Goal: Book appointment/travel/reservation

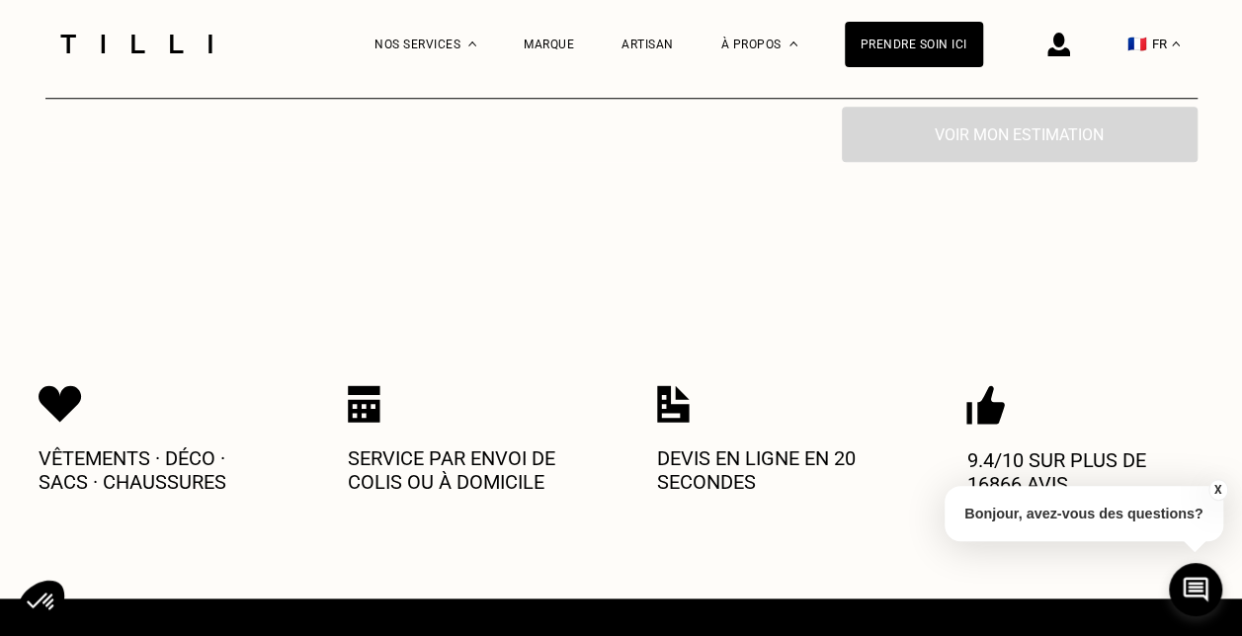
scroll to position [790, 0]
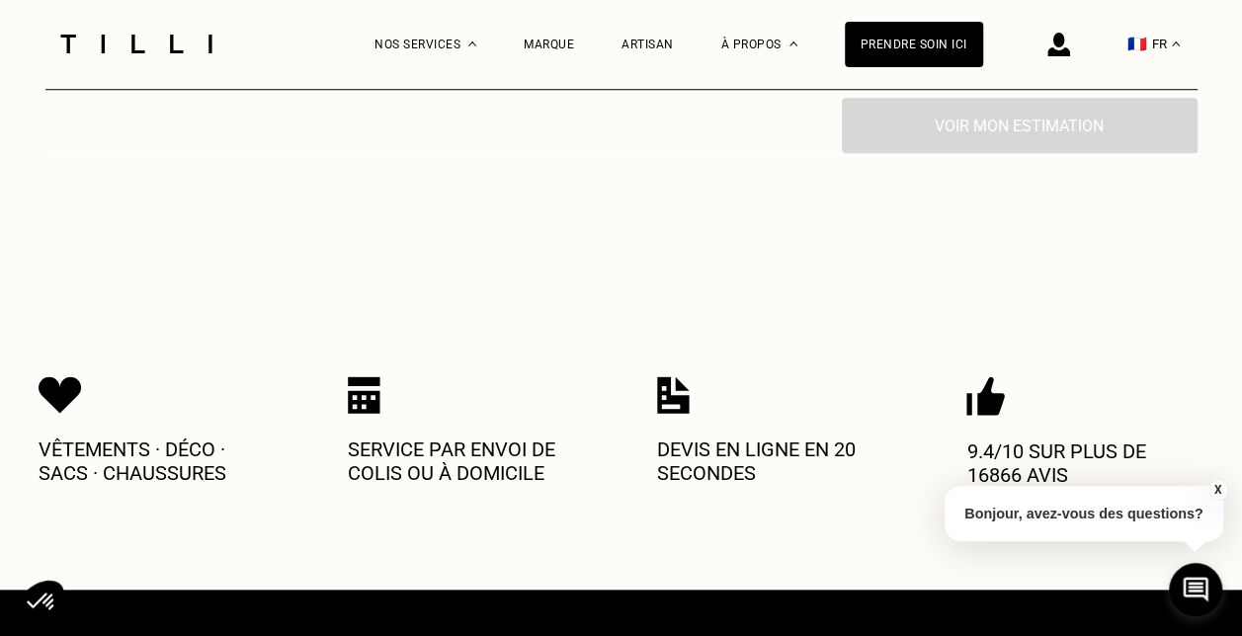
click at [1217, 487] on button "X" at bounding box center [1217, 490] width 20 height 22
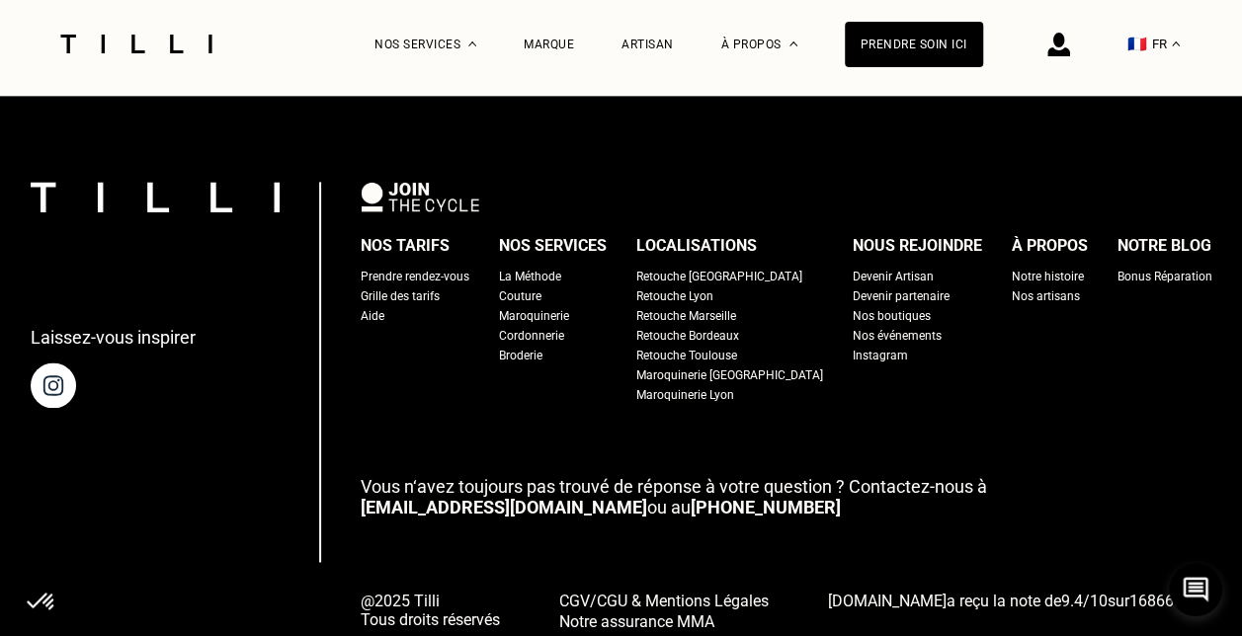
scroll to position [1365, 0]
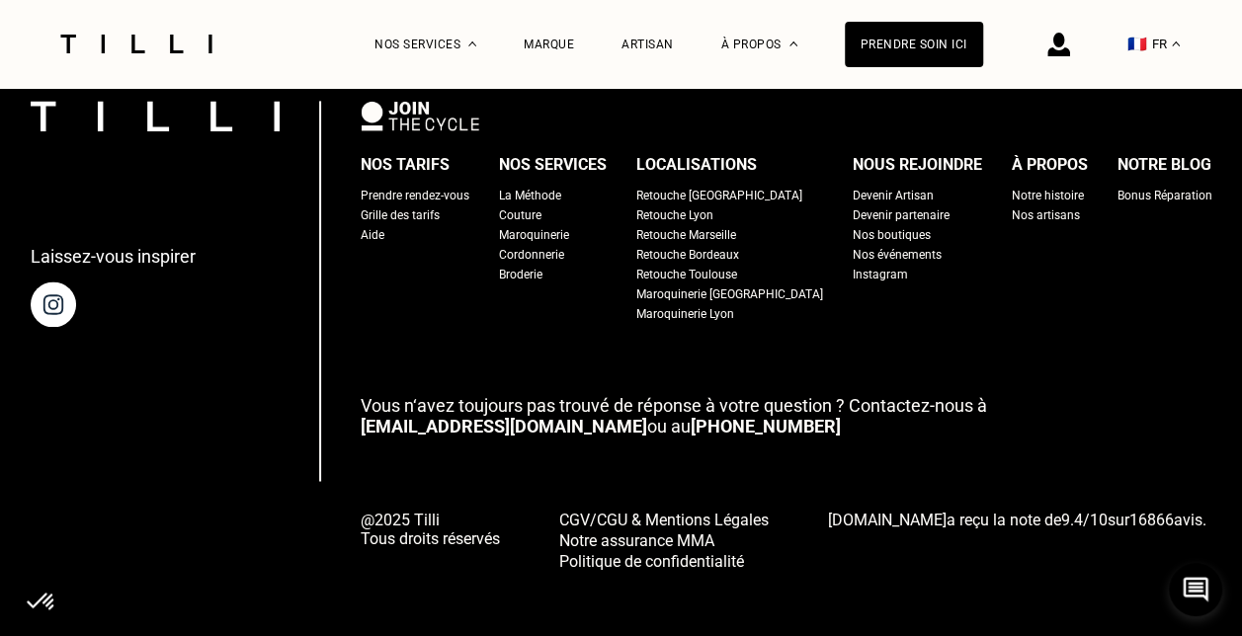
click at [469, 186] on div "Prendre rendez-vous" at bounding box center [415, 196] width 109 height 20
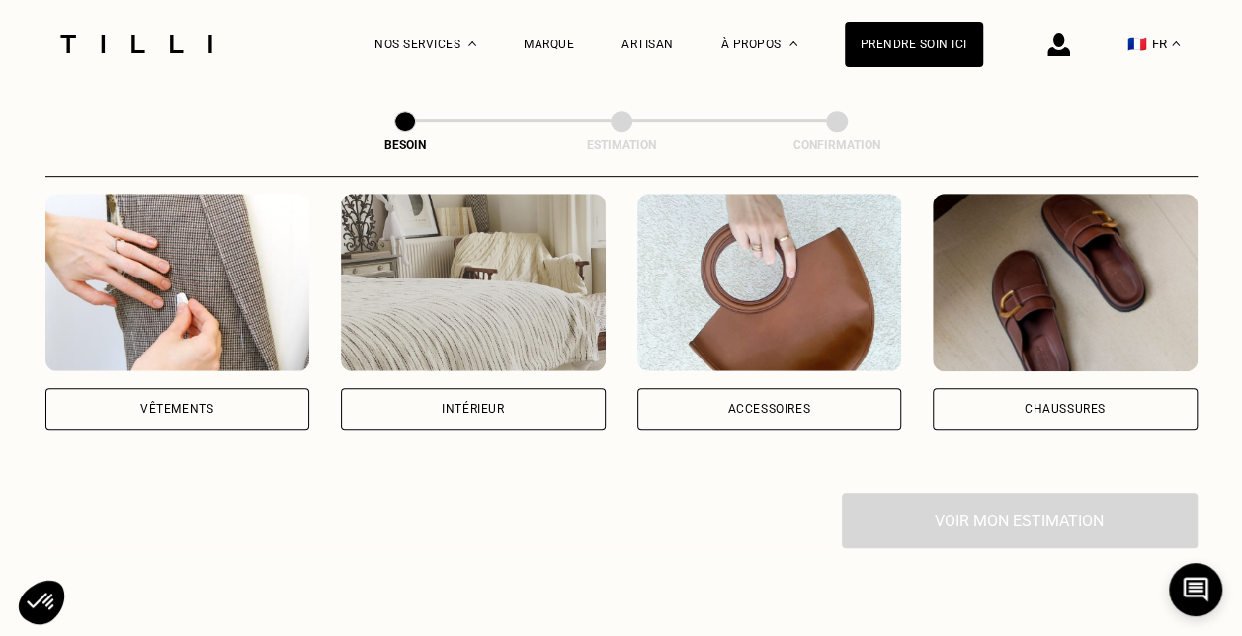
scroll to position [0, 0]
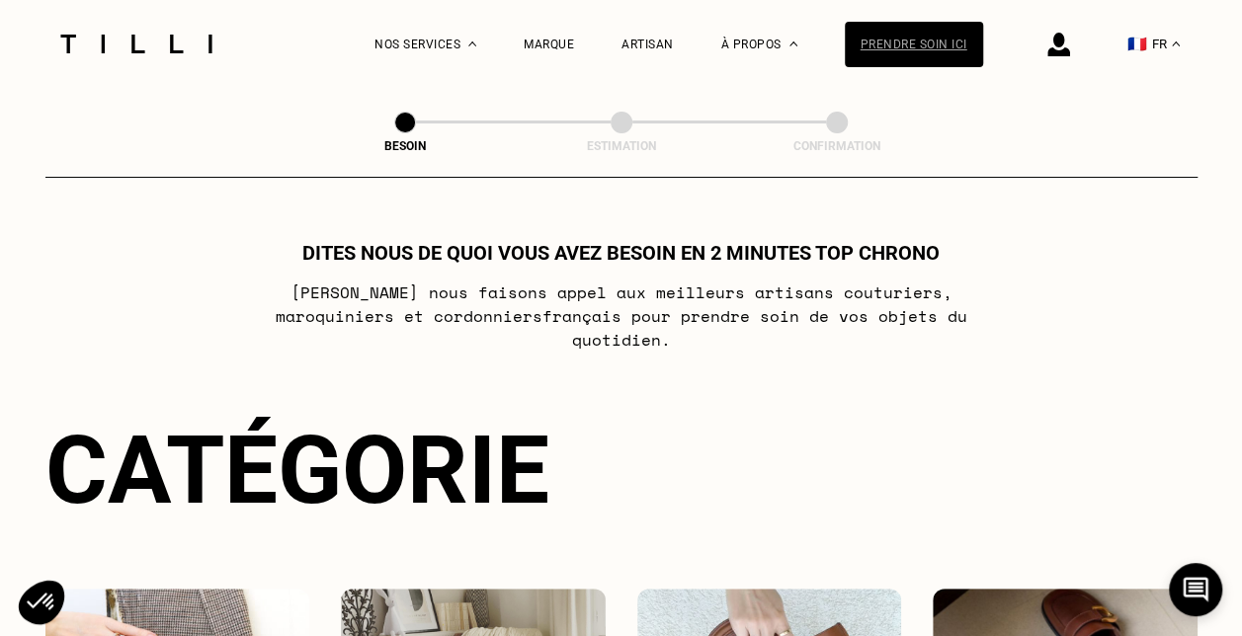
click at [897, 37] on div "Prendre soin ici" at bounding box center [914, 44] width 138 height 45
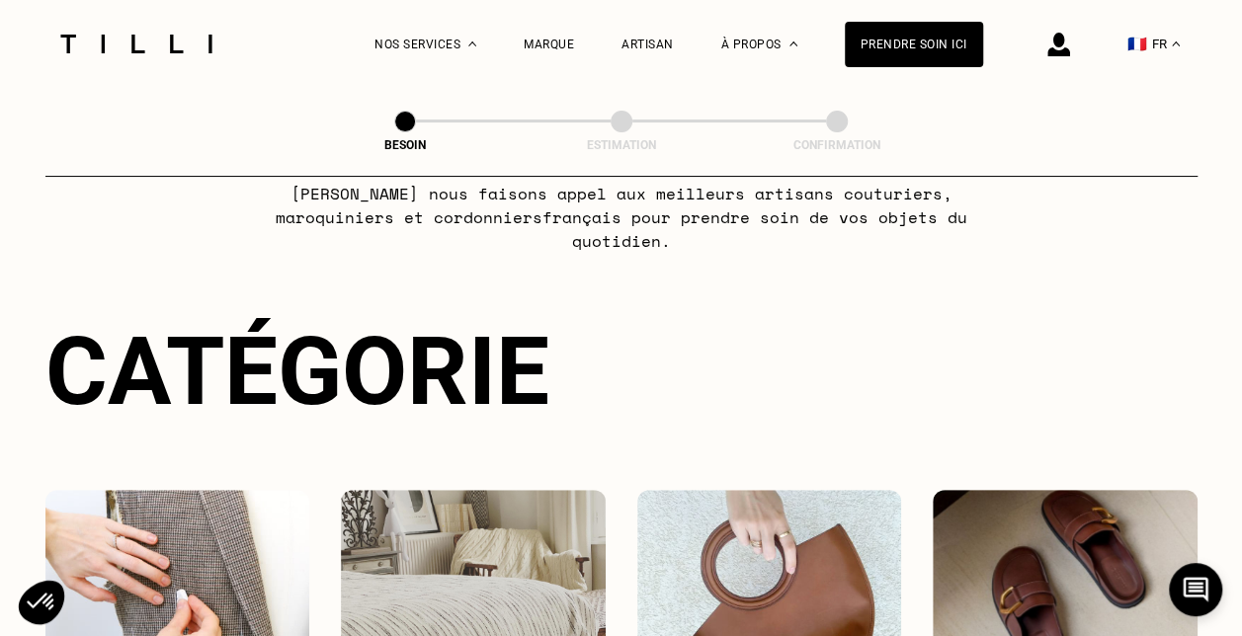
scroll to position [296, 0]
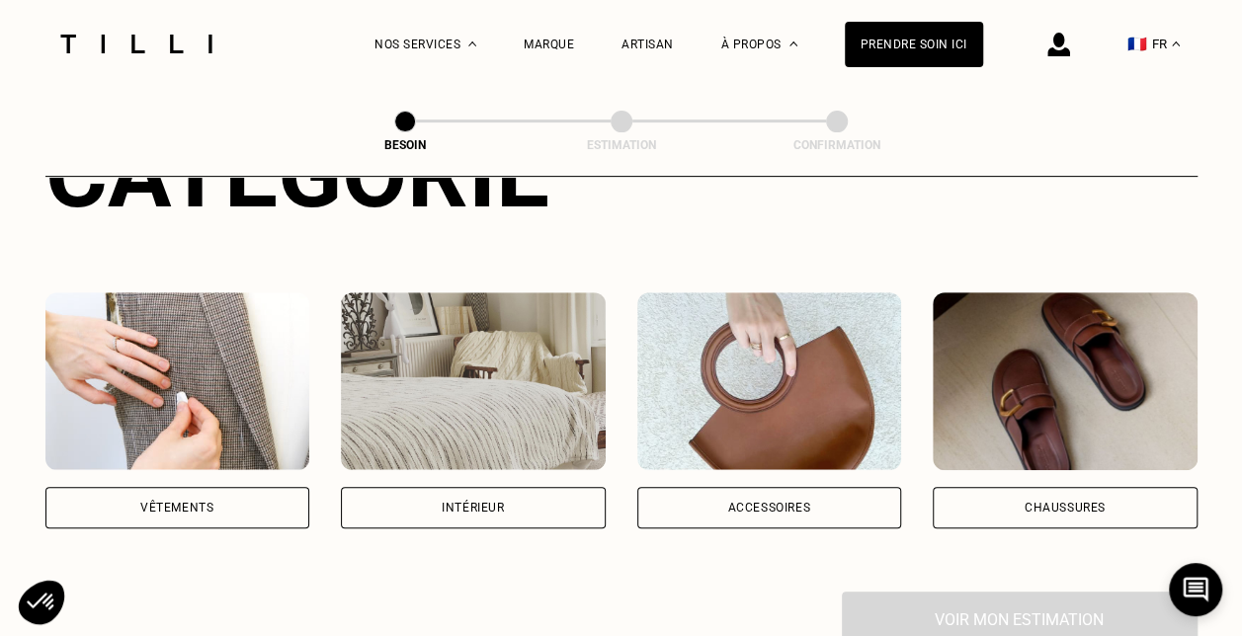
click at [207, 487] on div "Vêtements" at bounding box center [177, 507] width 265 height 41
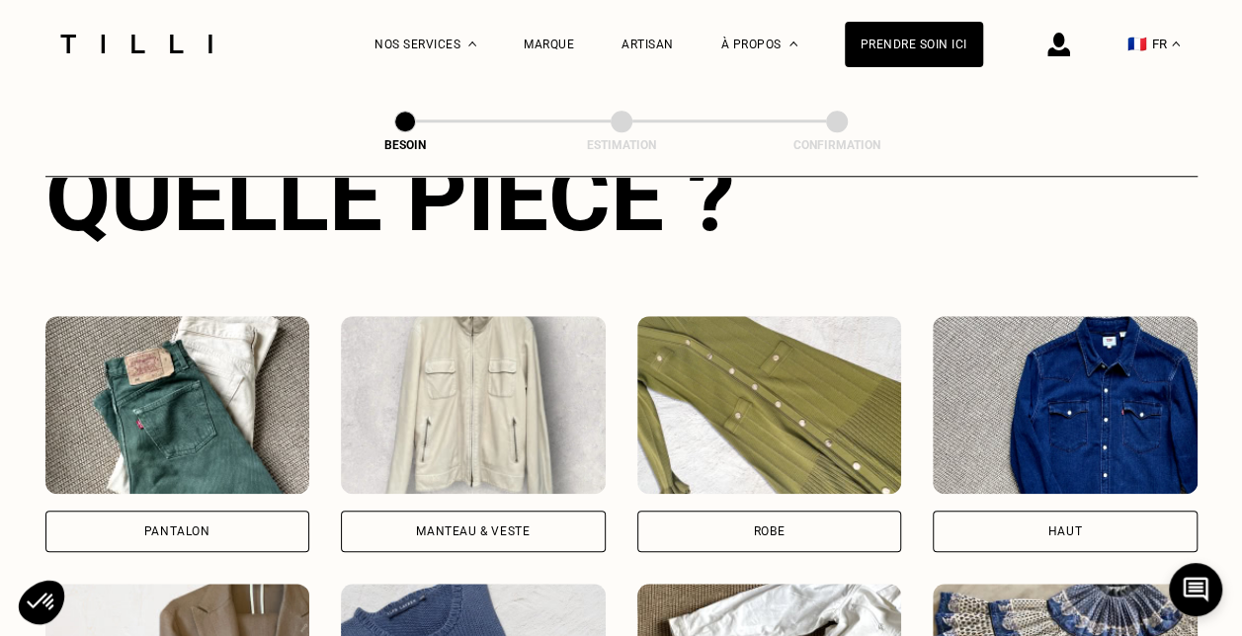
scroll to position [854, 0]
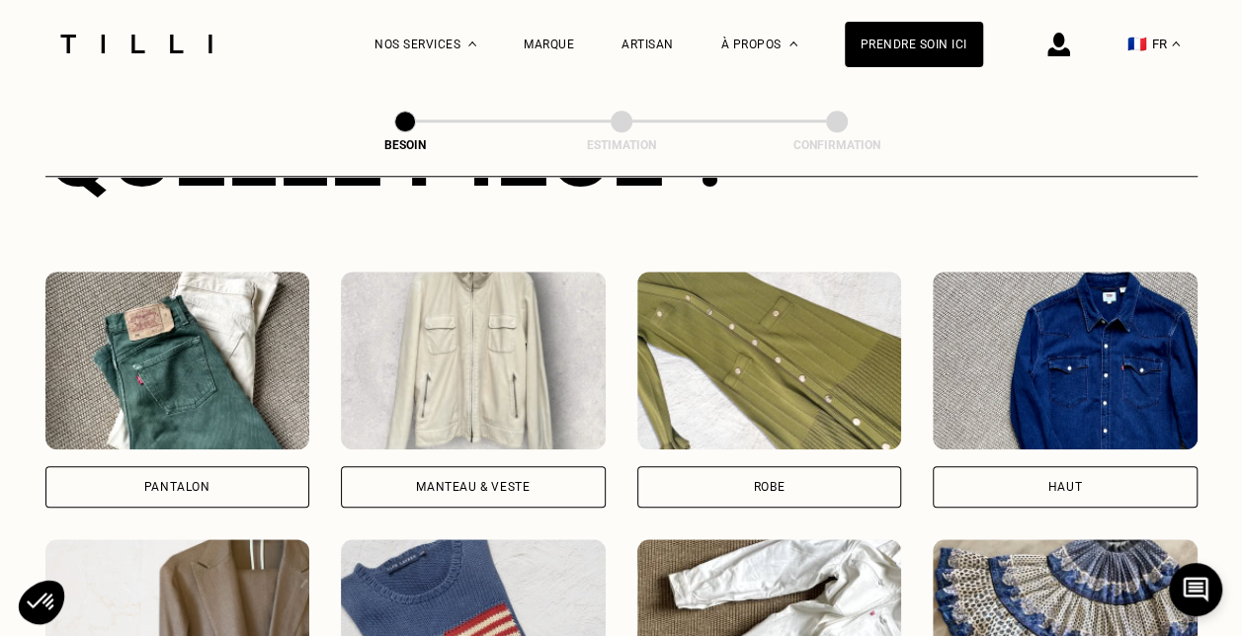
click at [760, 481] on div "Robe" at bounding box center [769, 487] width 31 height 12
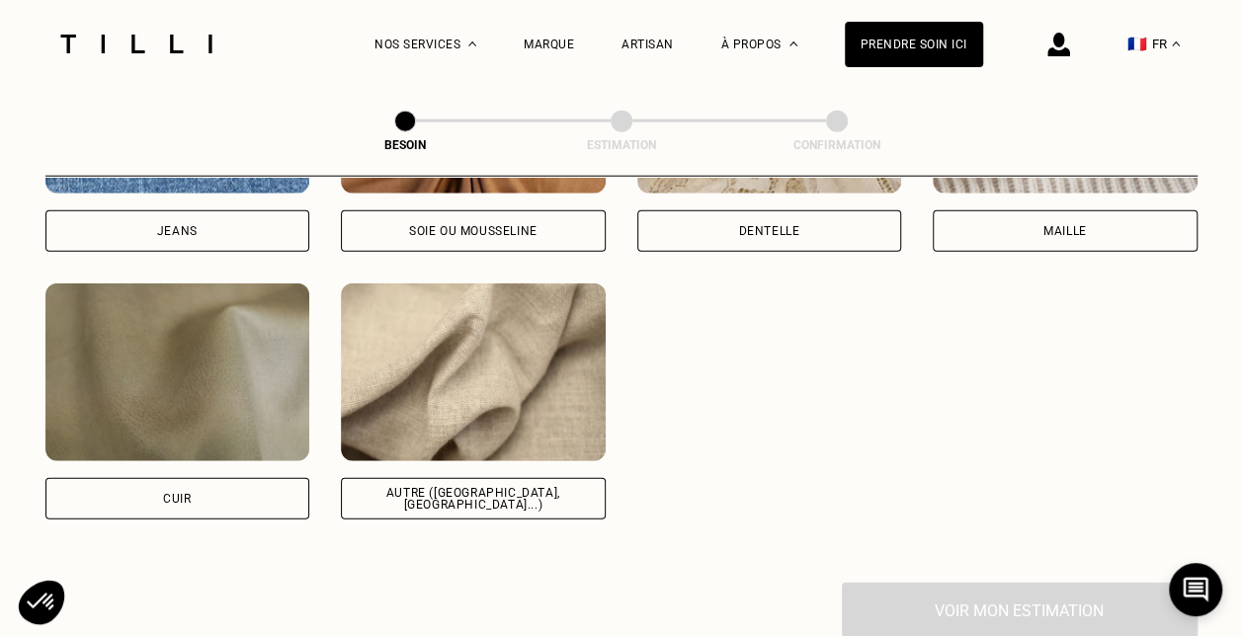
scroll to position [2312, 0]
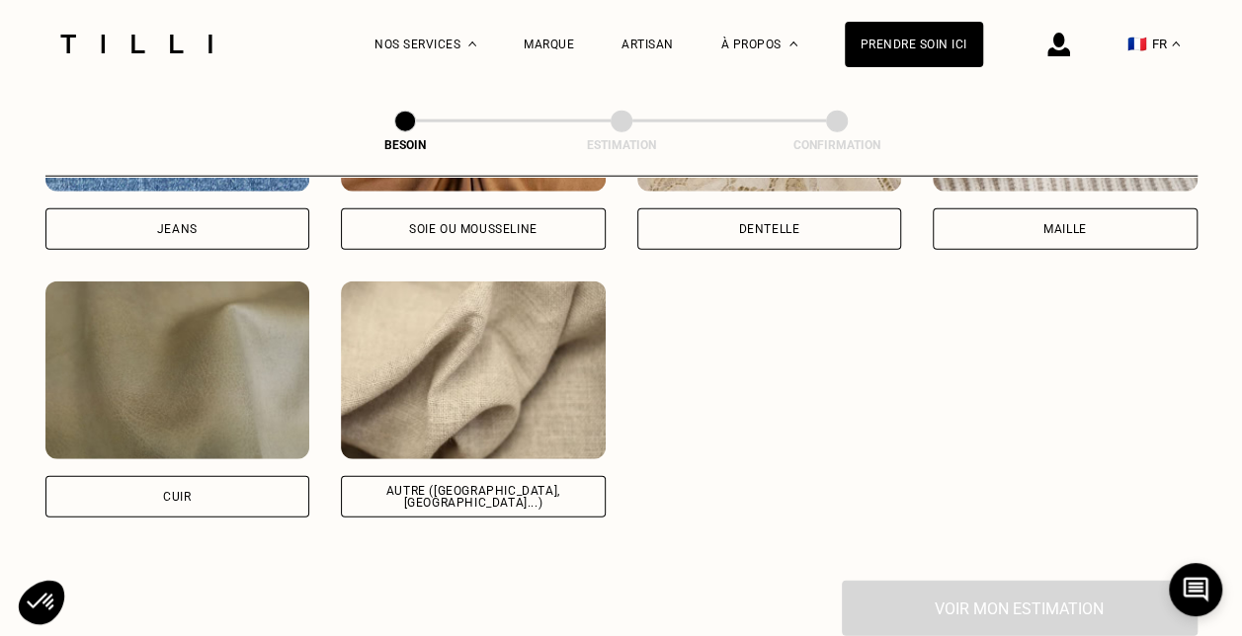
click at [506, 485] on div "Autre ([GEOGRAPHIC_DATA], [GEOGRAPHIC_DATA]...)" at bounding box center [473, 497] width 231 height 24
select select "FR"
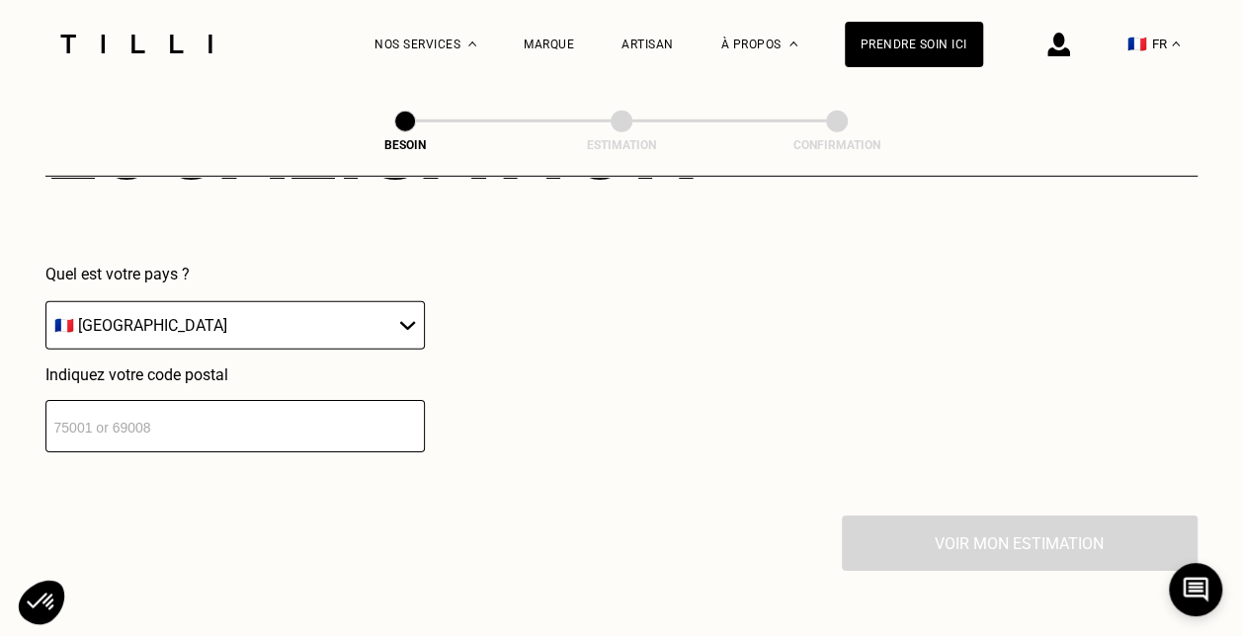
scroll to position [2909, 0]
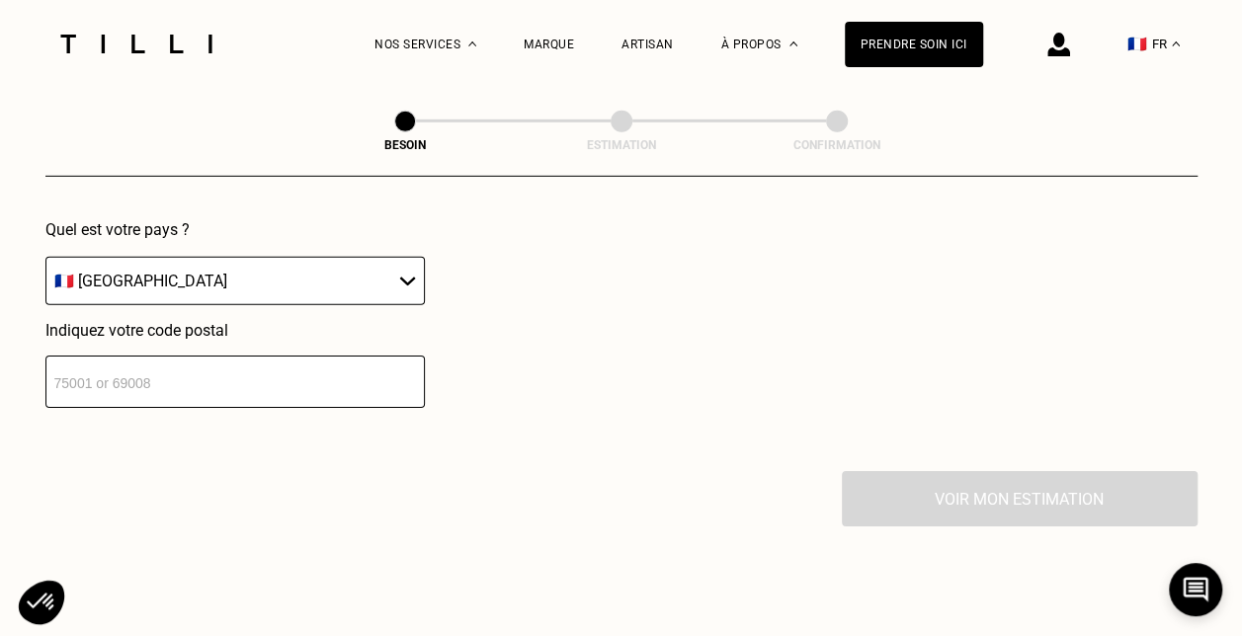
click at [312, 369] on input "number" at bounding box center [234, 382] width 379 height 52
type input "92260"
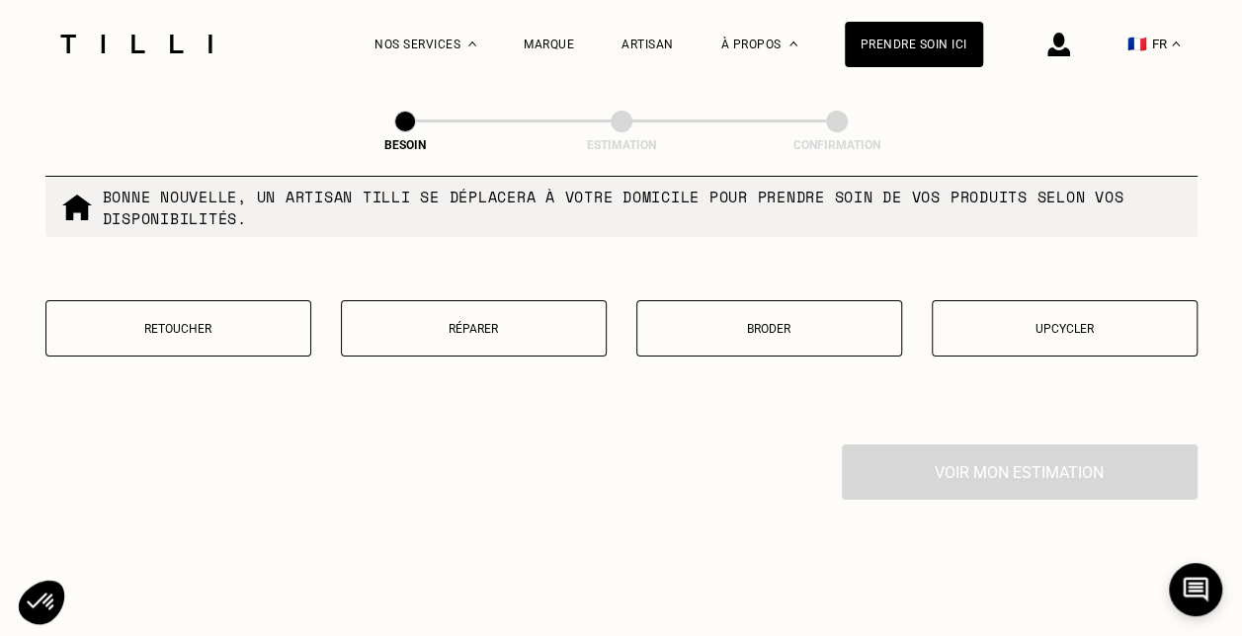
scroll to position [3471, 0]
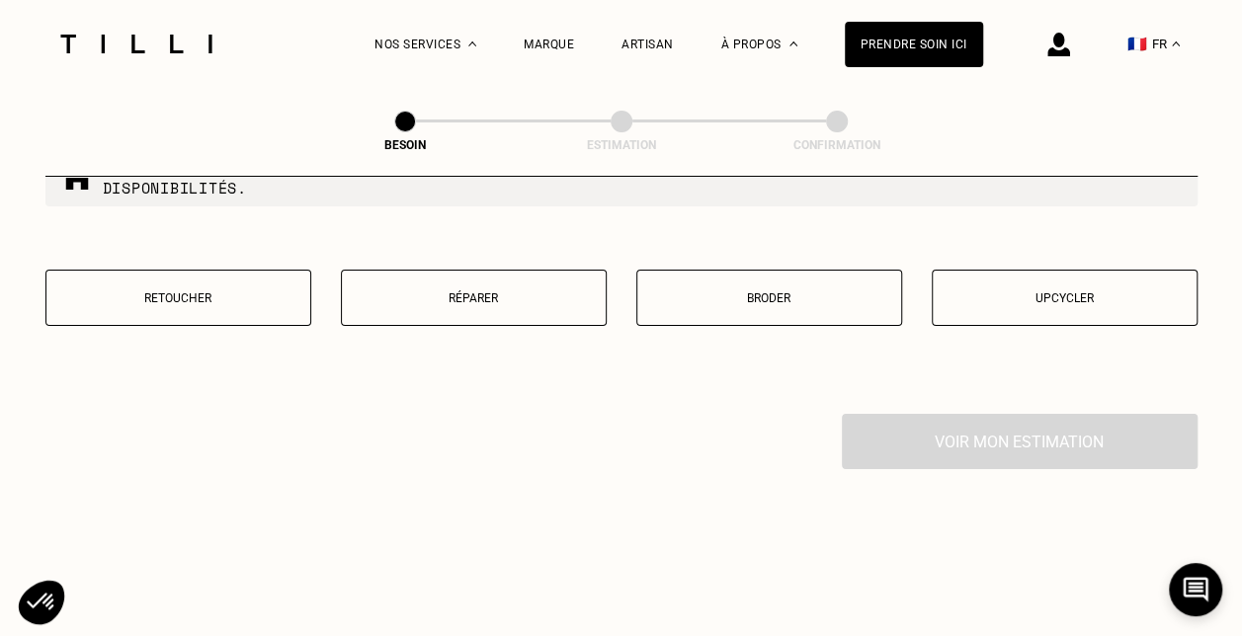
click at [159, 291] on p "Retoucher" at bounding box center [178, 298] width 244 height 14
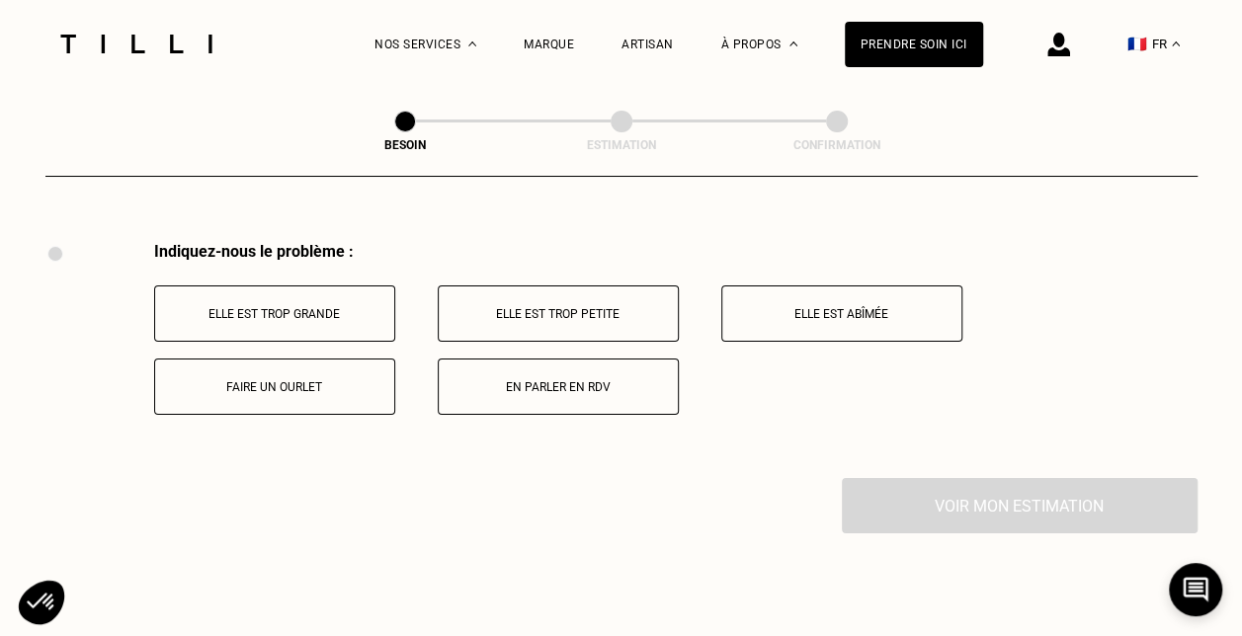
scroll to position [3651, 0]
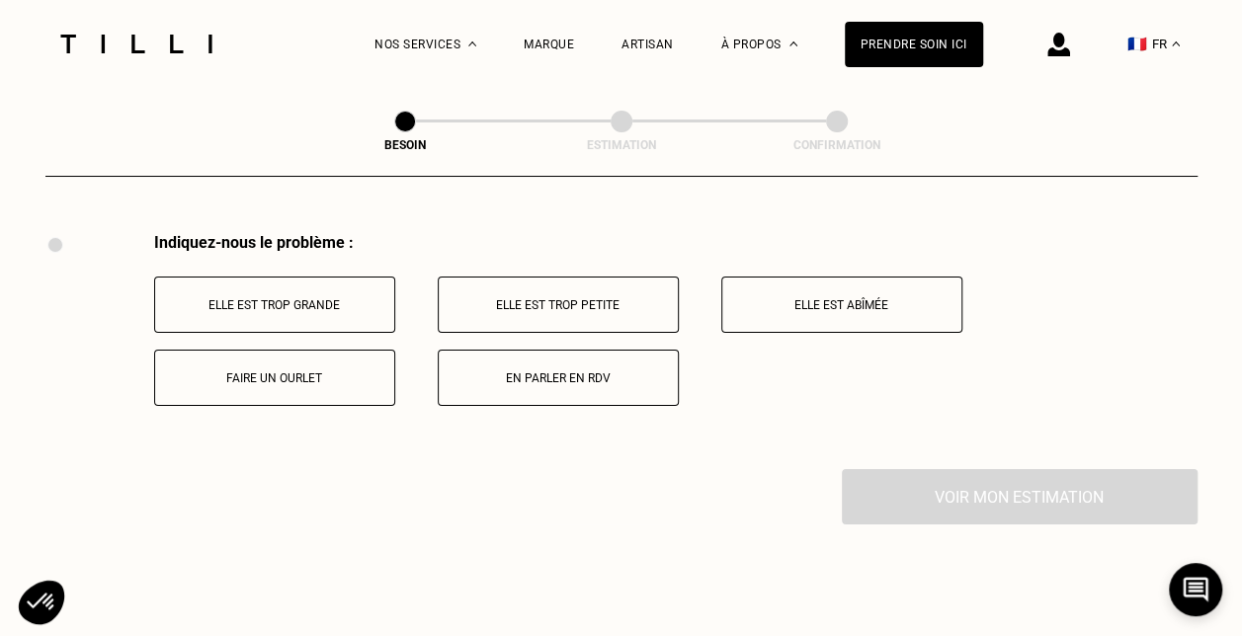
click at [287, 281] on button "Elle est trop grande" at bounding box center [274, 305] width 241 height 56
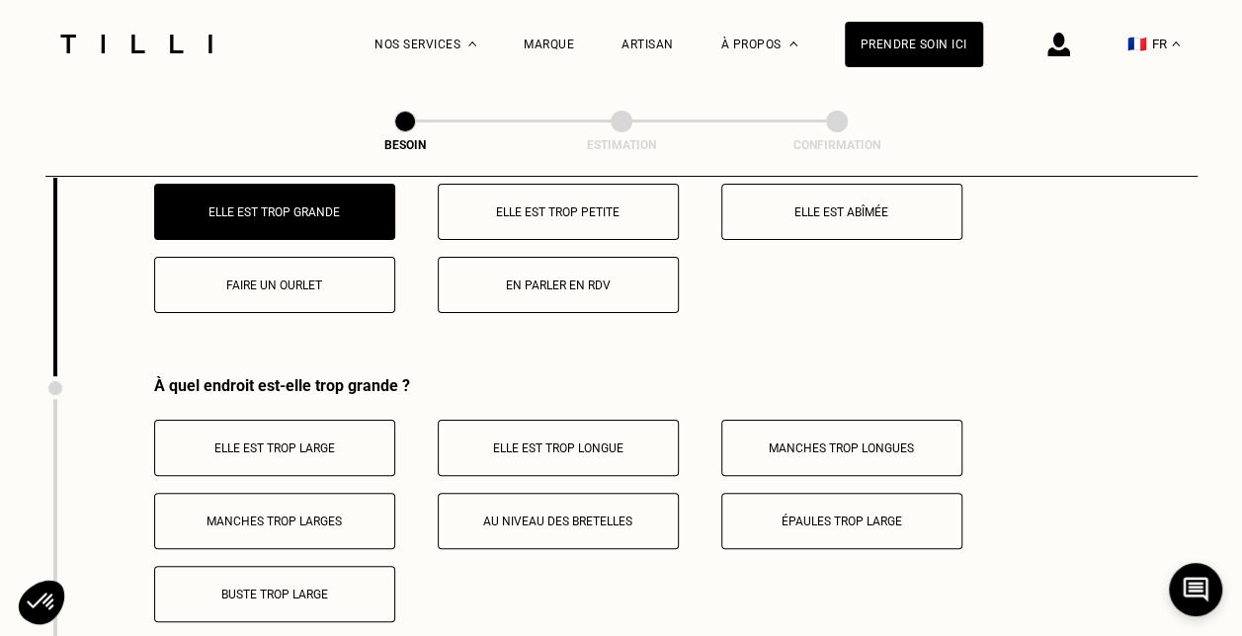
scroll to position [3789, 0]
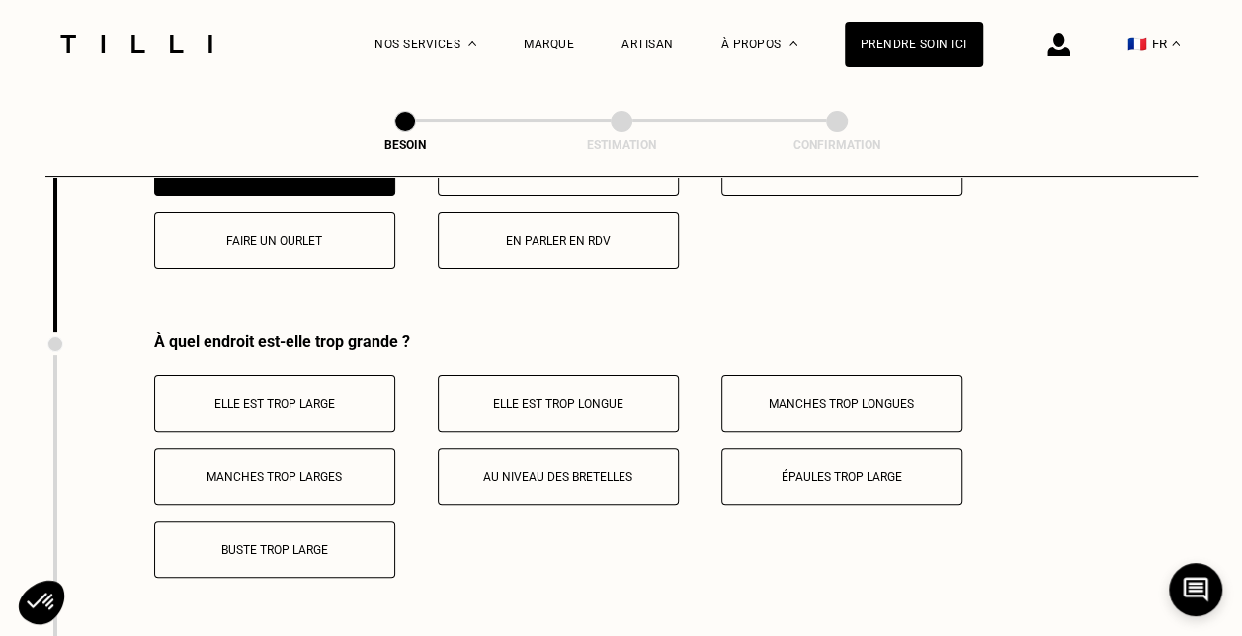
click at [519, 234] on p "En parler en RDV" at bounding box center [558, 241] width 219 height 14
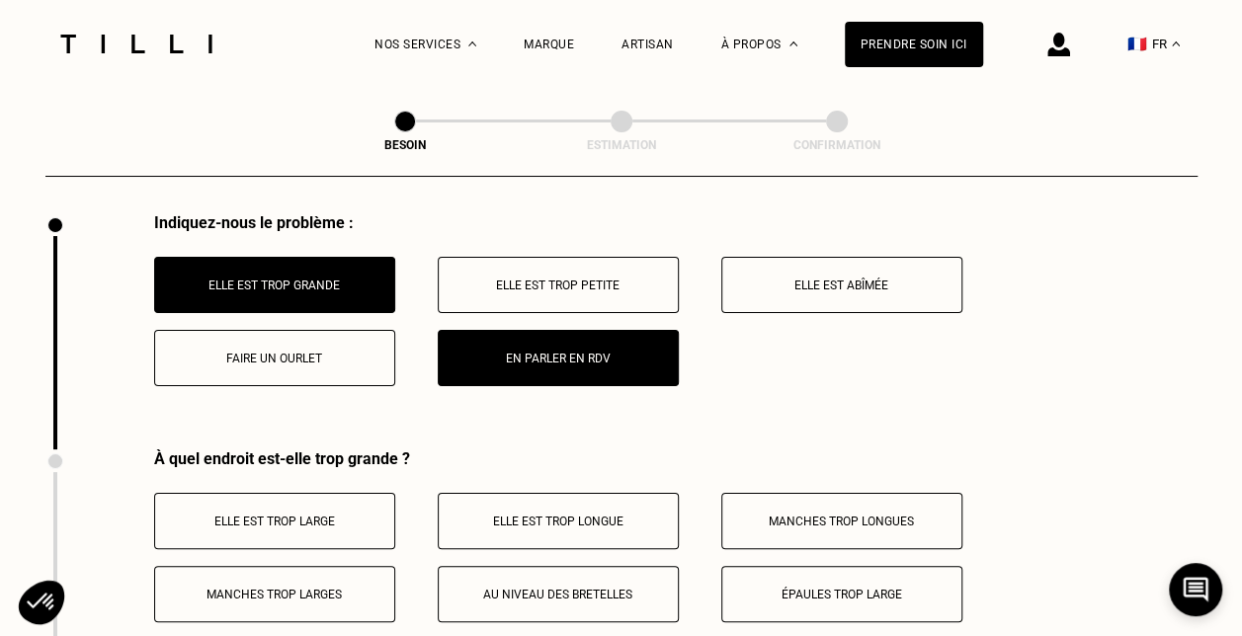
scroll to position [3653, 0]
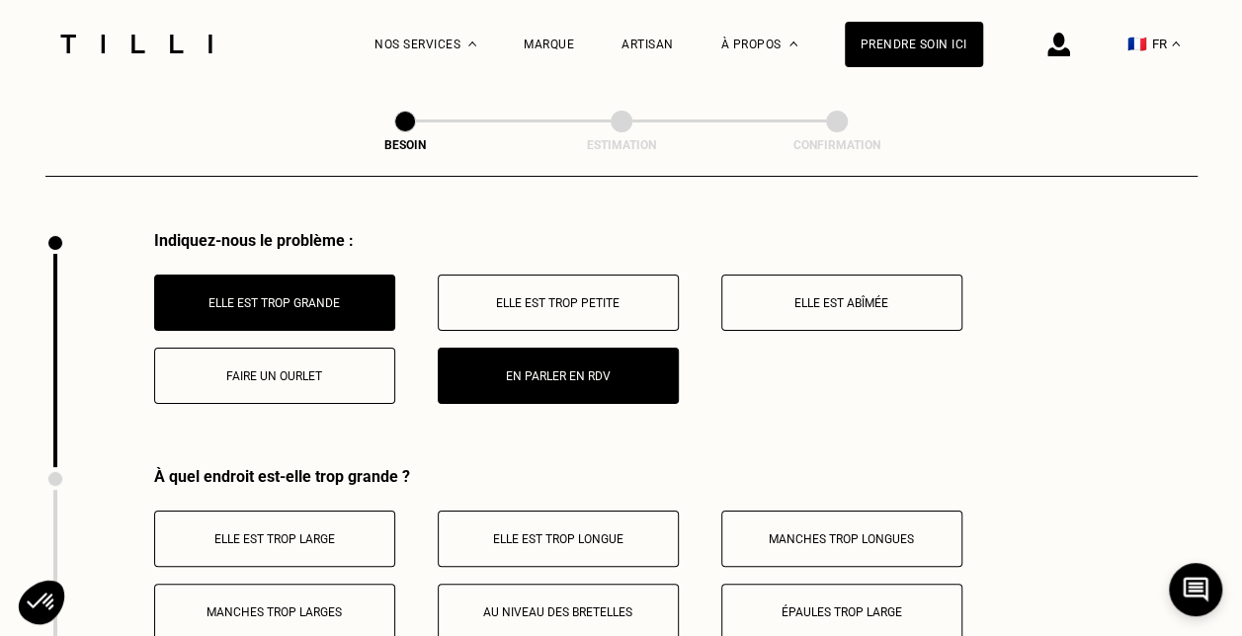
click at [342, 283] on button "Elle est trop grande" at bounding box center [274, 303] width 241 height 56
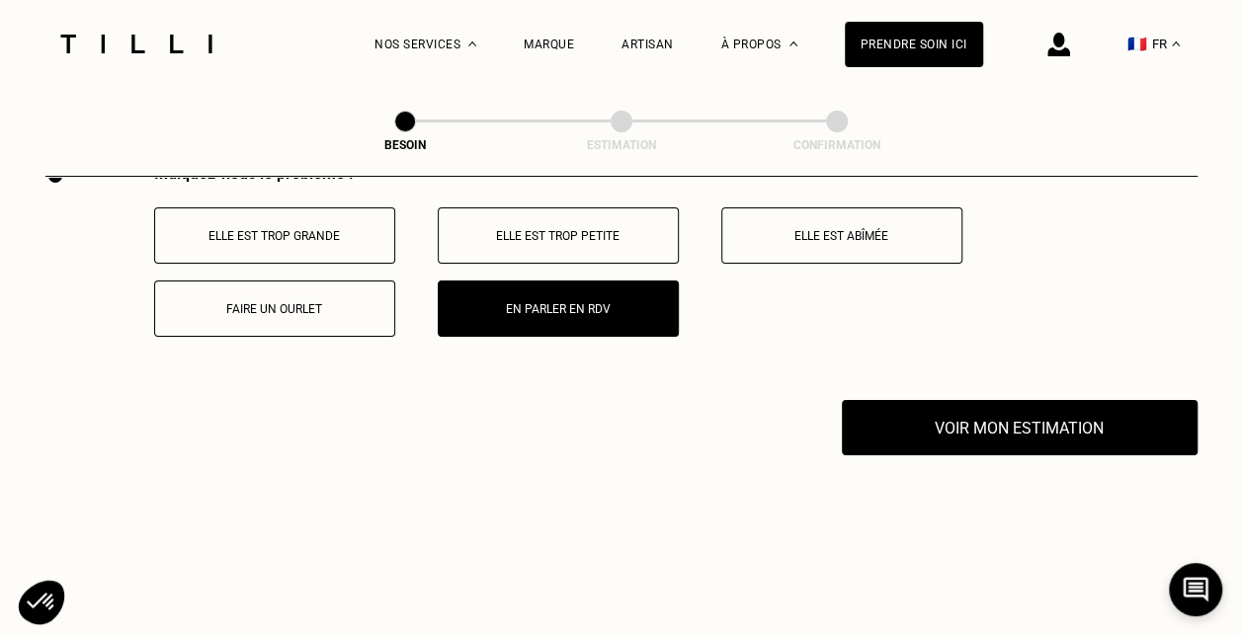
scroll to position [3888, 0]
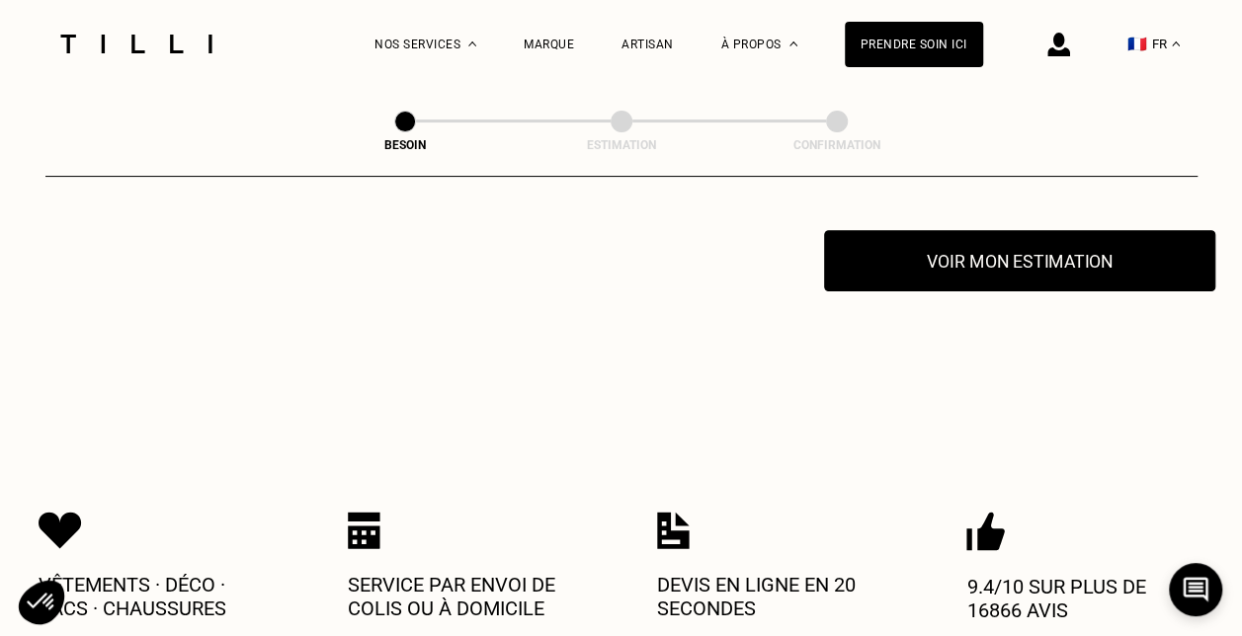
click at [892, 264] on button "Voir mon estimation" at bounding box center [1019, 260] width 391 height 61
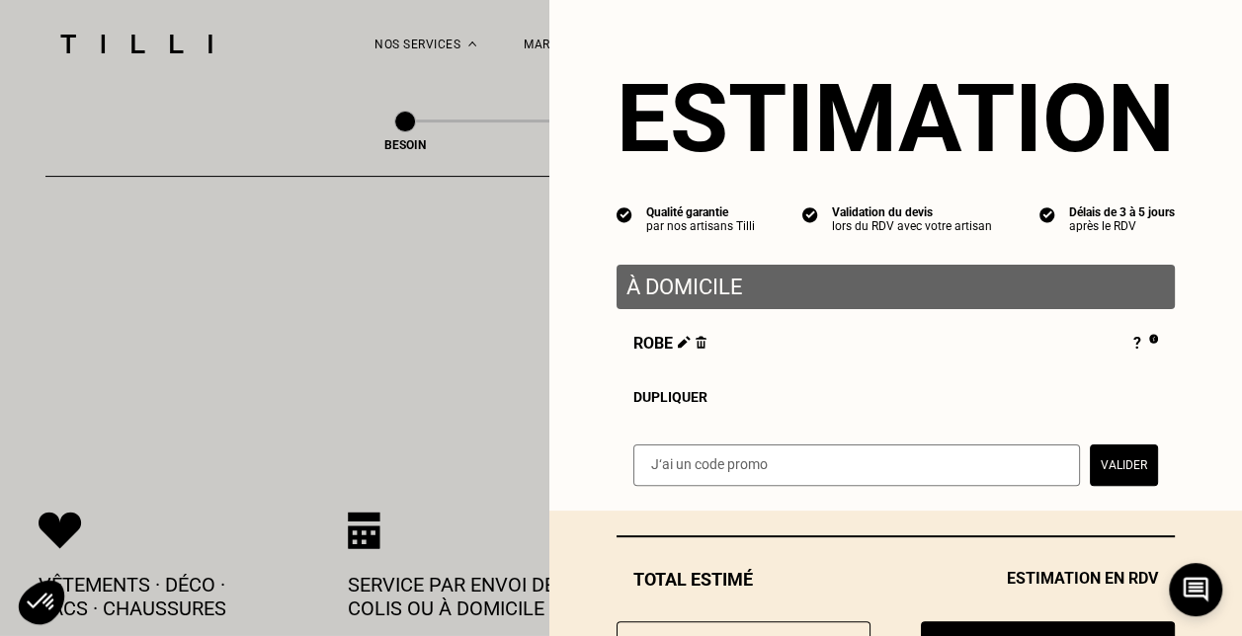
click at [669, 400] on div "Dupliquer" at bounding box center [895, 397] width 525 height 16
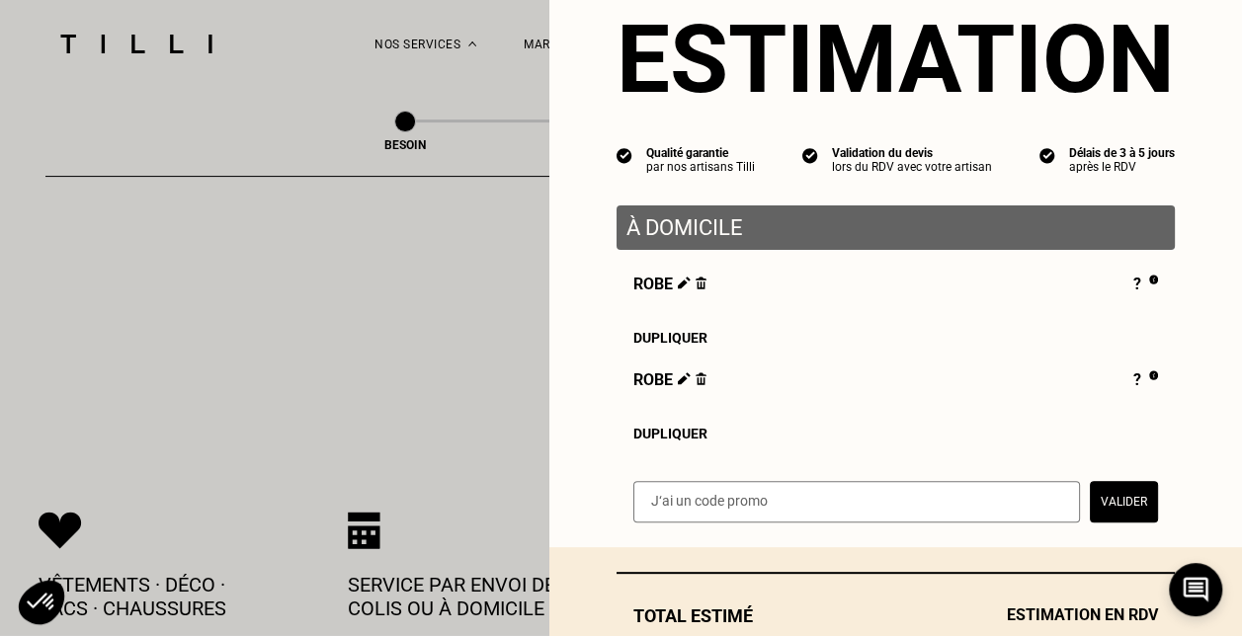
scroll to position [99, 0]
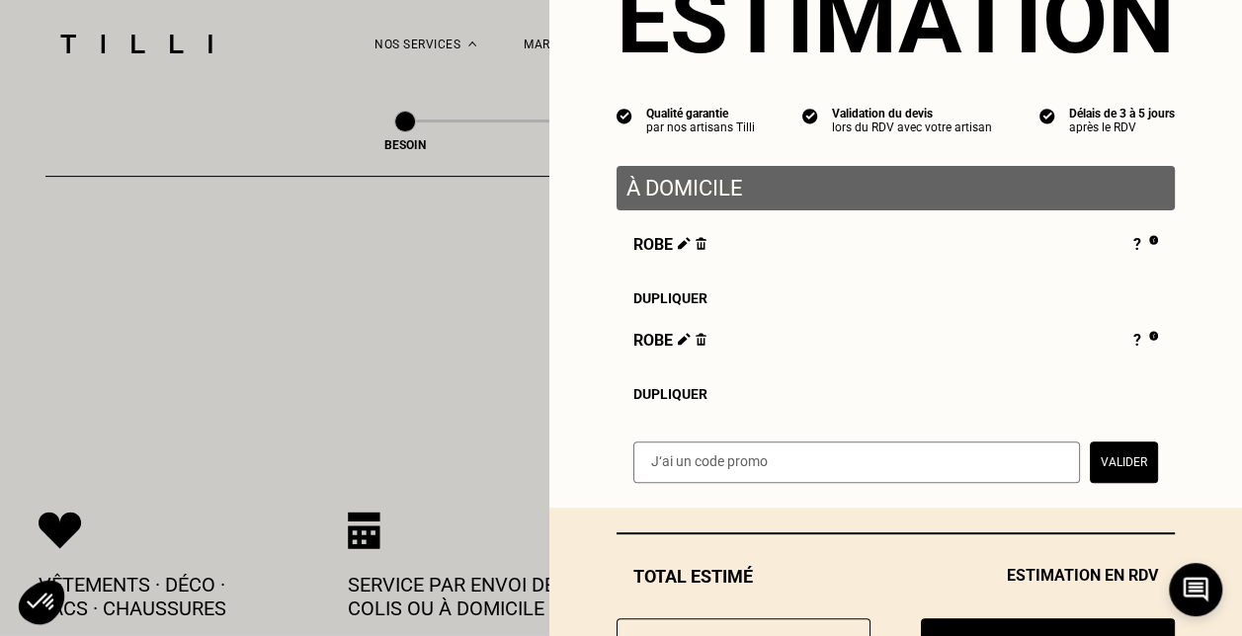
click at [670, 402] on div "Dupliquer" at bounding box center [895, 394] width 525 height 16
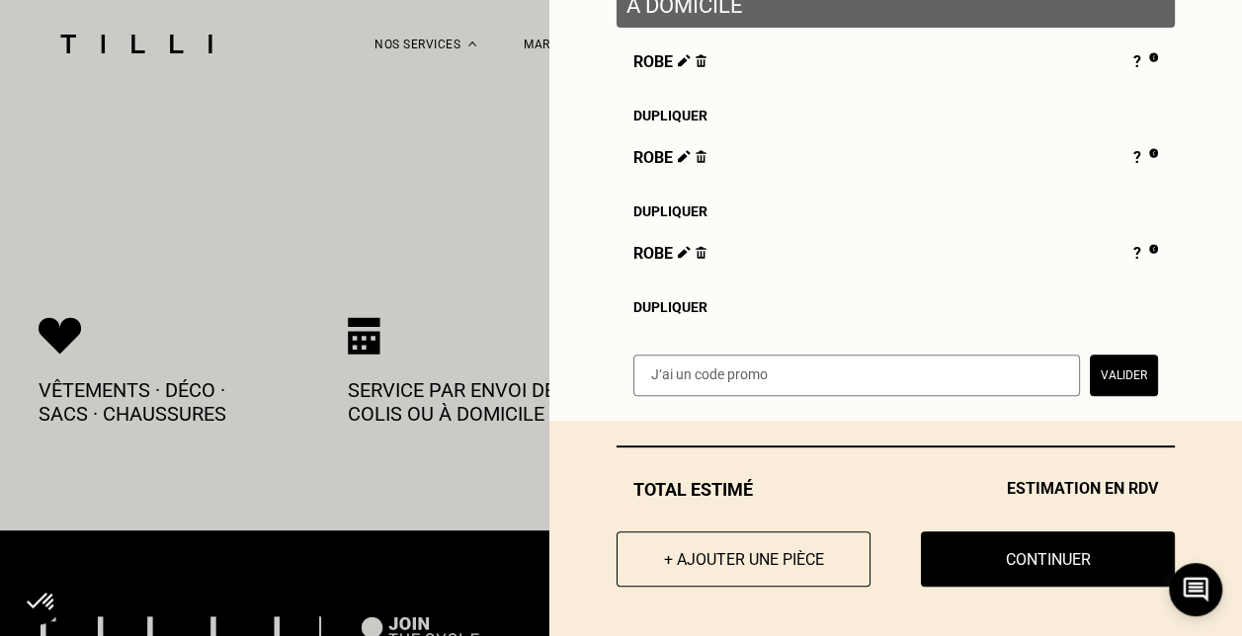
scroll to position [4085, 0]
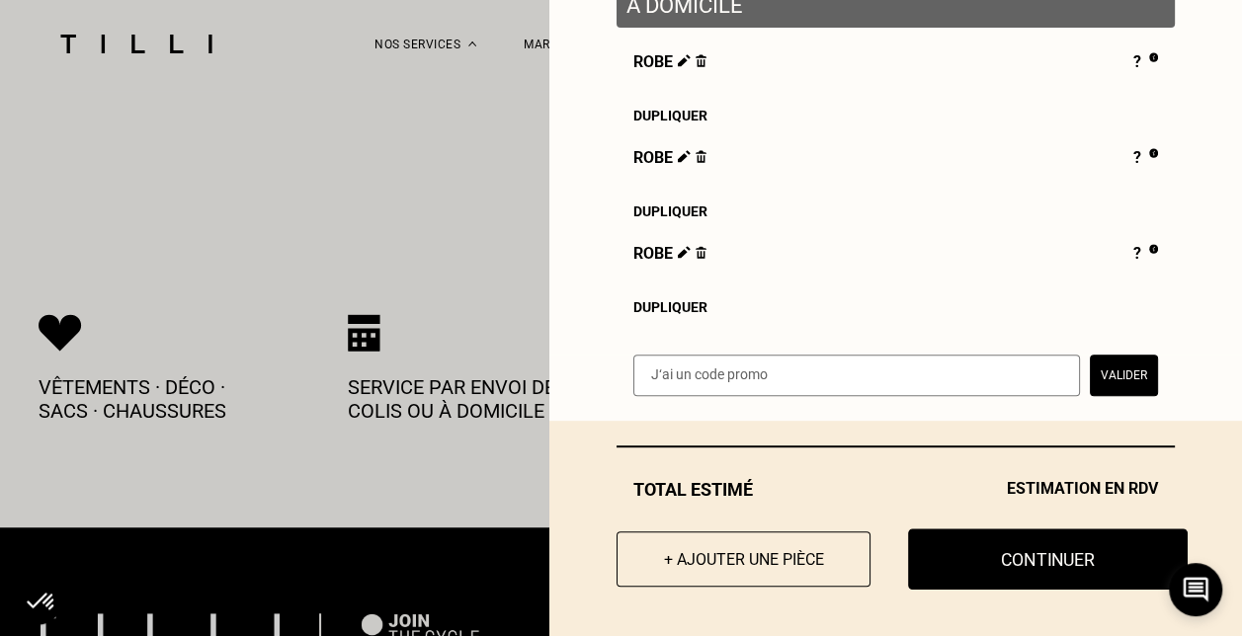
click at [945, 549] on button "Continuer" at bounding box center [1048, 559] width 280 height 61
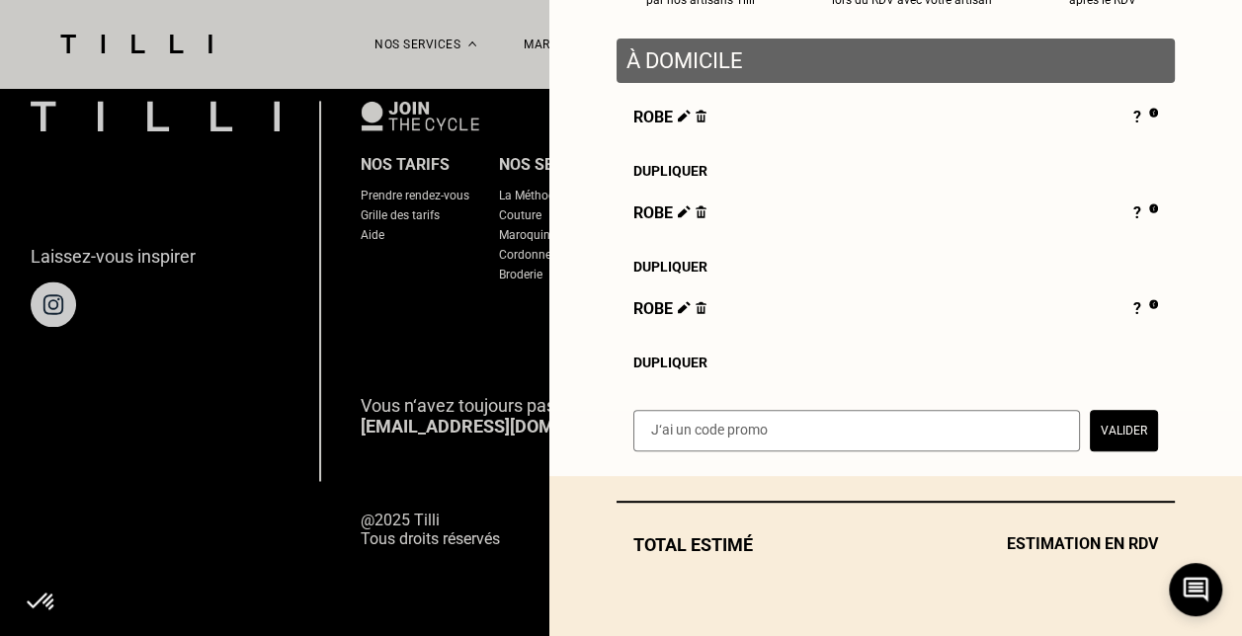
scroll to position [233, 0]
select select "FR"
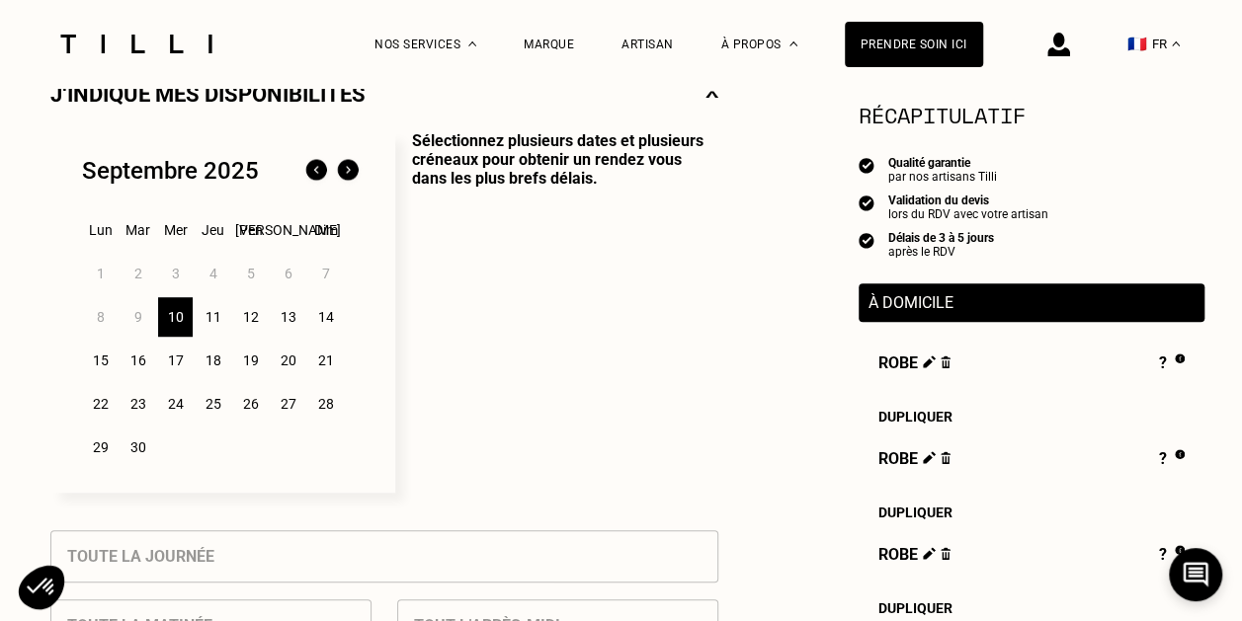
scroll to position [494, 0]
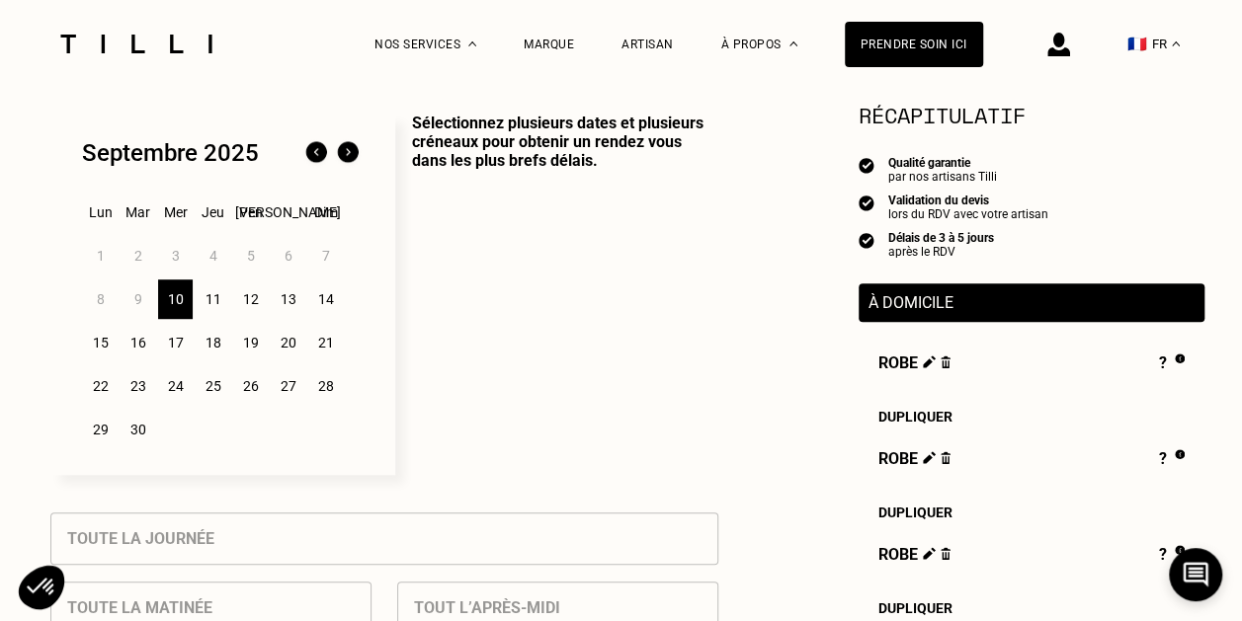
click at [282, 312] on div "13" at bounding box center [288, 300] width 35 height 40
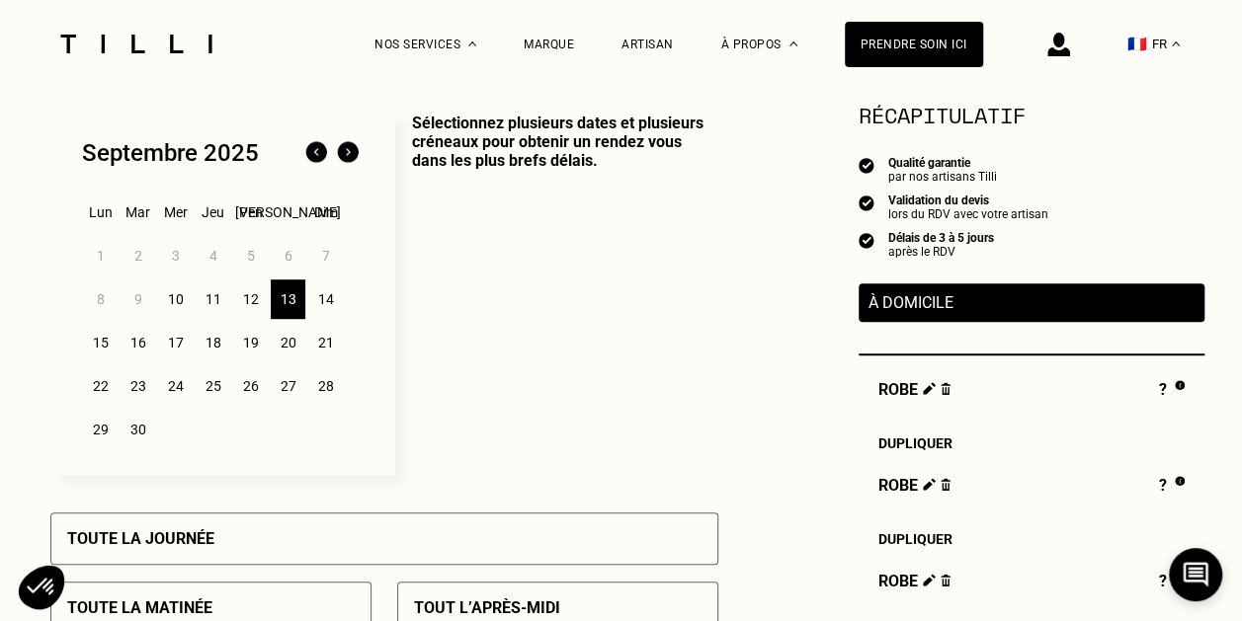
click at [255, 302] on div "12" at bounding box center [250, 300] width 35 height 40
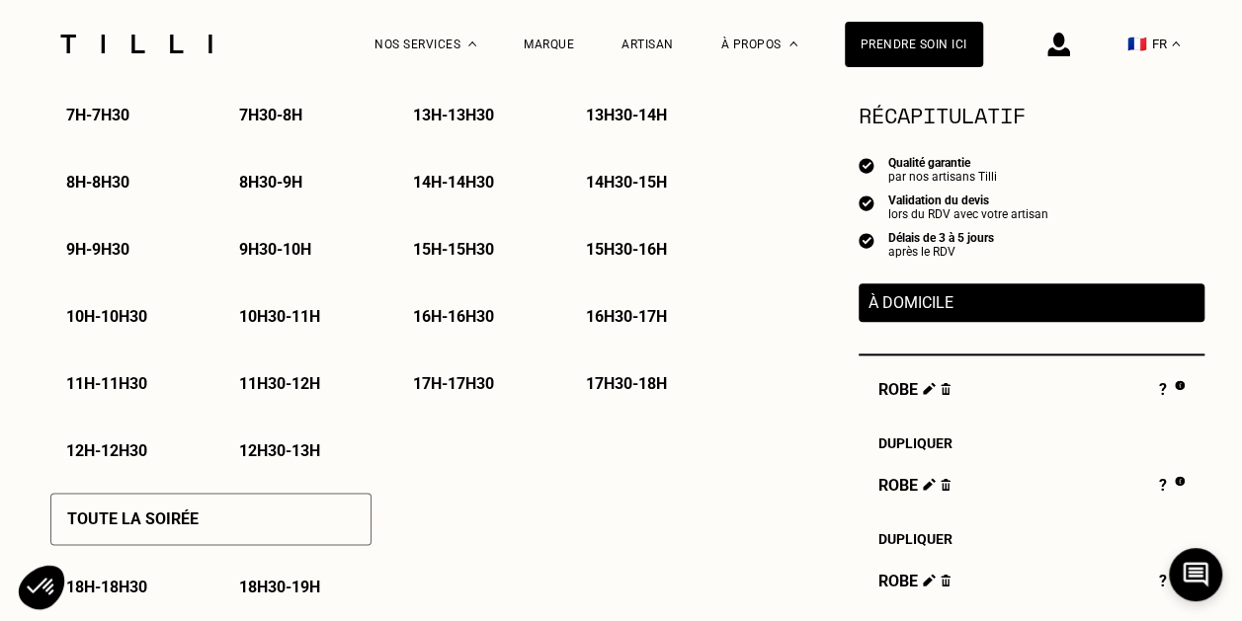
scroll to position [1087, 0]
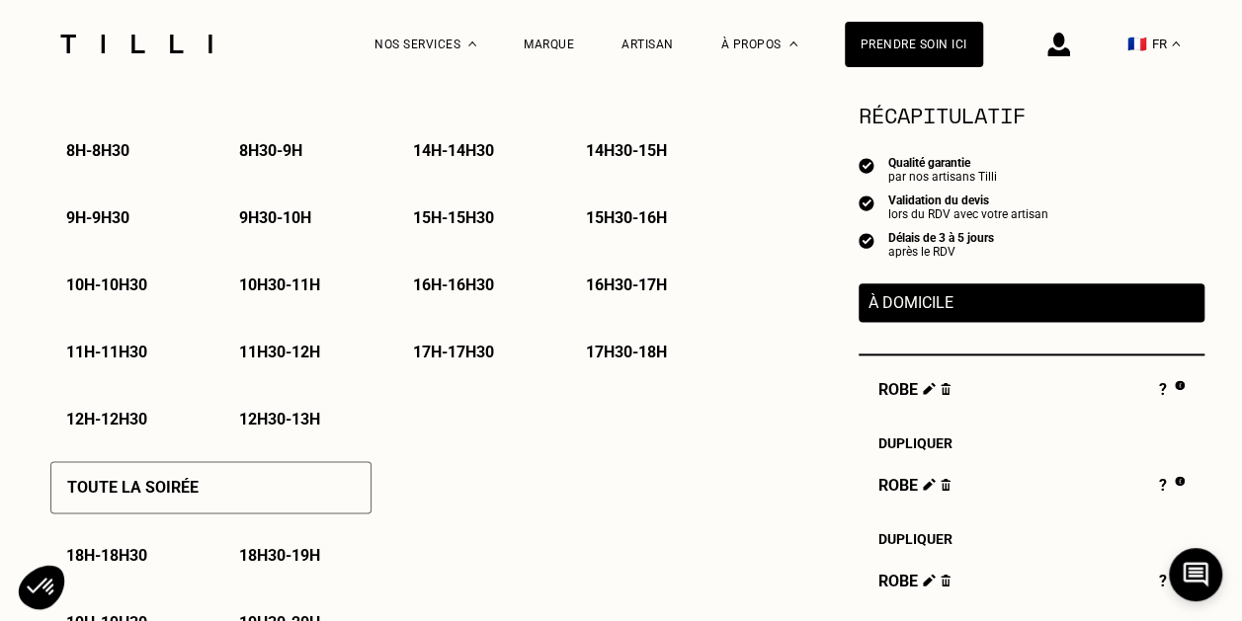
click at [128, 437] on div "12h - 12h30" at bounding box center [124, 419] width 148 height 50
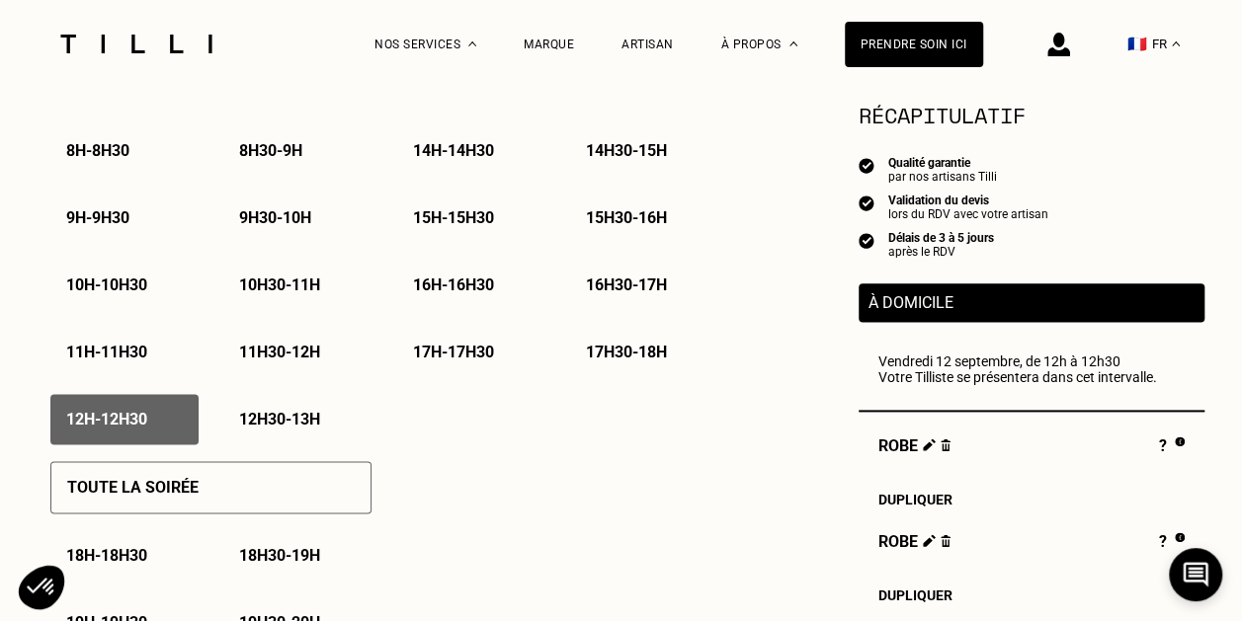
click at [285, 427] on p "12h30 - 13h" at bounding box center [279, 419] width 81 height 19
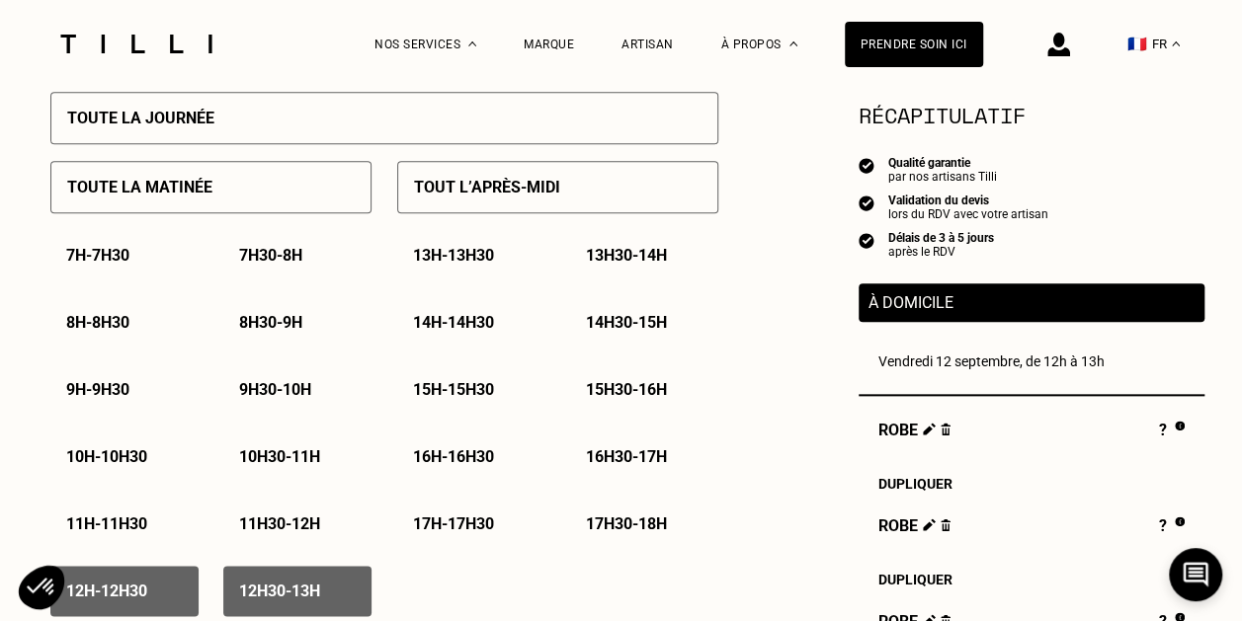
scroll to position [889, 0]
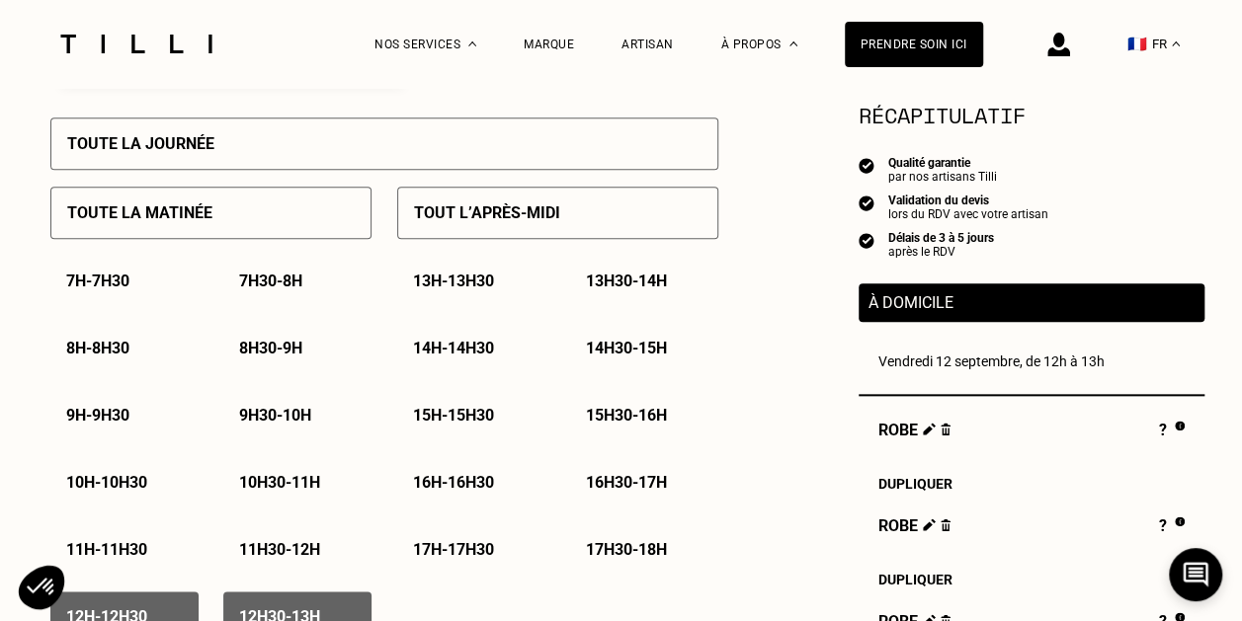
click at [474, 356] on p "14h - 14h30" at bounding box center [453, 348] width 81 height 19
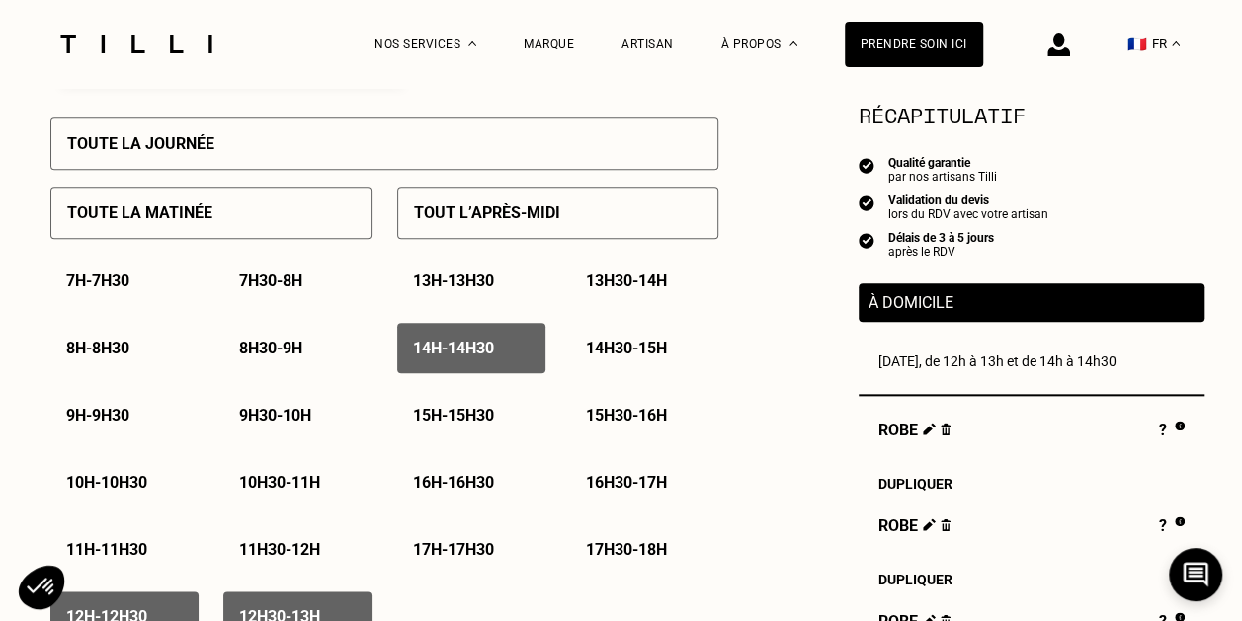
click at [617, 348] on p "14h30 - 15h" at bounding box center [626, 348] width 81 height 19
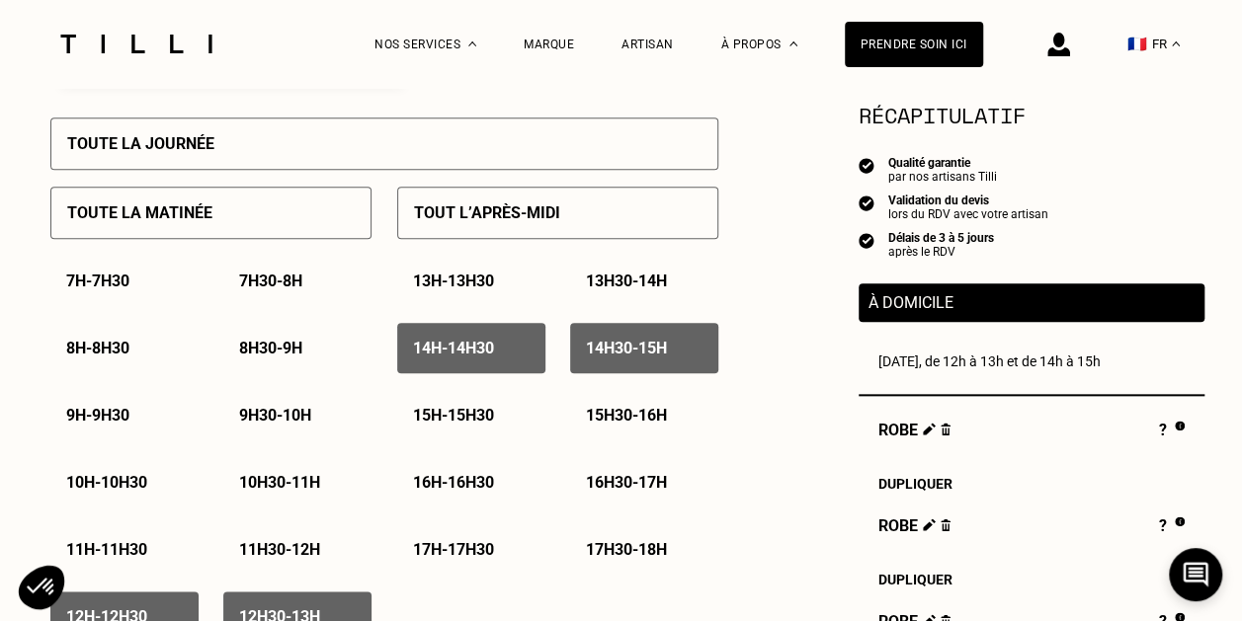
click at [494, 419] on p "15h - 15h30" at bounding box center [453, 415] width 81 height 19
click at [625, 424] on p "15h30 - 16h" at bounding box center [626, 415] width 81 height 19
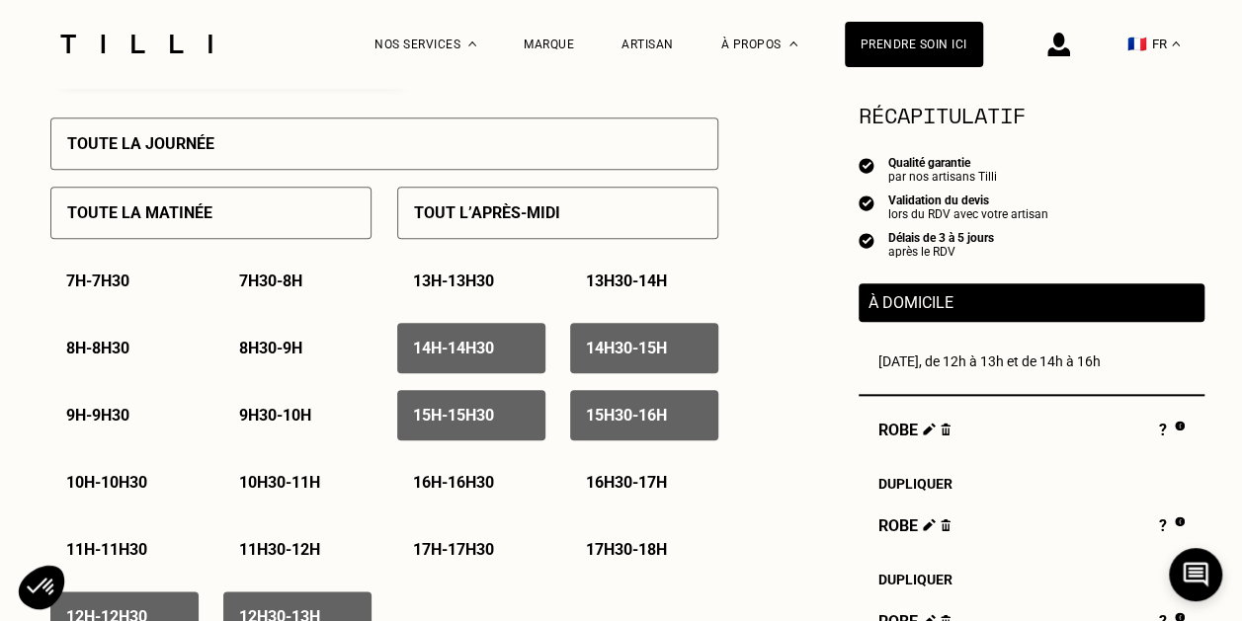
click at [494, 481] on p "16h - 16h30" at bounding box center [453, 482] width 81 height 19
click at [609, 481] on p "16h30 - 17h" at bounding box center [626, 482] width 81 height 19
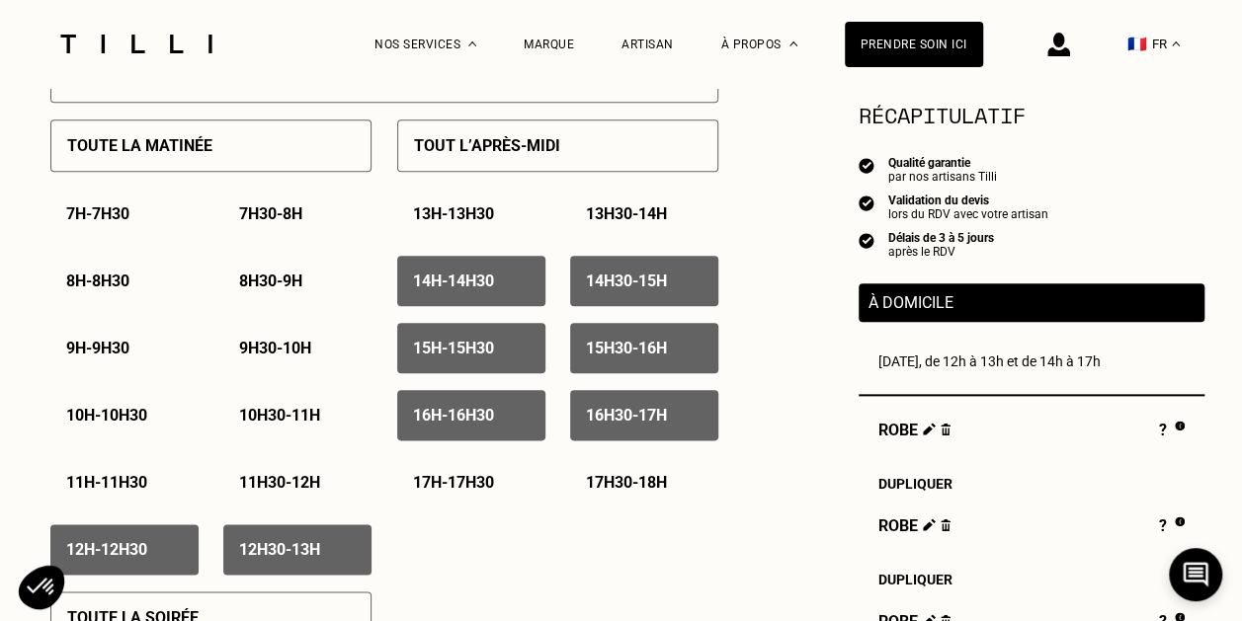
scroll to position [988, 0]
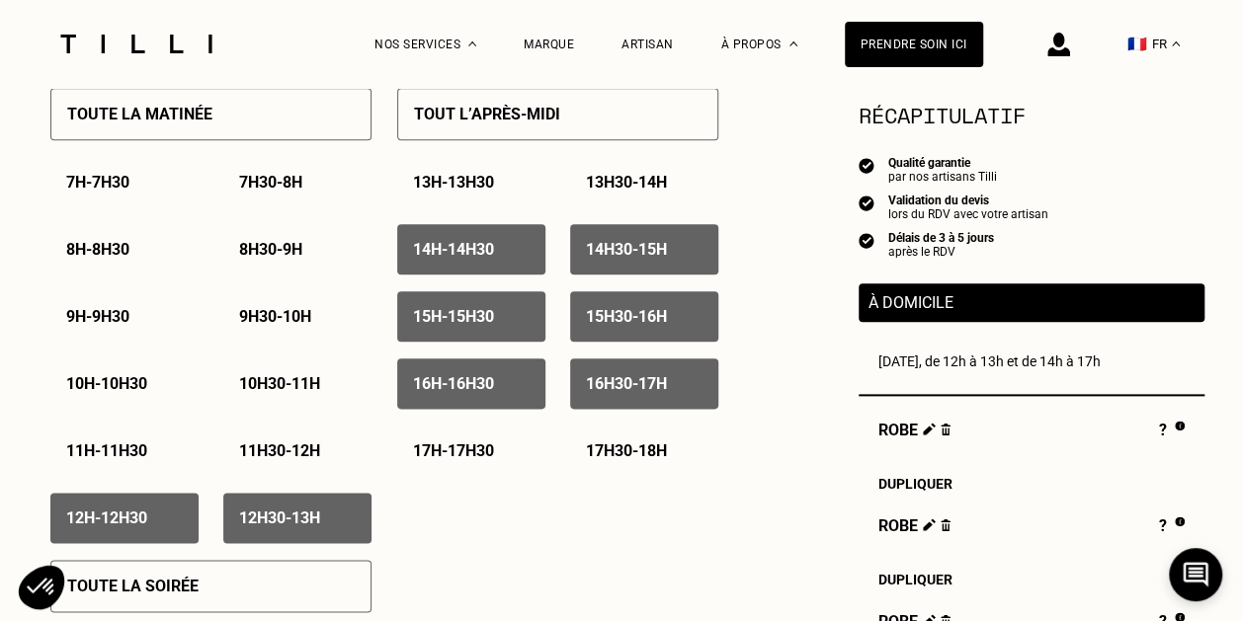
click at [481, 466] on div "17h - 17h30" at bounding box center [471, 451] width 148 height 50
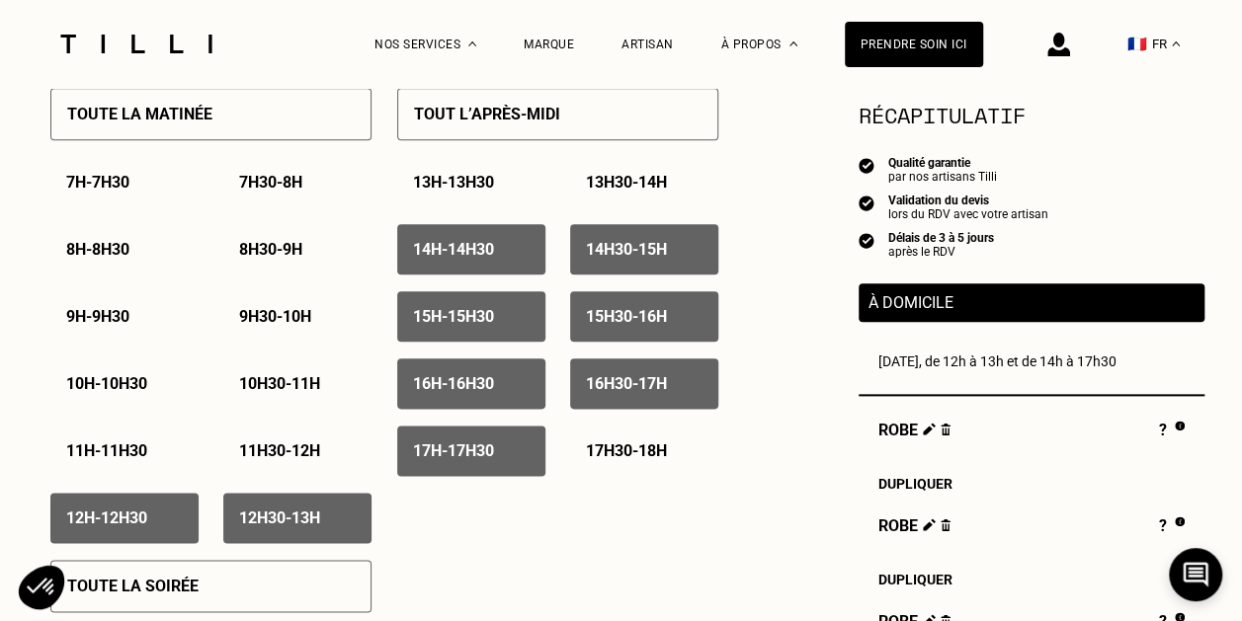
click at [596, 460] on p "17h30 - 18h" at bounding box center [626, 451] width 81 height 19
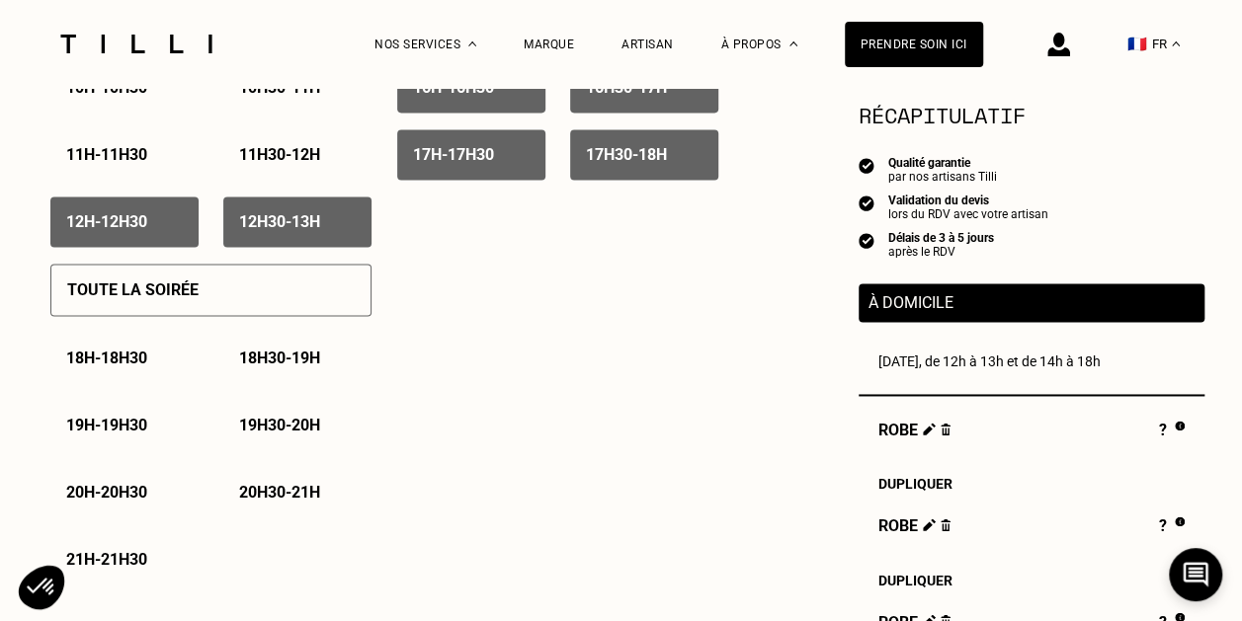
scroll to position [1383, 0]
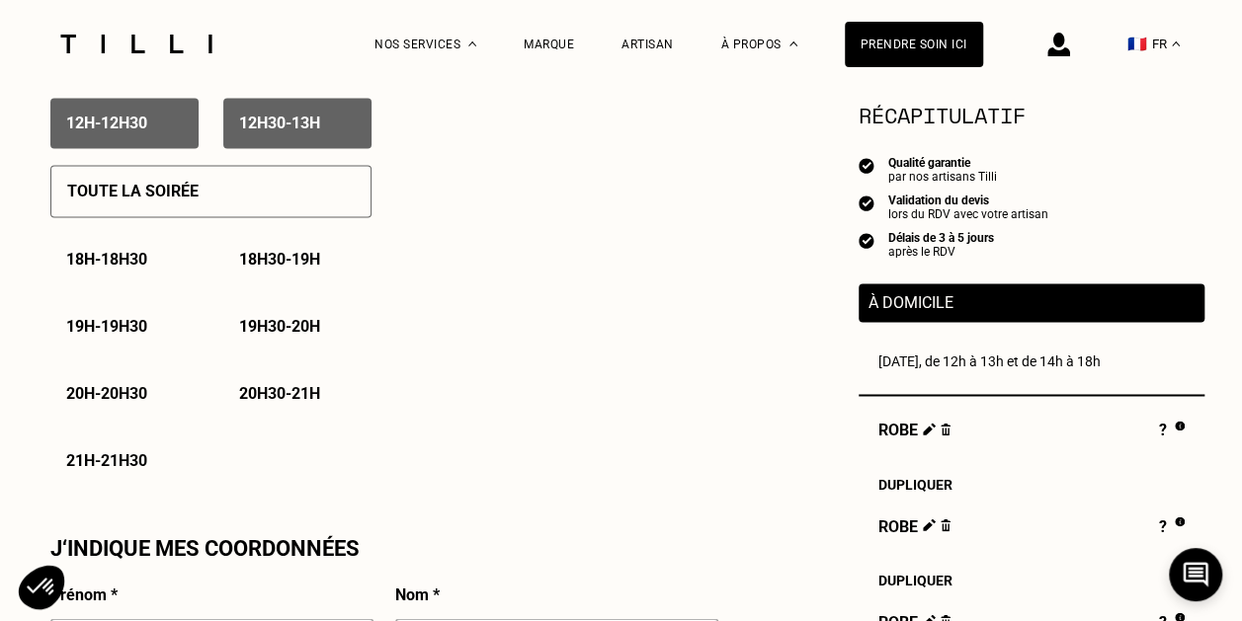
click at [115, 269] on p "18h - 18h30" at bounding box center [106, 259] width 81 height 19
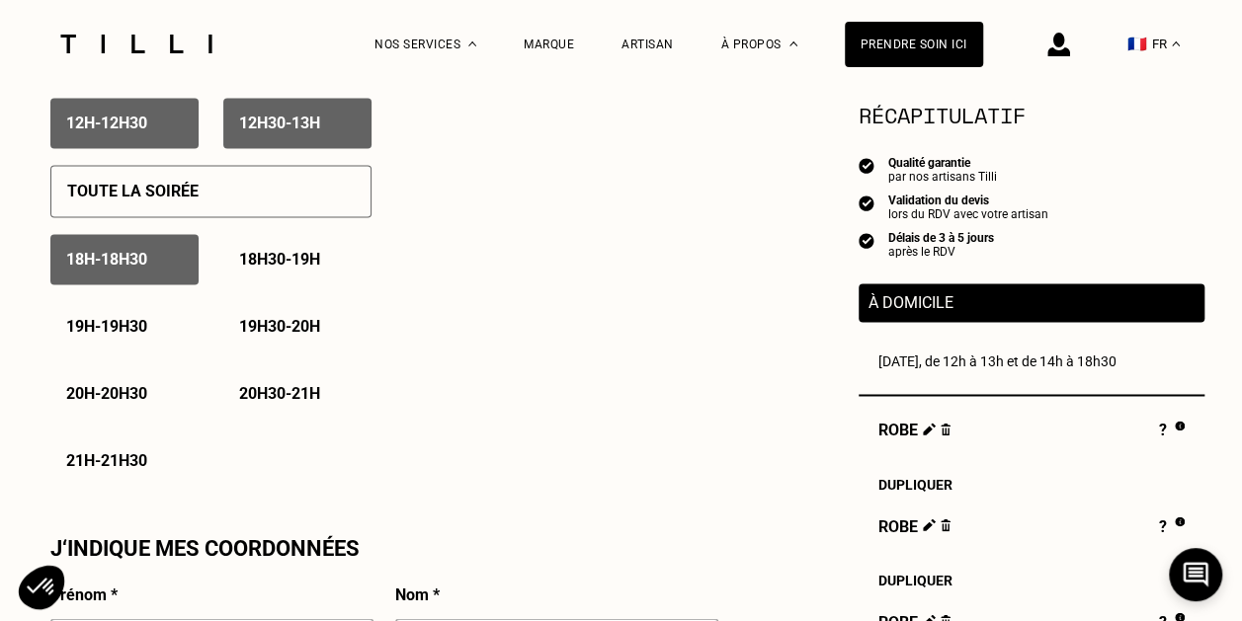
click at [300, 269] on p "18h30 - 19h" at bounding box center [279, 259] width 81 height 19
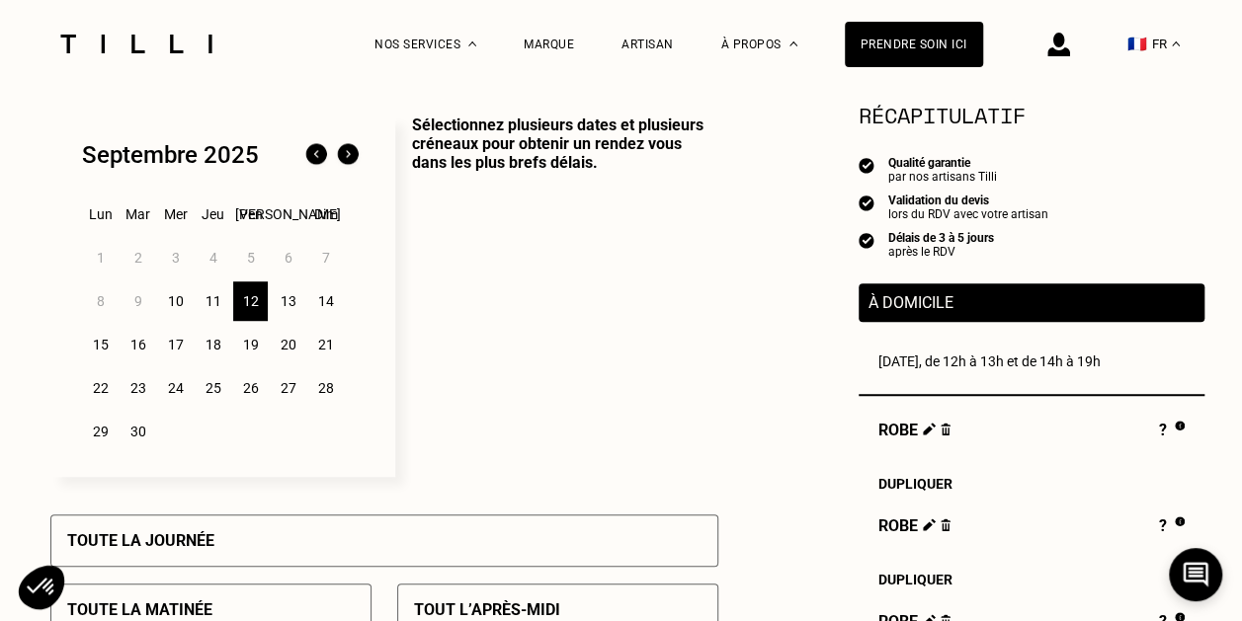
scroll to position [395, 0]
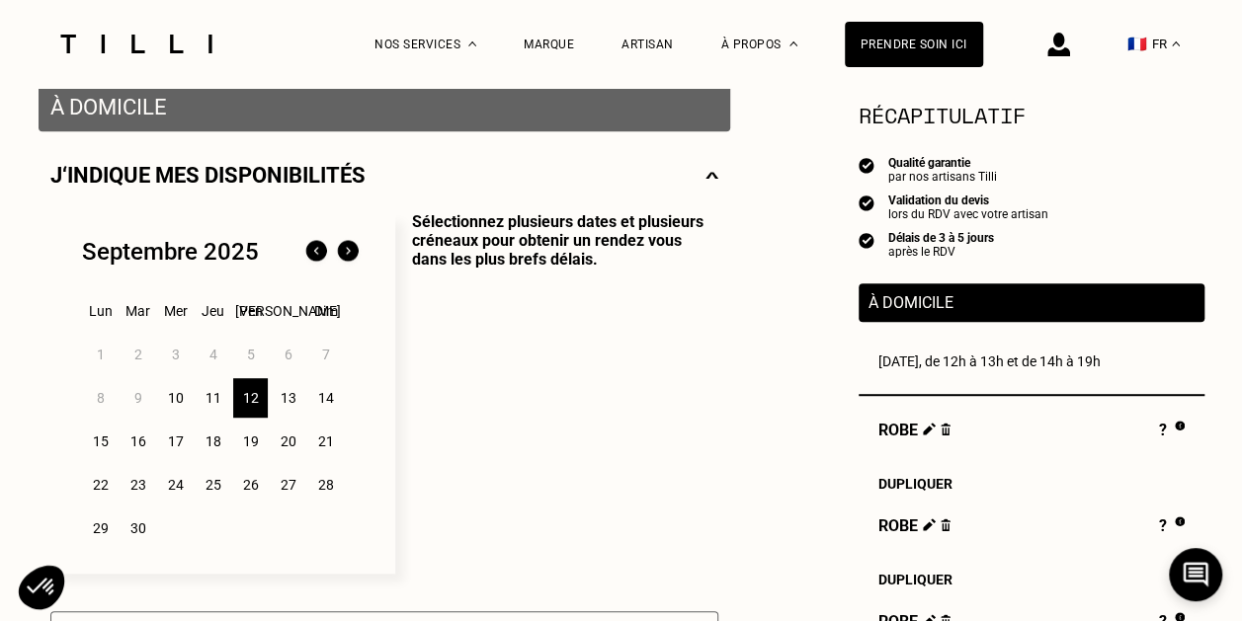
click at [286, 400] on div "13" at bounding box center [288, 398] width 35 height 40
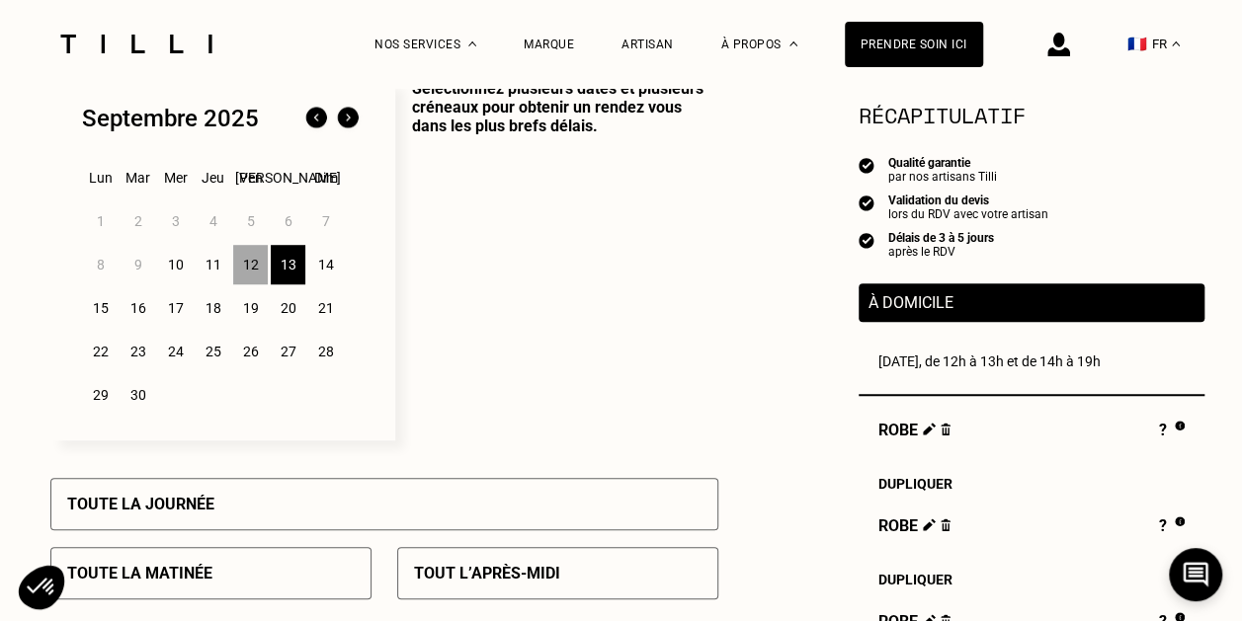
scroll to position [494, 0]
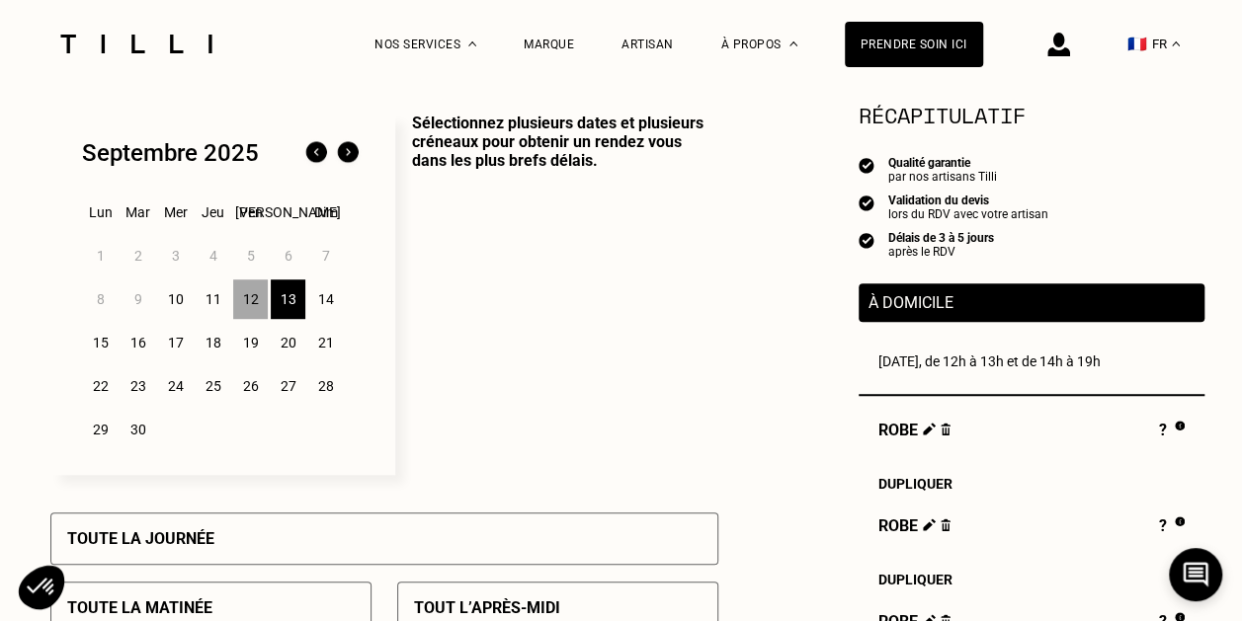
click at [256, 303] on div "12" at bounding box center [250, 300] width 35 height 40
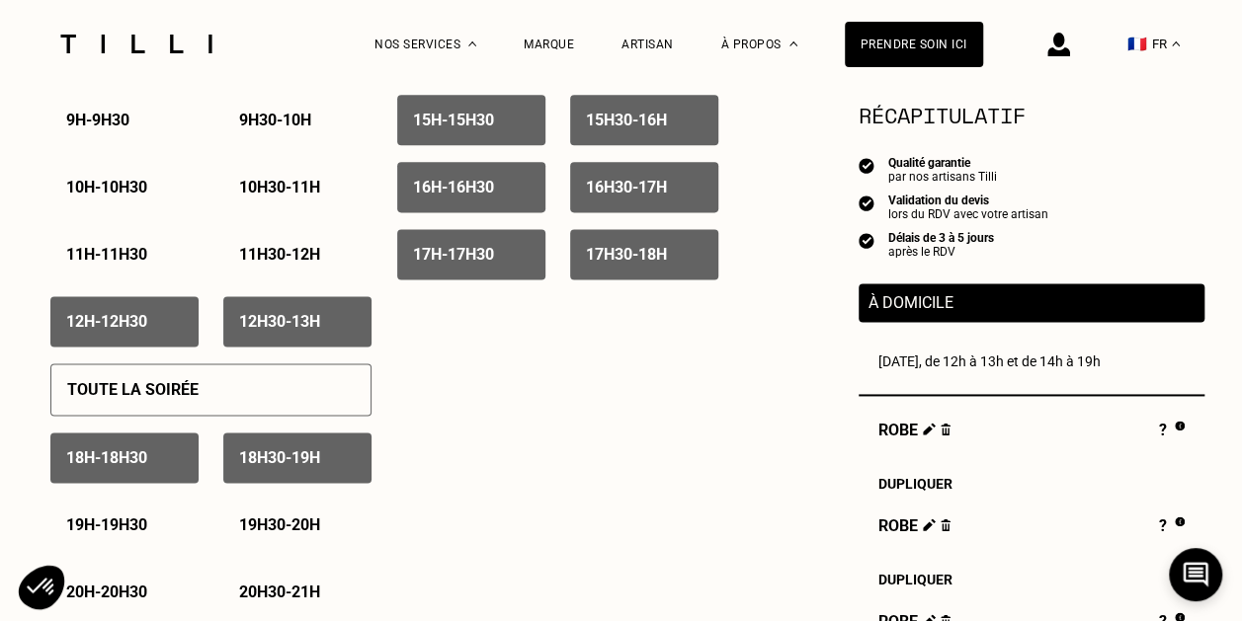
scroll to position [1186, 0]
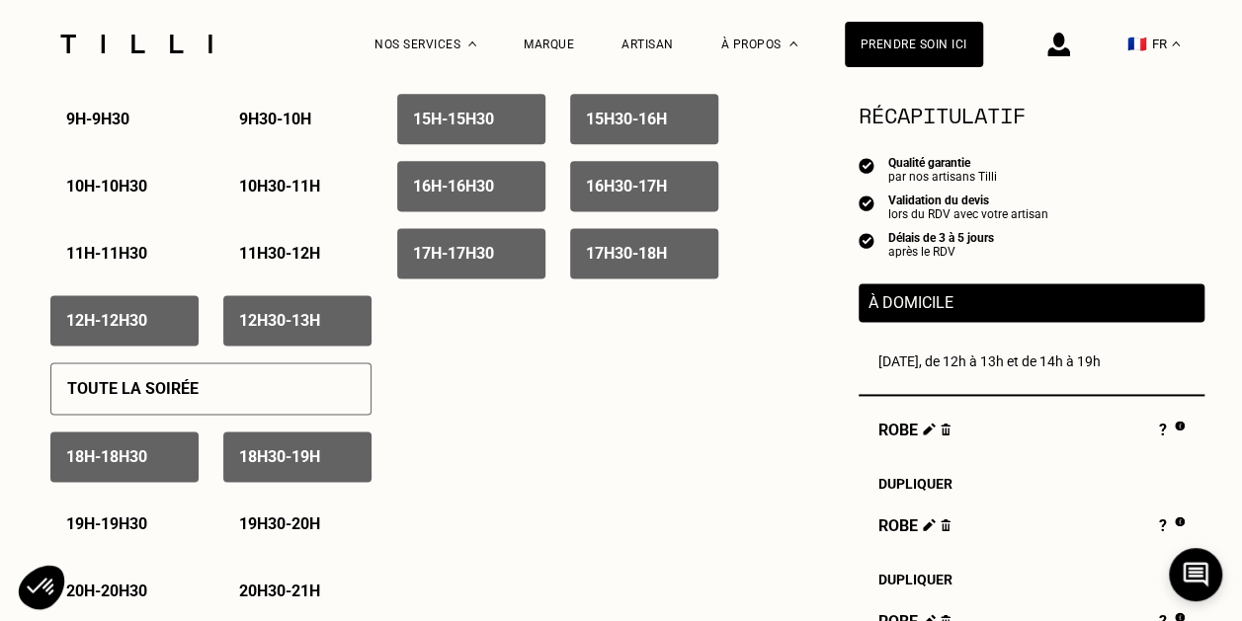
click at [168, 339] on div "12h - 12h30" at bounding box center [124, 320] width 148 height 50
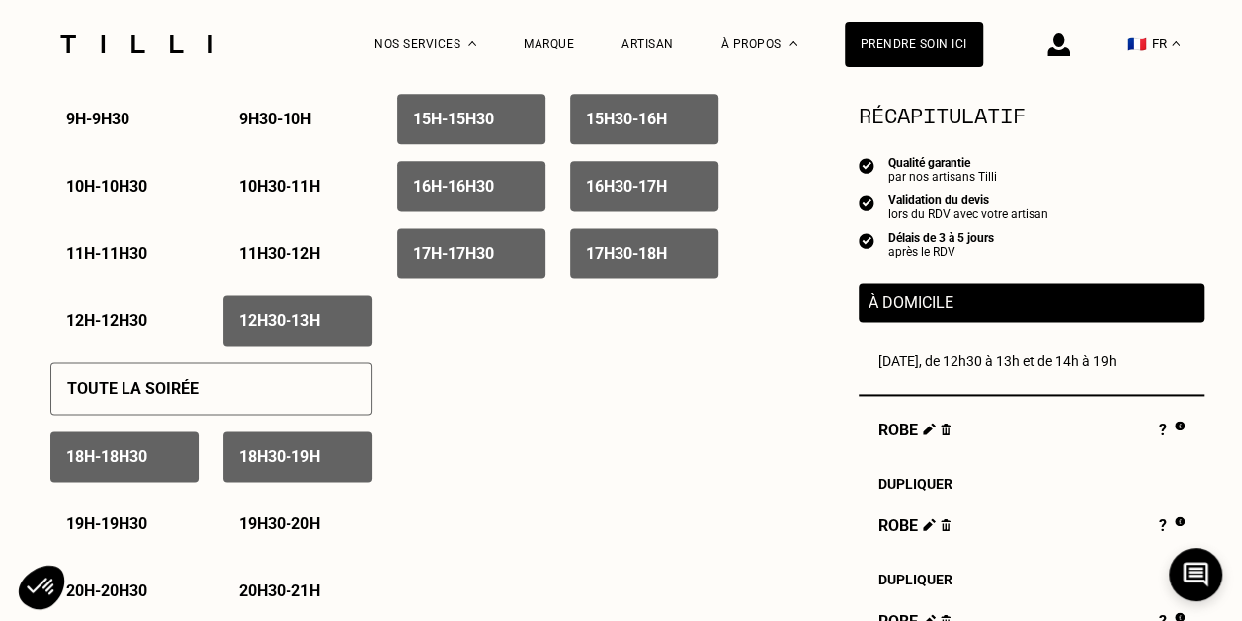
click at [271, 322] on p "12h30 - 13h" at bounding box center [279, 320] width 81 height 19
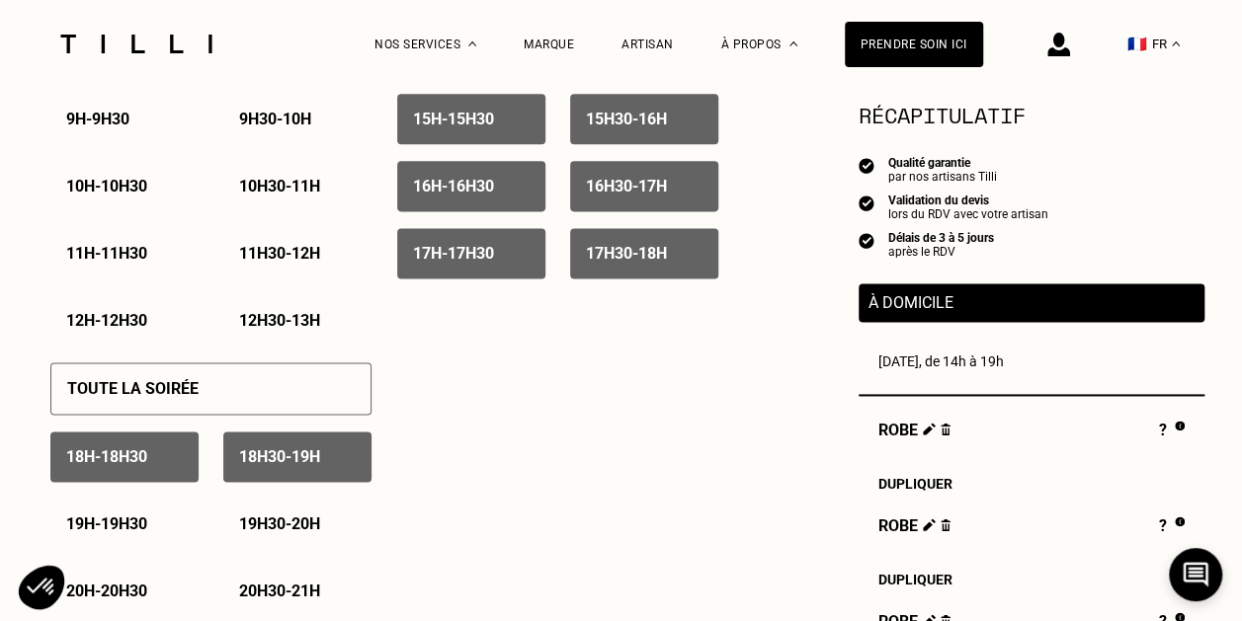
click at [450, 113] on div "15h - 15h30" at bounding box center [471, 119] width 148 height 50
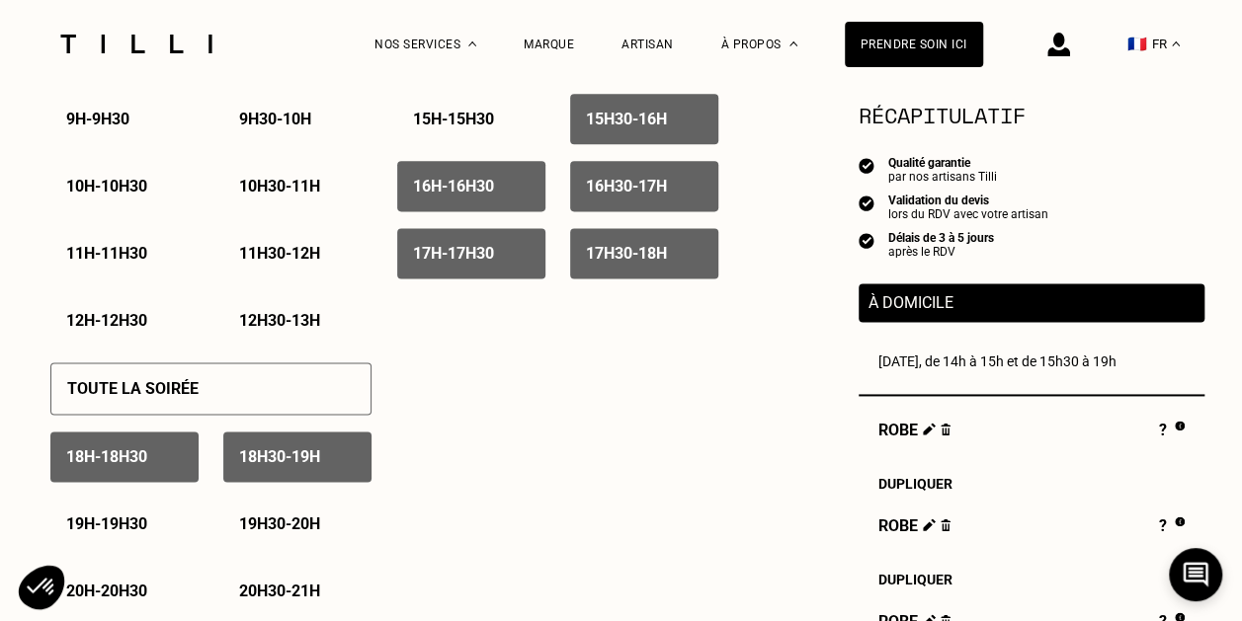
click at [592, 117] on p "15h30 - 16h" at bounding box center [626, 119] width 81 height 19
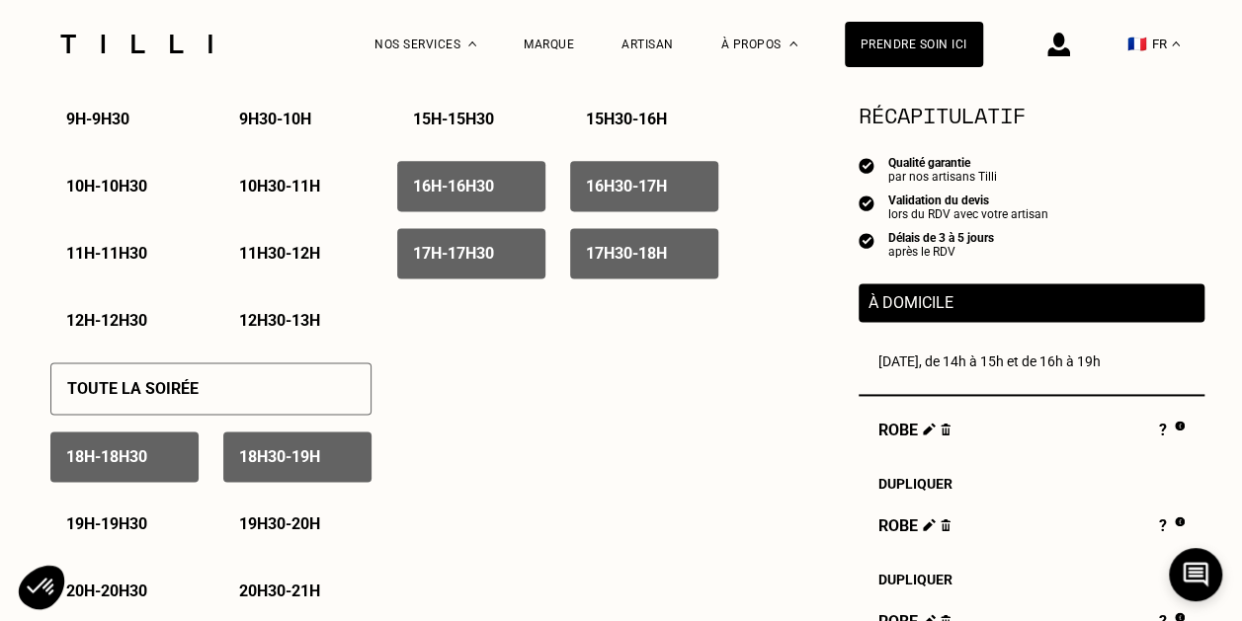
click at [520, 176] on div "16h - 16h30" at bounding box center [471, 186] width 148 height 50
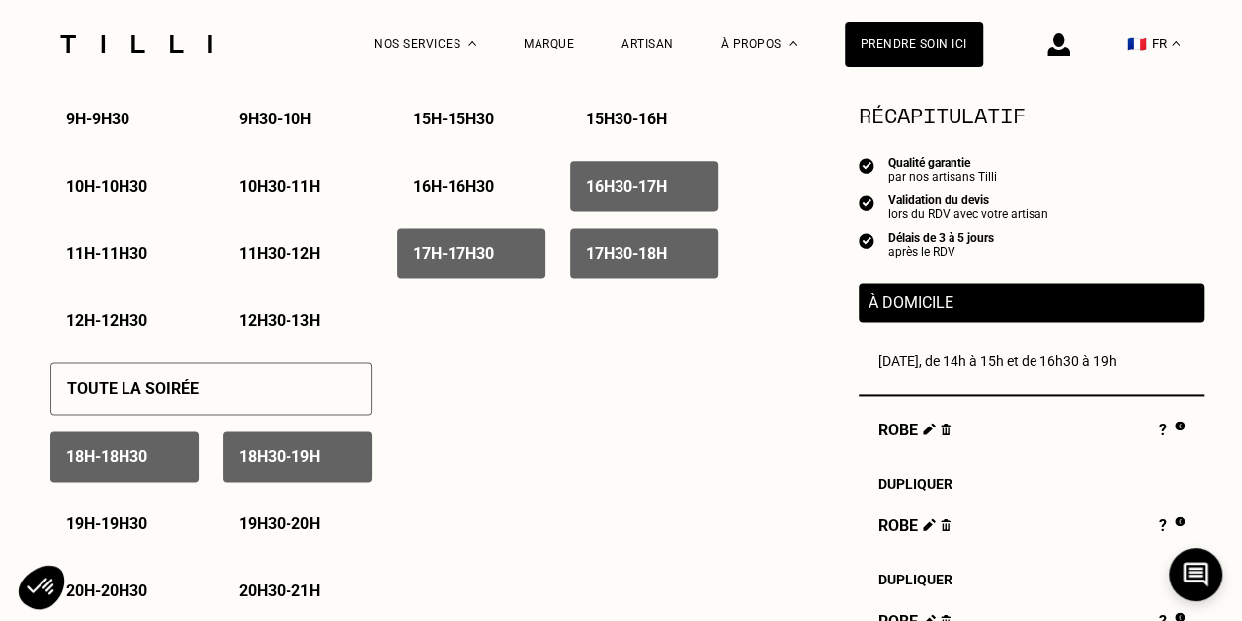
click at [641, 179] on div "16h30 - 17h" at bounding box center [644, 186] width 148 height 50
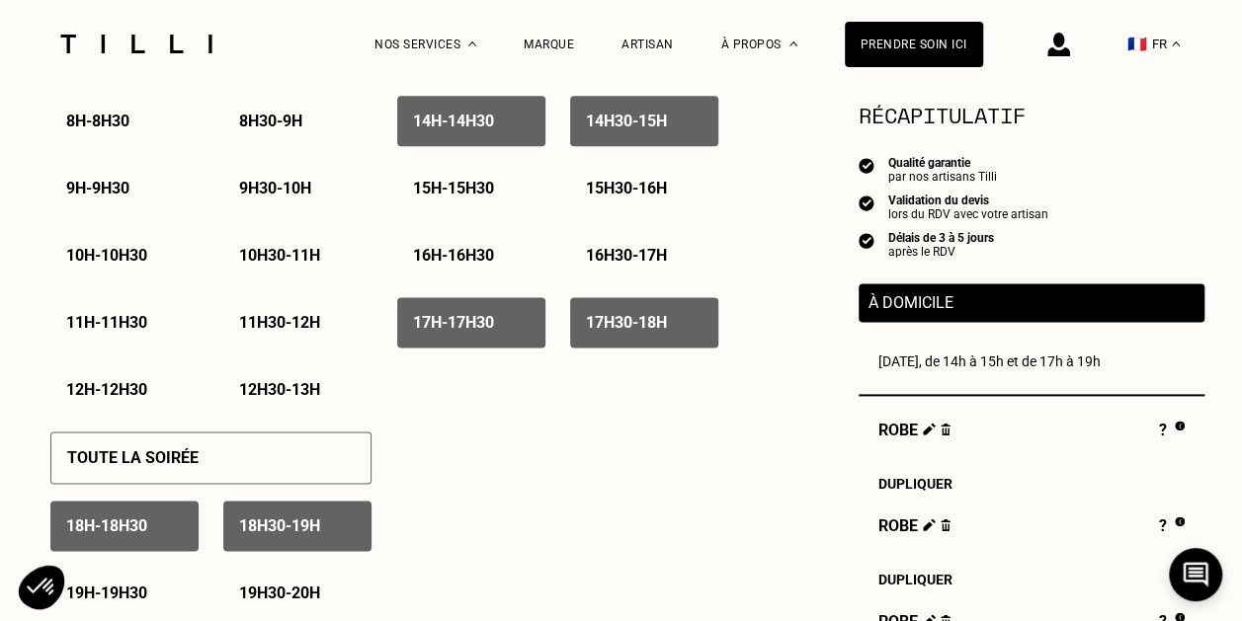
scroll to position [1087, 0]
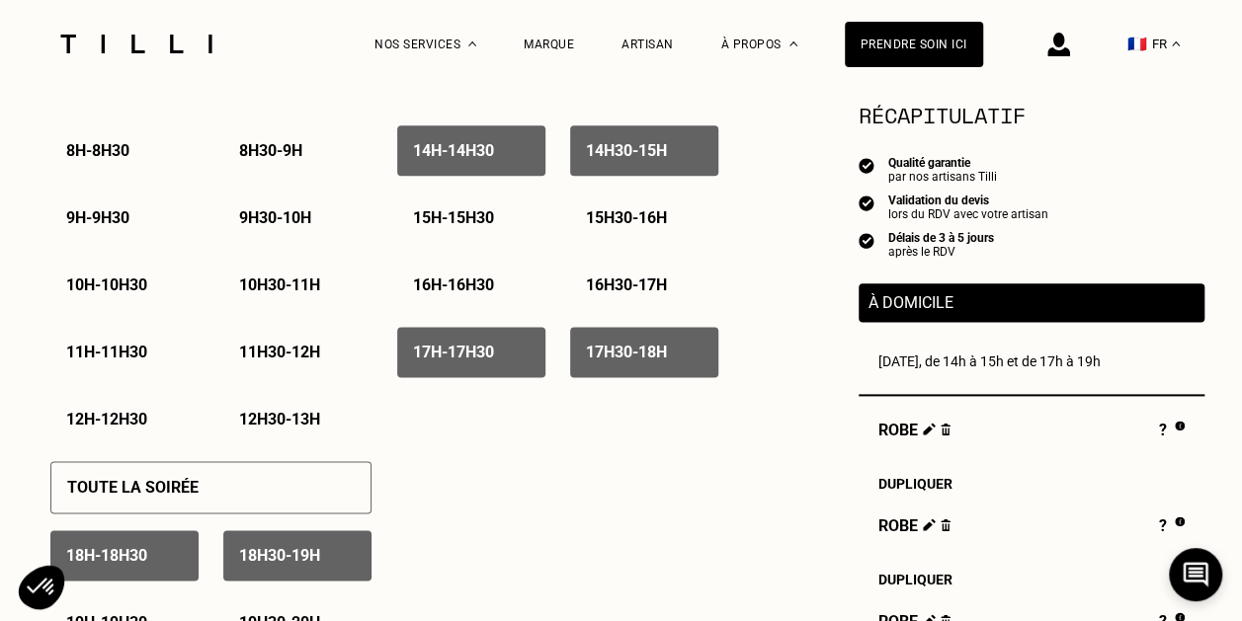
click at [638, 288] on p "16h30 - 17h" at bounding box center [626, 285] width 81 height 19
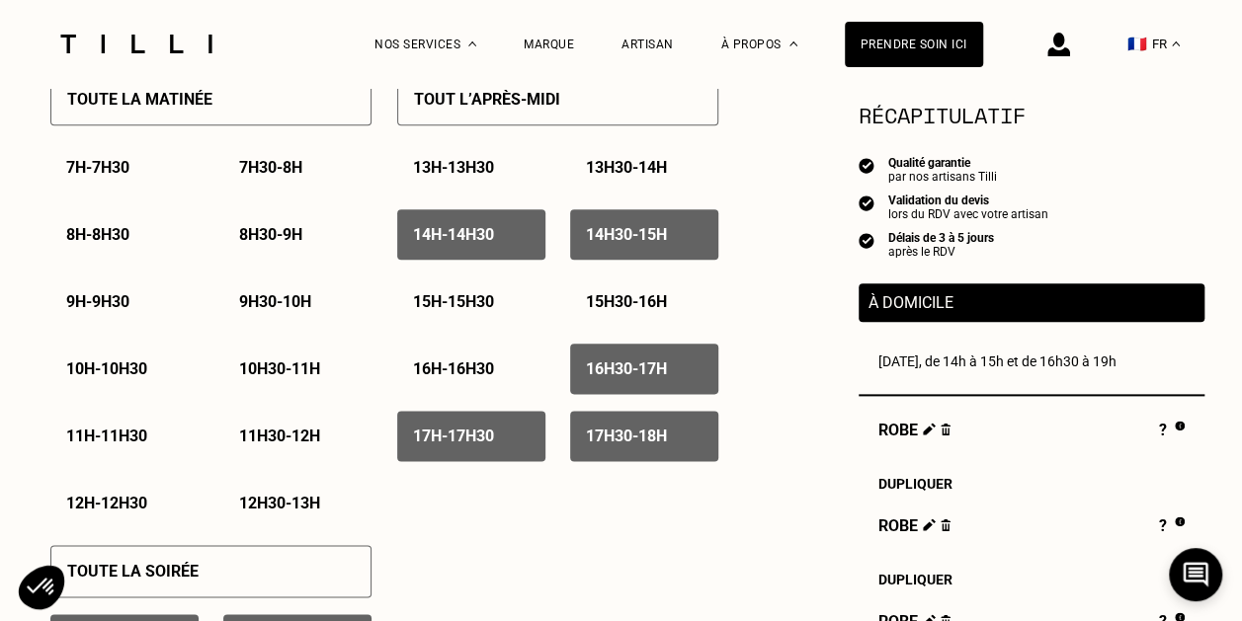
scroll to position [988, 0]
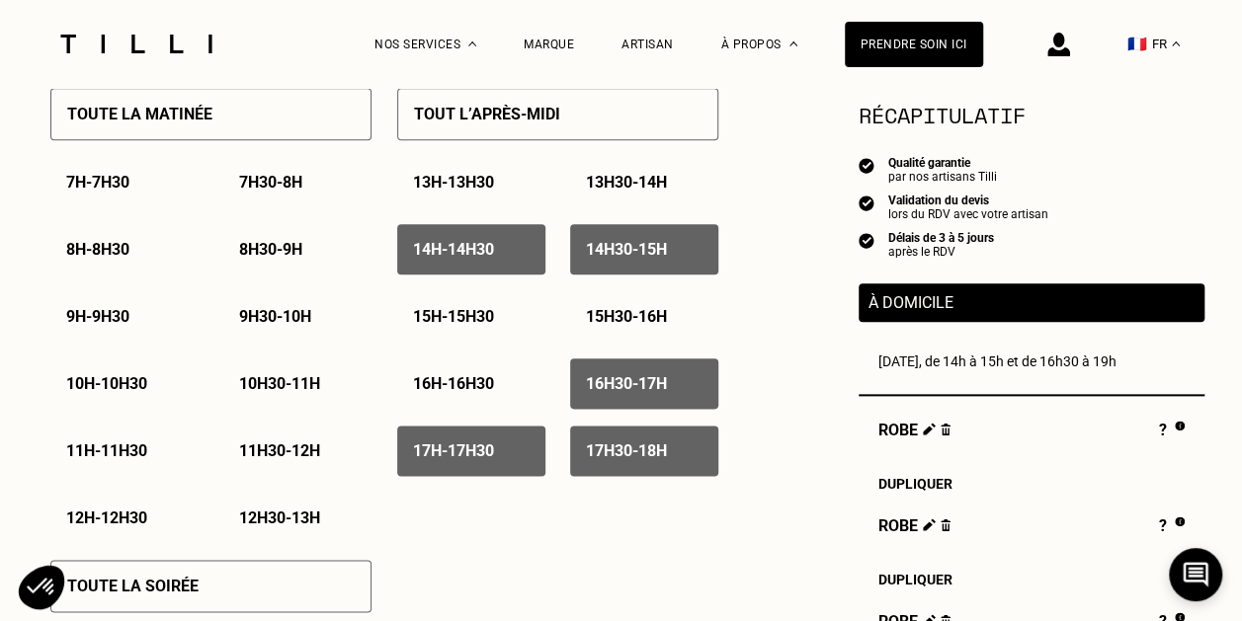
click at [487, 259] on p "14h - 14h30" at bounding box center [453, 249] width 81 height 19
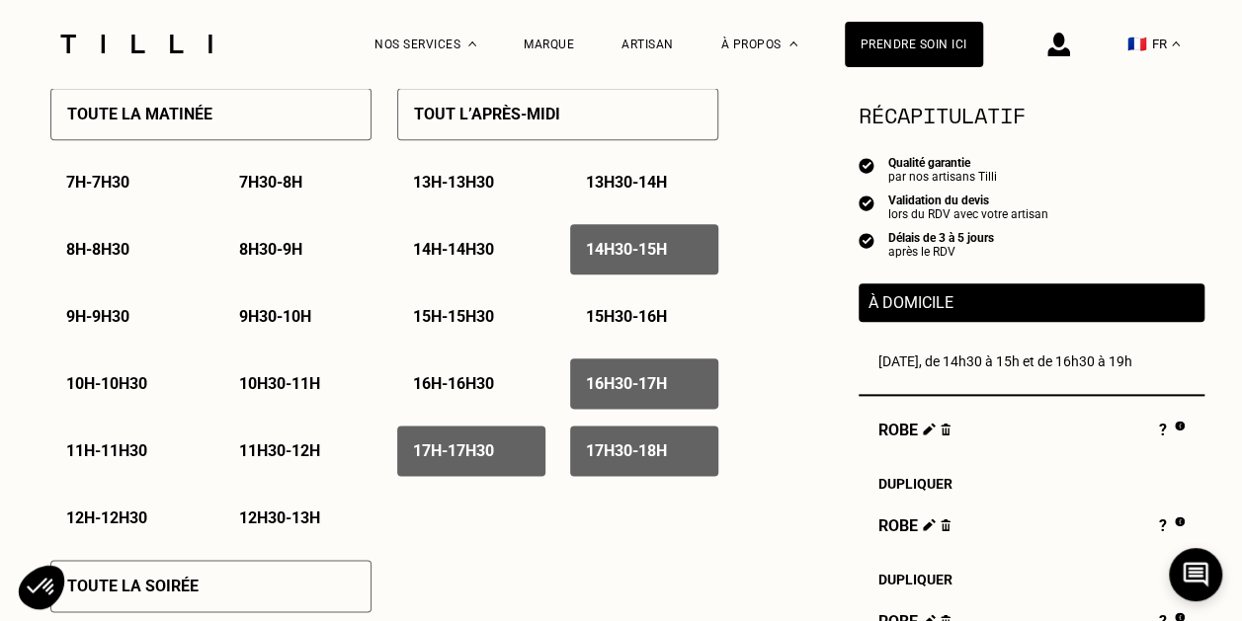
click at [682, 247] on div "14h30 - 15h" at bounding box center [644, 249] width 148 height 50
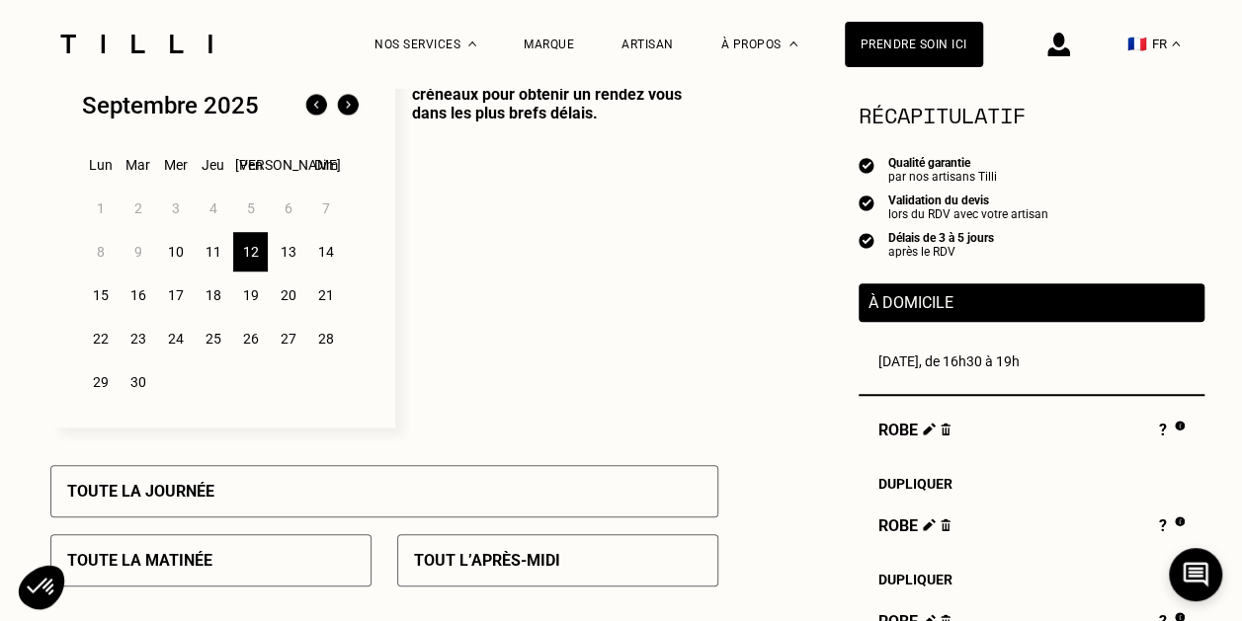
scroll to position [494, 0]
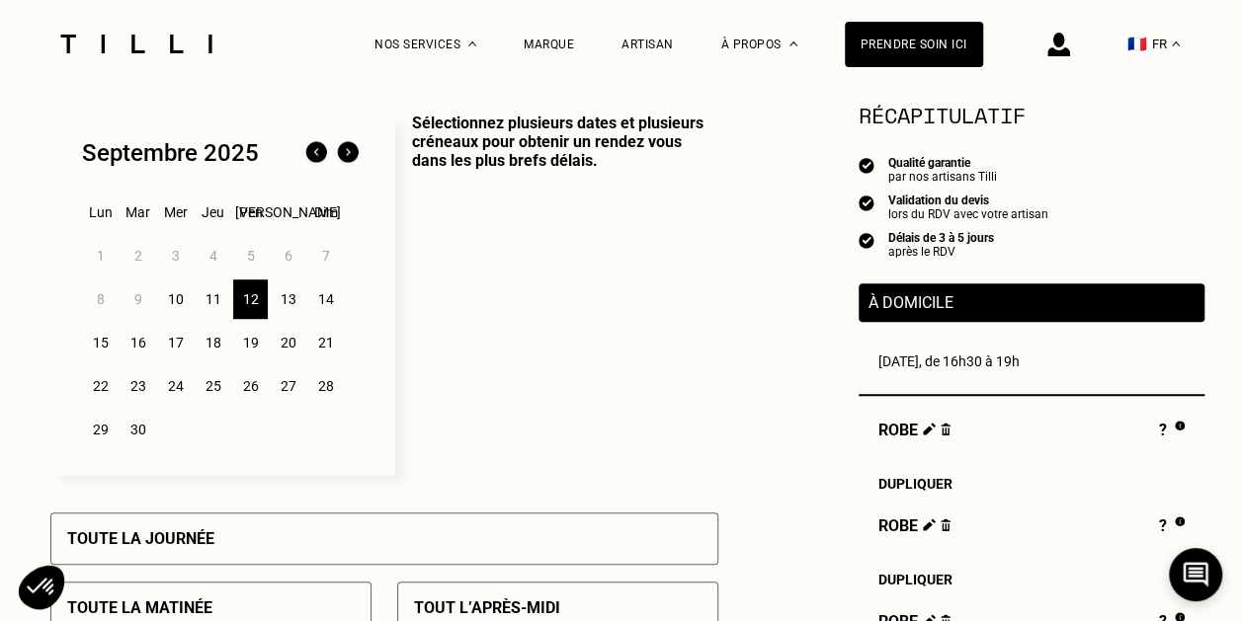
click at [286, 308] on div "13" at bounding box center [288, 300] width 35 height 40
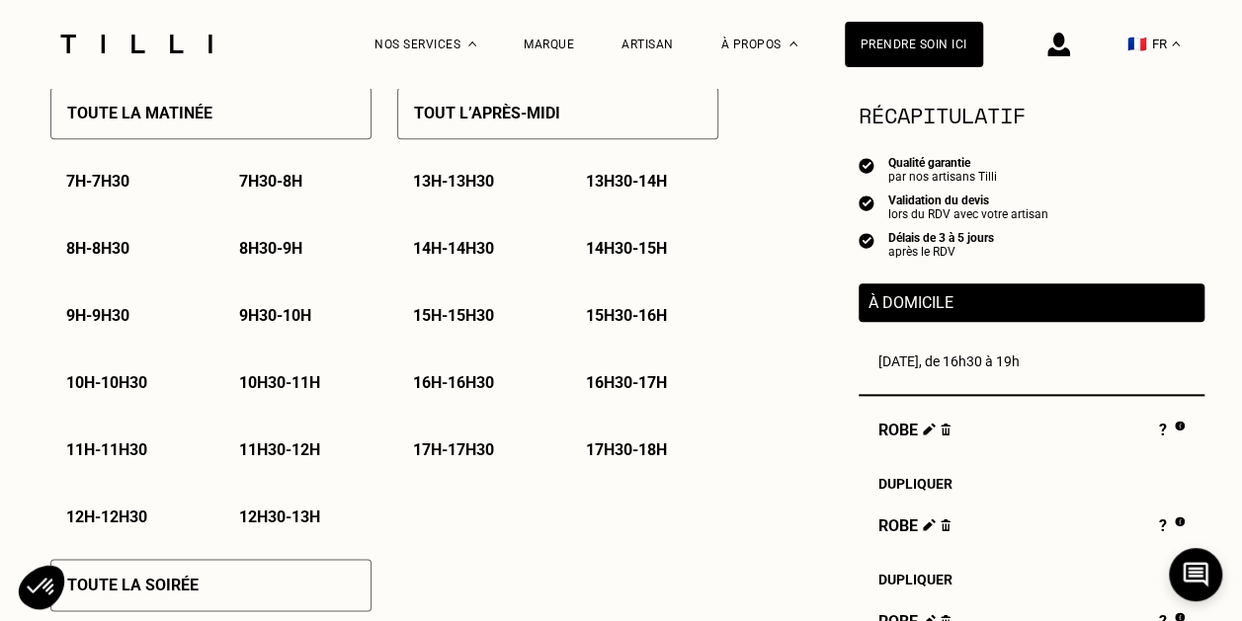
scroll to position [1087, 0]
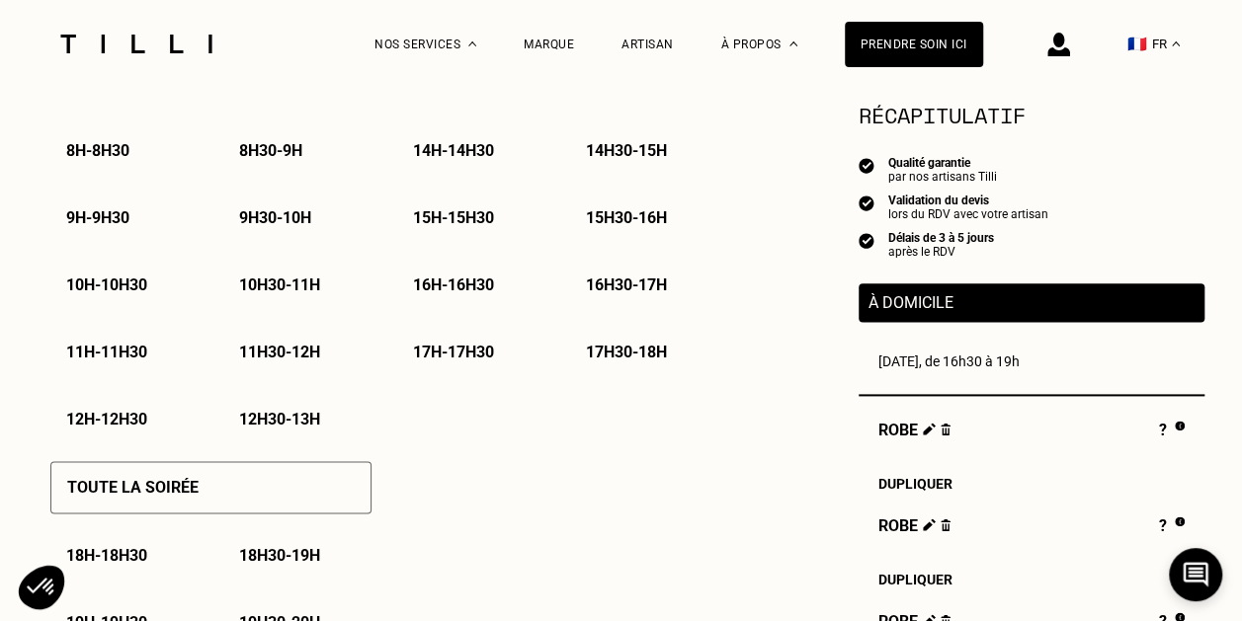
click at [113, 291] on p "10h - 10h30" at bounding box center [106, 285] width 81 height 19
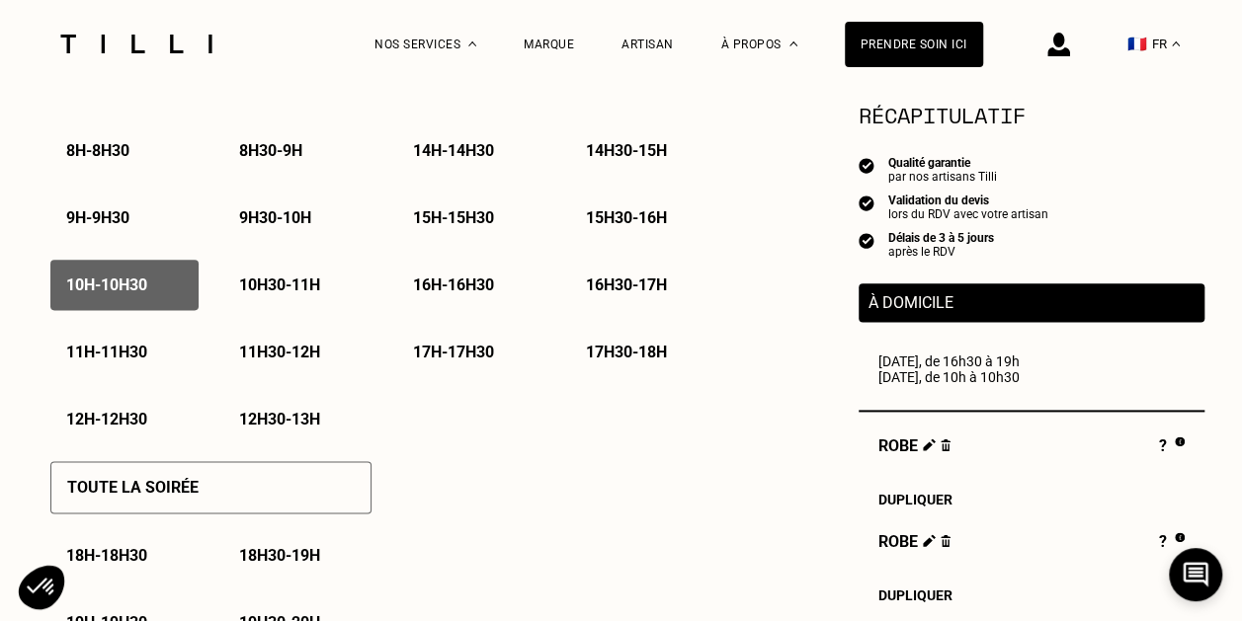
click at [113, 291] on p "10h - 10h30" at bounding box center [106, 285] width 81 height 19
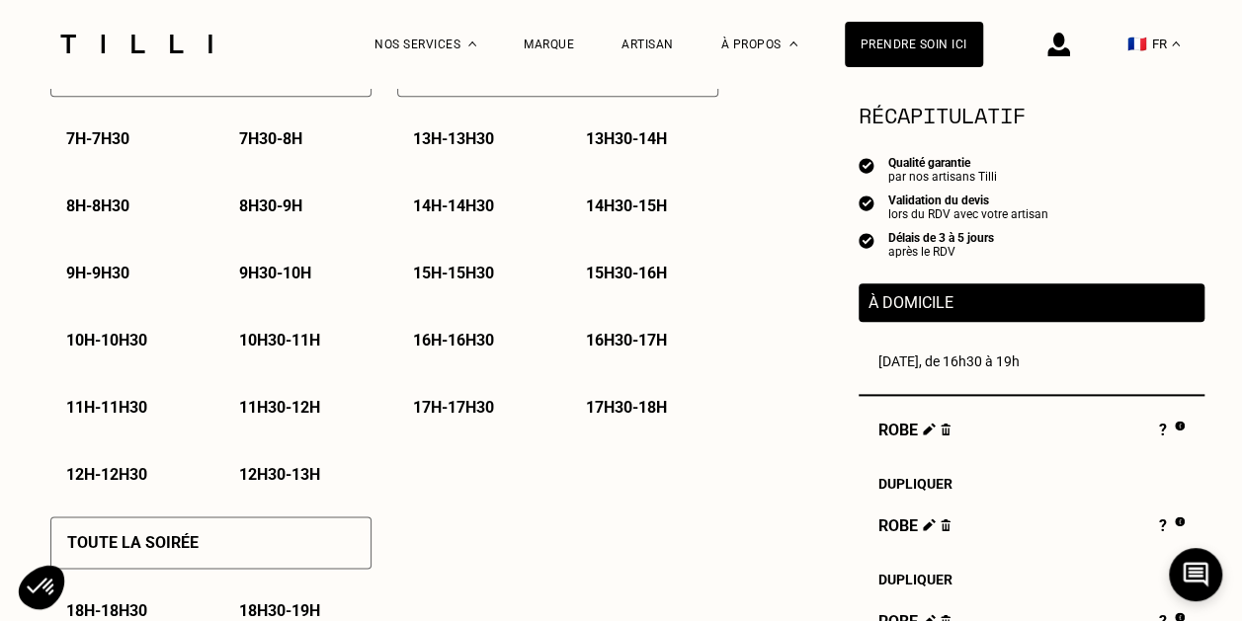
scroll to position [988, 0]
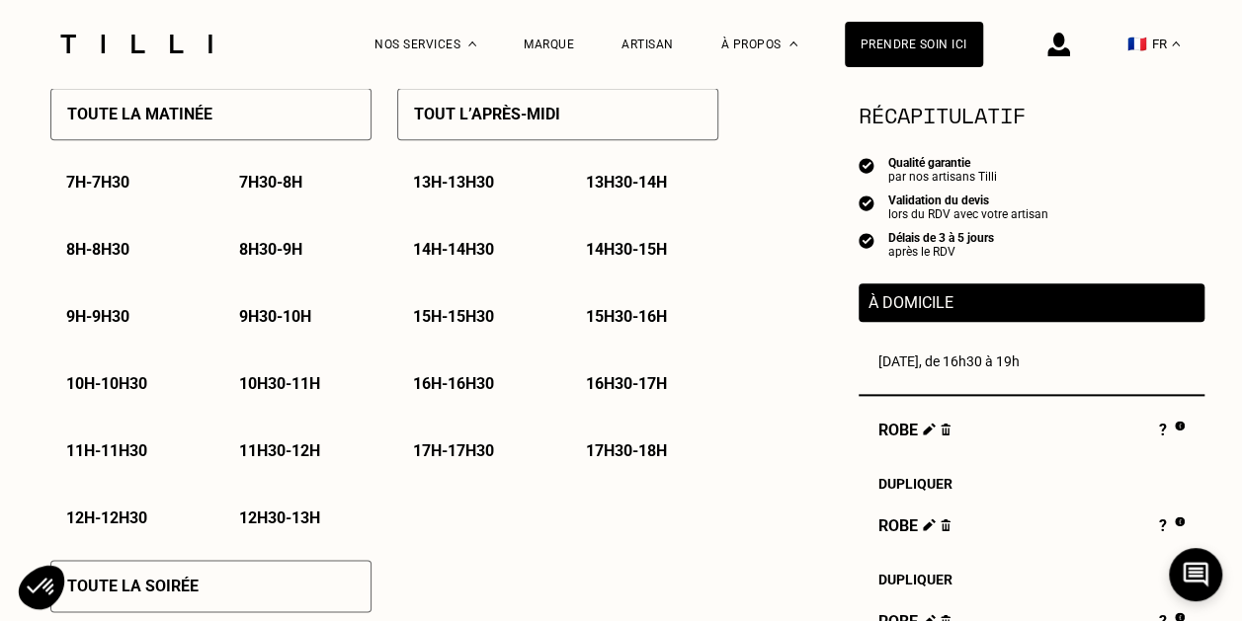
click at [477, 257] on p "14h - 14h30" at bounding box center [453, 249] width 81 height 19
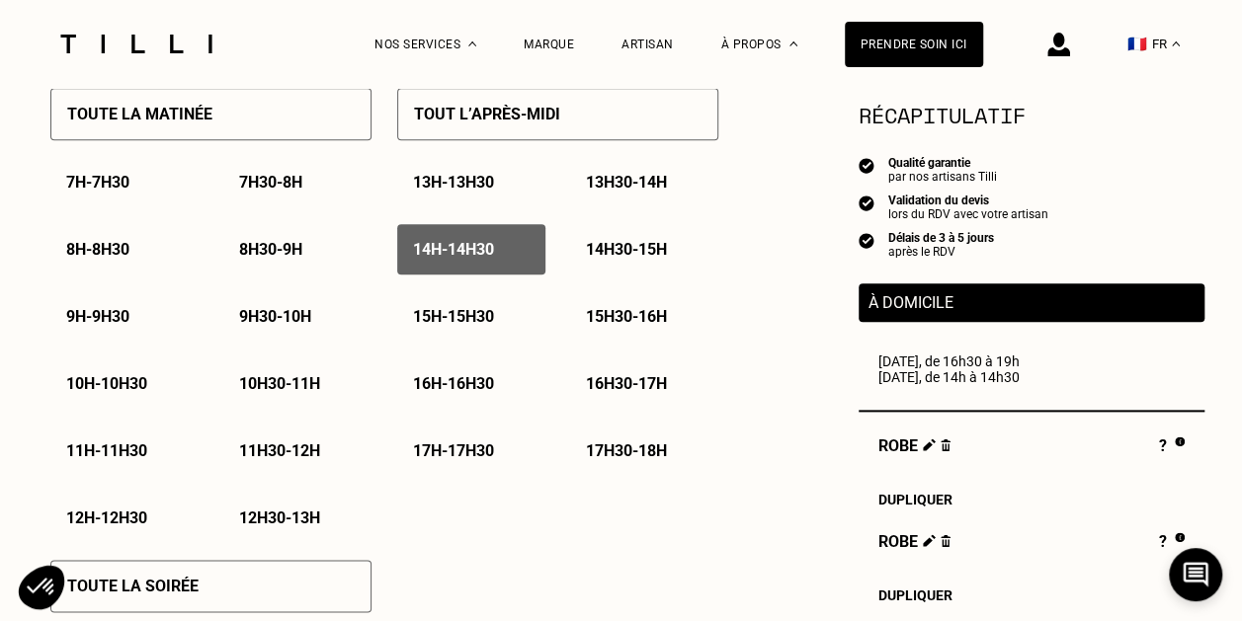
click at [610, 248] on p "14h30 - 15h" at bounding box center [626, 249] width 81 height 19
click at [514, 306] on div "15h - 15h30" at bounding box center [471, 316] width 148 height 50
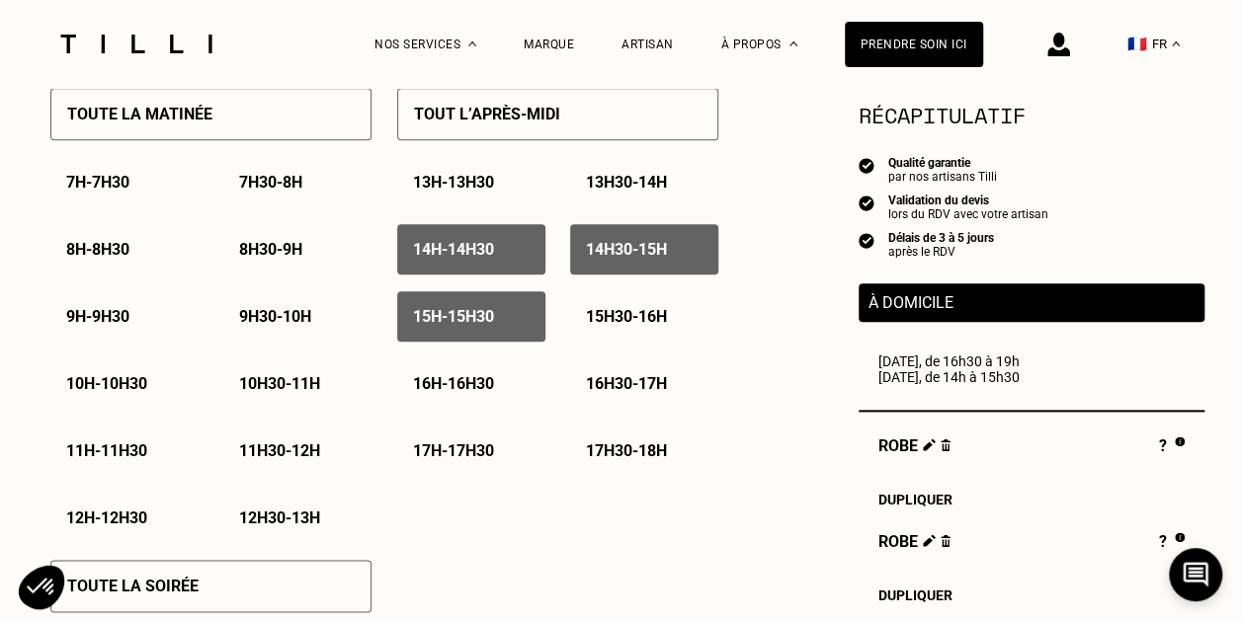
click at [597, 318] on p "15h30 - 16h" at bounding box center [626, 316] width 81 height 19
click at [494, 392] on p "16h - 16h30" at bounding box center [453, 383] width 81 height 19
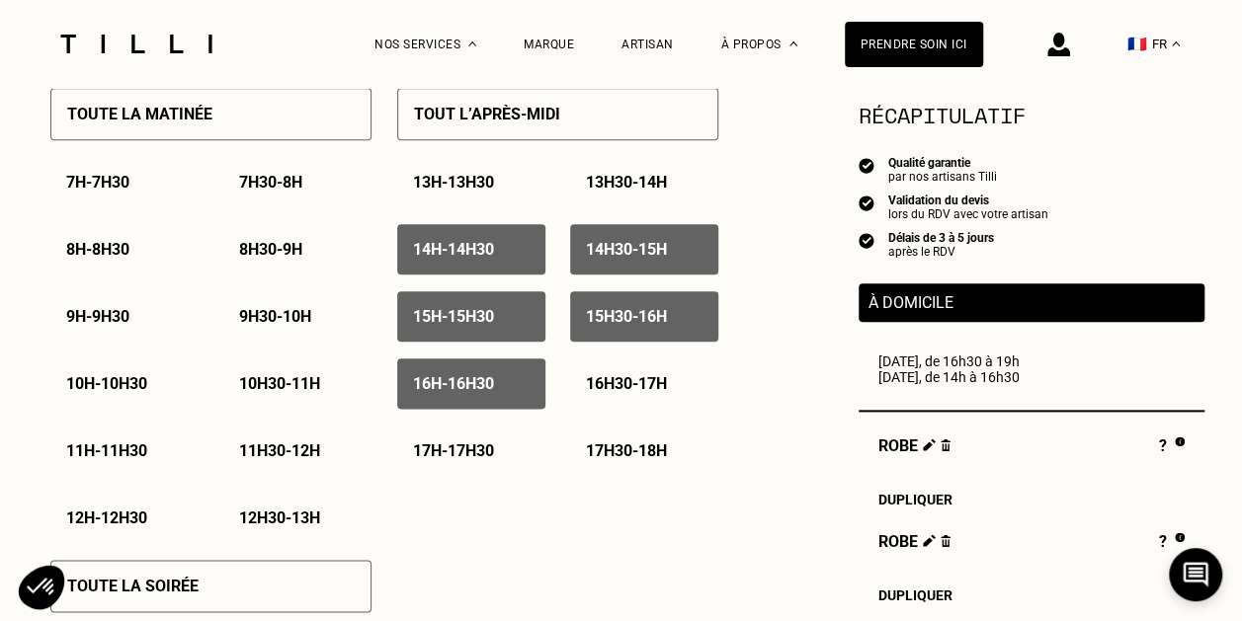
click at [624, 393] on p "16h30 - 17h" at bounding box center [626, 383] width 81 height 19
click at [452, 460] on p "17h - 17h30" at bounding box center [453, 451] width 81 height 19
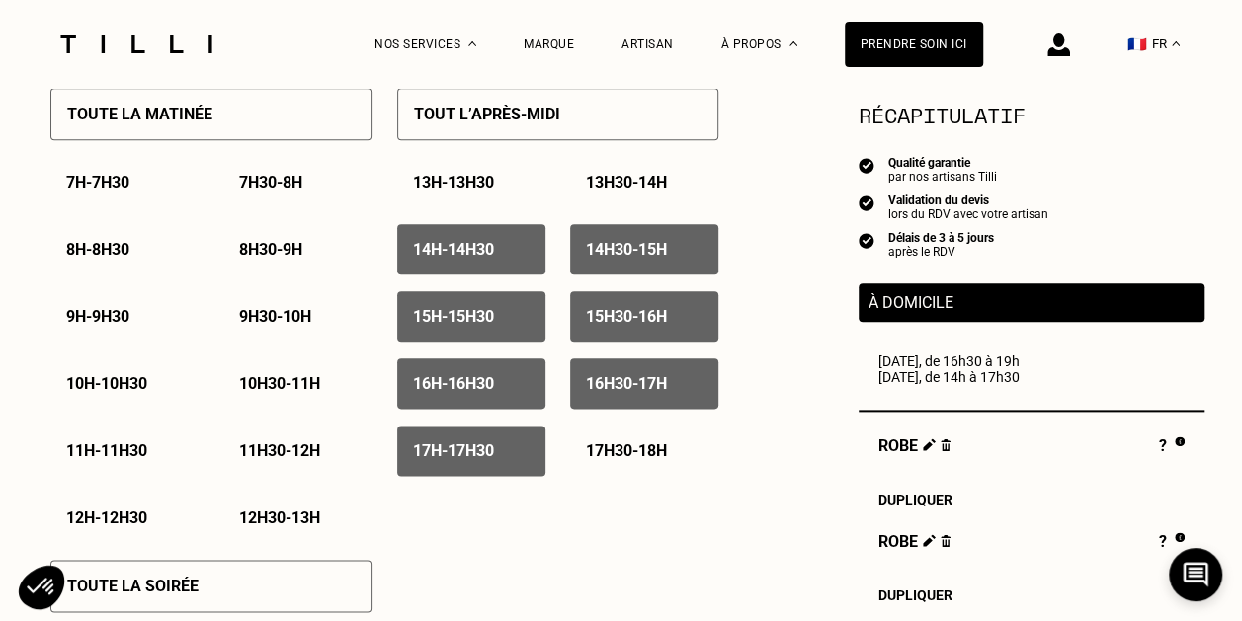
click at [603, 449] on p "17h30 - 18h" at bounding box center [626, 451] width 81 height 19
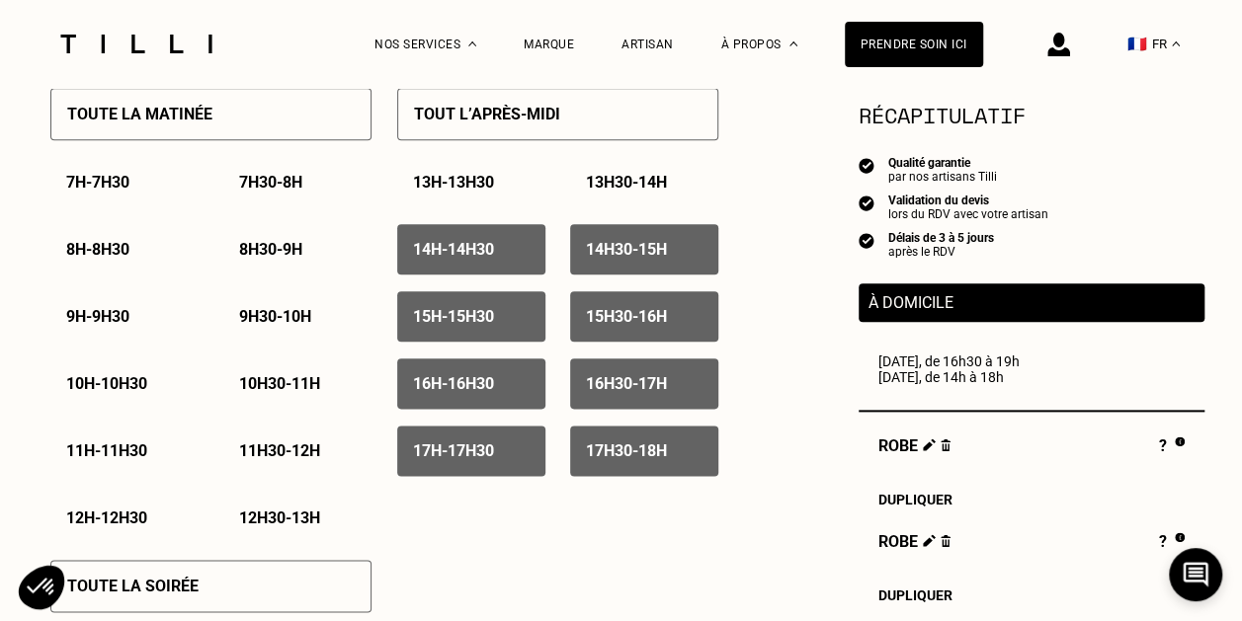
scroll to position [1186, 0]
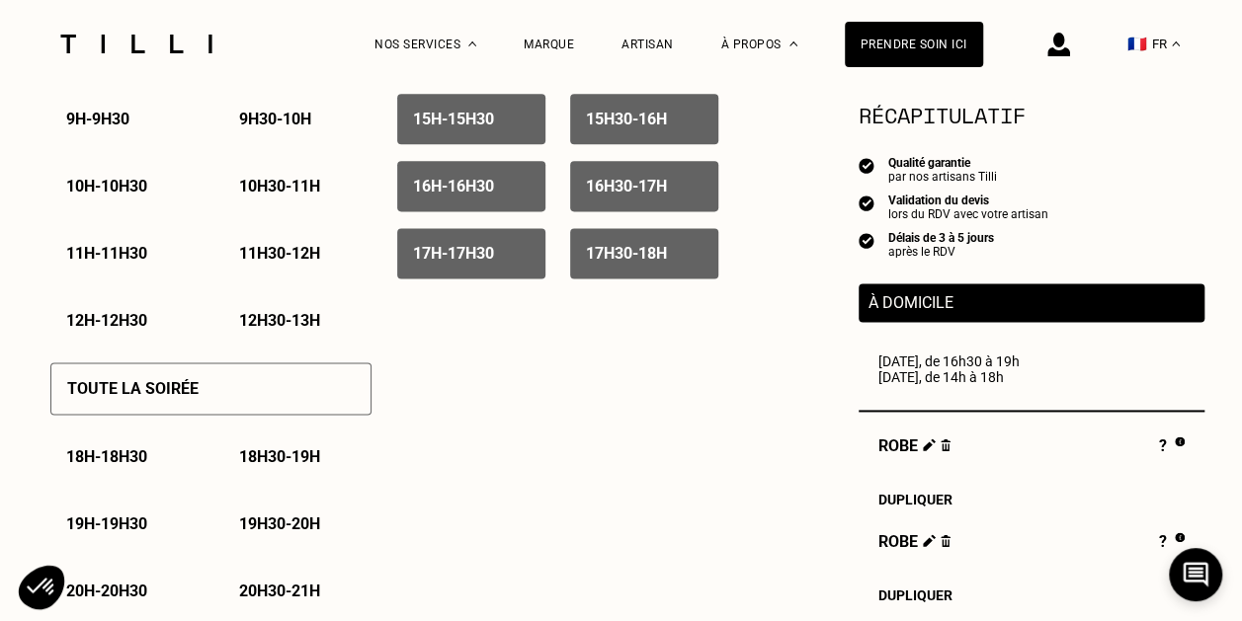
click at [178, 469] on div "18h - 18h30" at bounding box center [124, 457] width 148 height 50
click at [242, 453] on p "18h30 - 19h" at bounding box center [279, 457] width 81 height 19
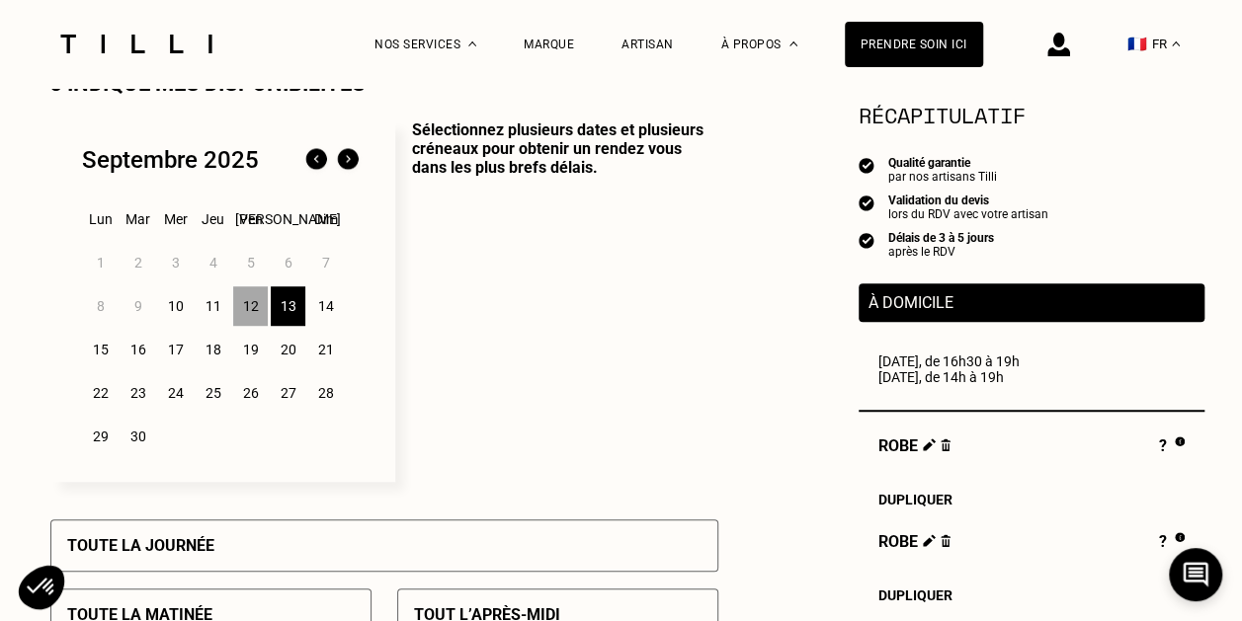
scroll to position [494, 0]
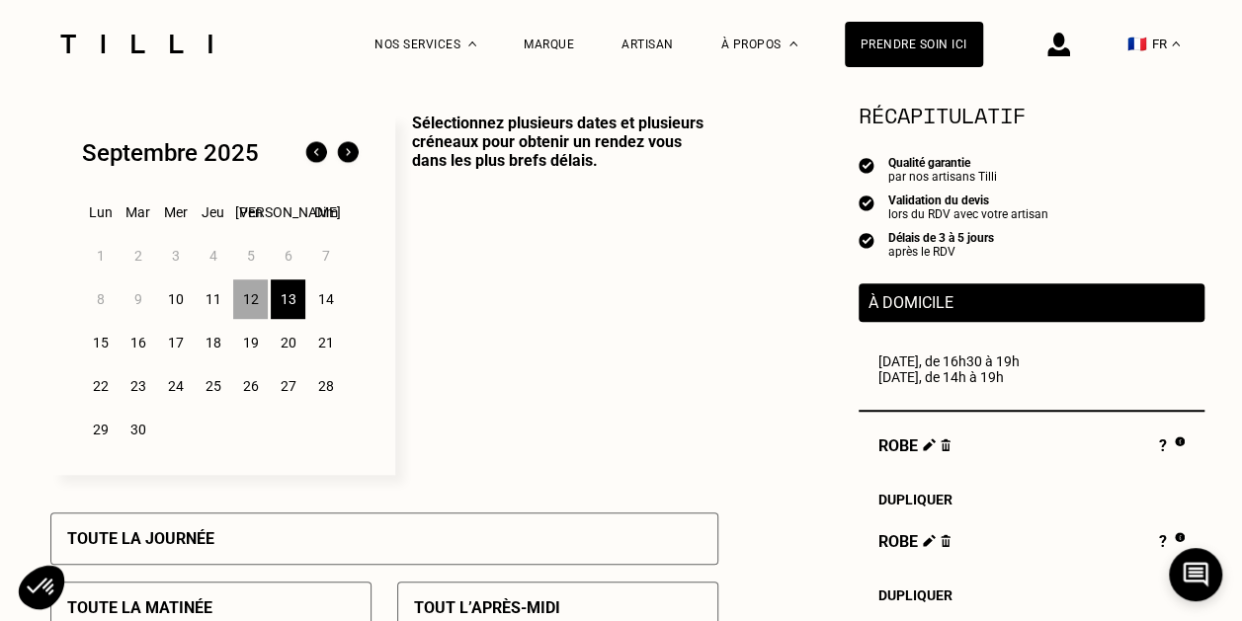
click at [319, 296] on div "14" at bounding box center [325, 300] width 35 height 40
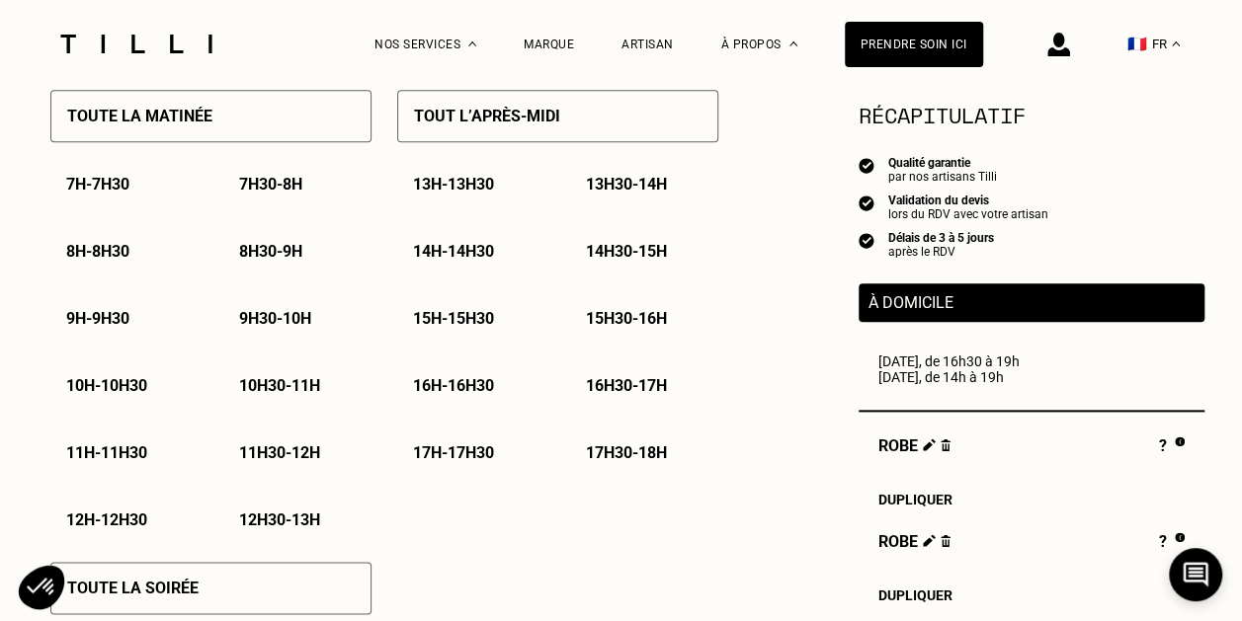
scroll to position [988, 0]
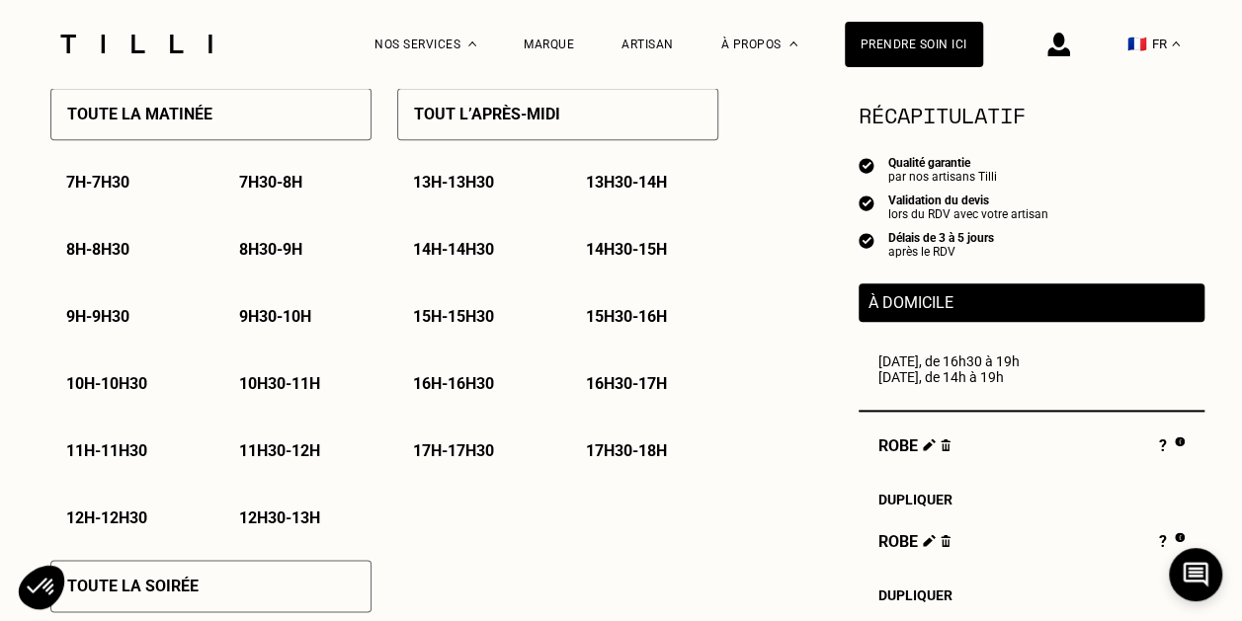
click at [449, 322] on p "15h - 15h30" at bounding box center [453, 316] width 81 height 19
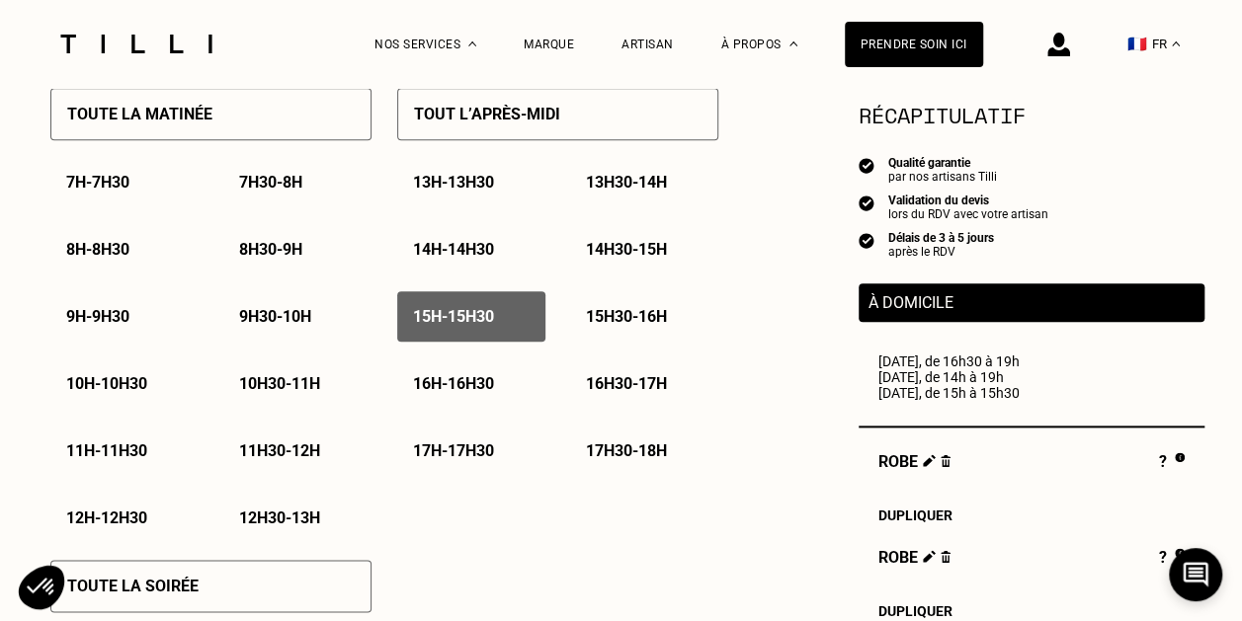
click at [606, 323] on p "15h30 - 16h" at bounding box center [626, 316] width 81 height 19
click at [457, 392] on p "16h - 16h30" at bounding box center [453, 383] width 81 height 19
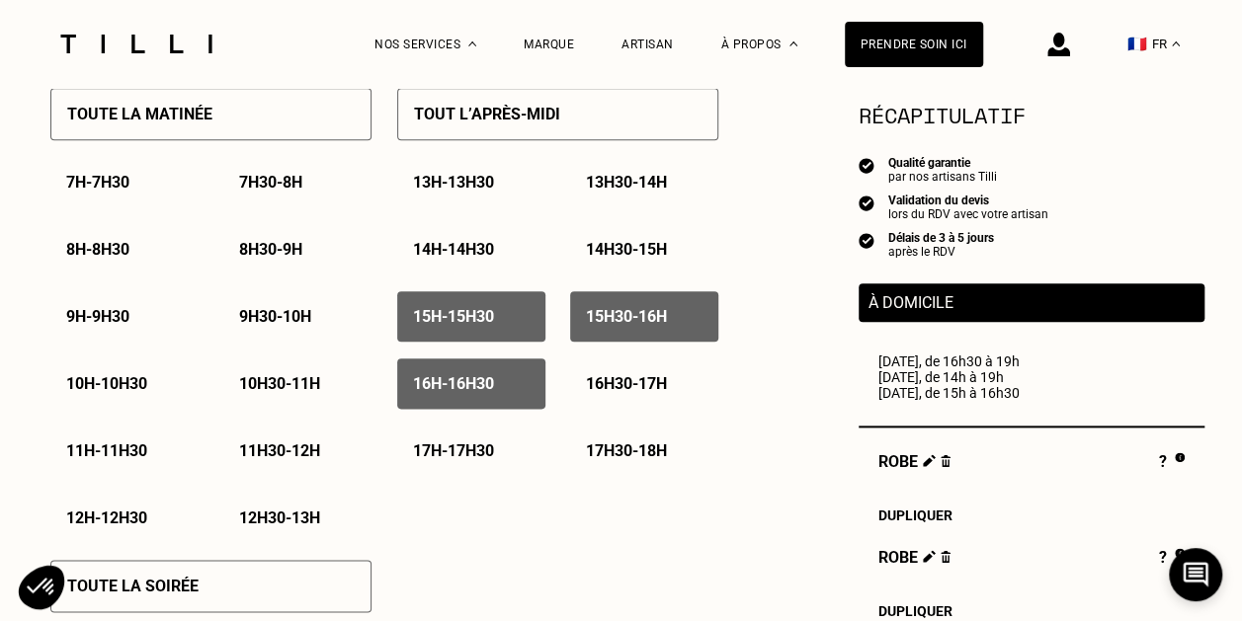
click at [635, 385] on p "16h30 - 17h" at bounding box center [626, 383] width 81 height 19
click at [433, 460] on p "17h - 17h30" at bounding box center [453, 451] width 81 height 19
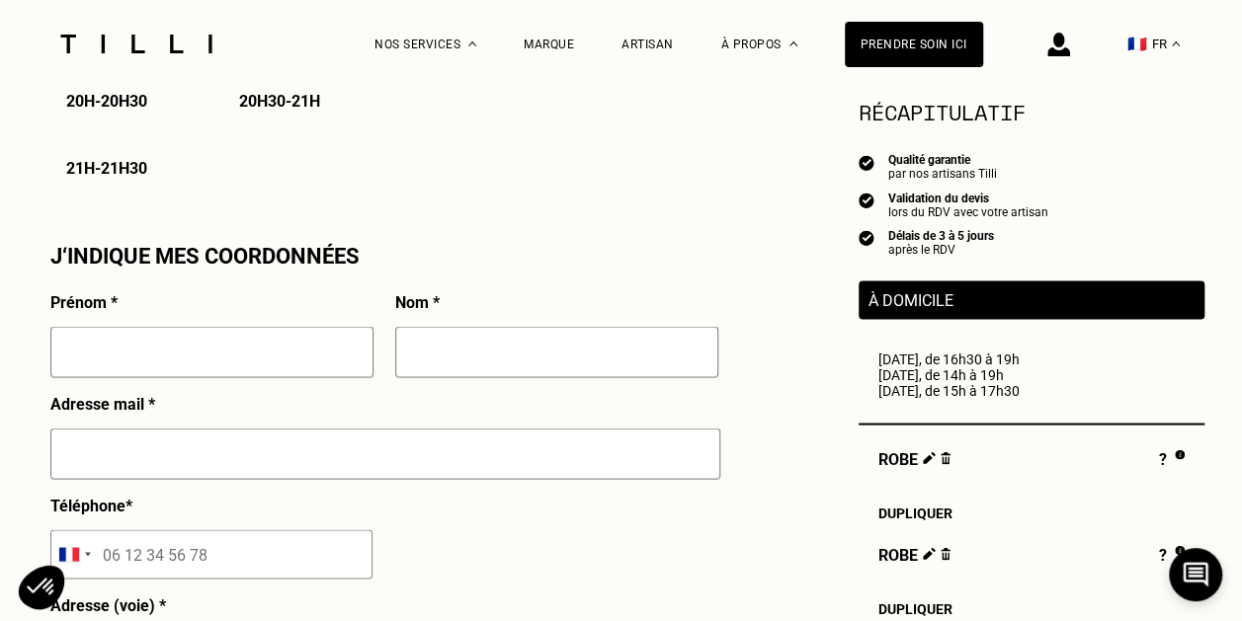
scroll to position [1778, 0]
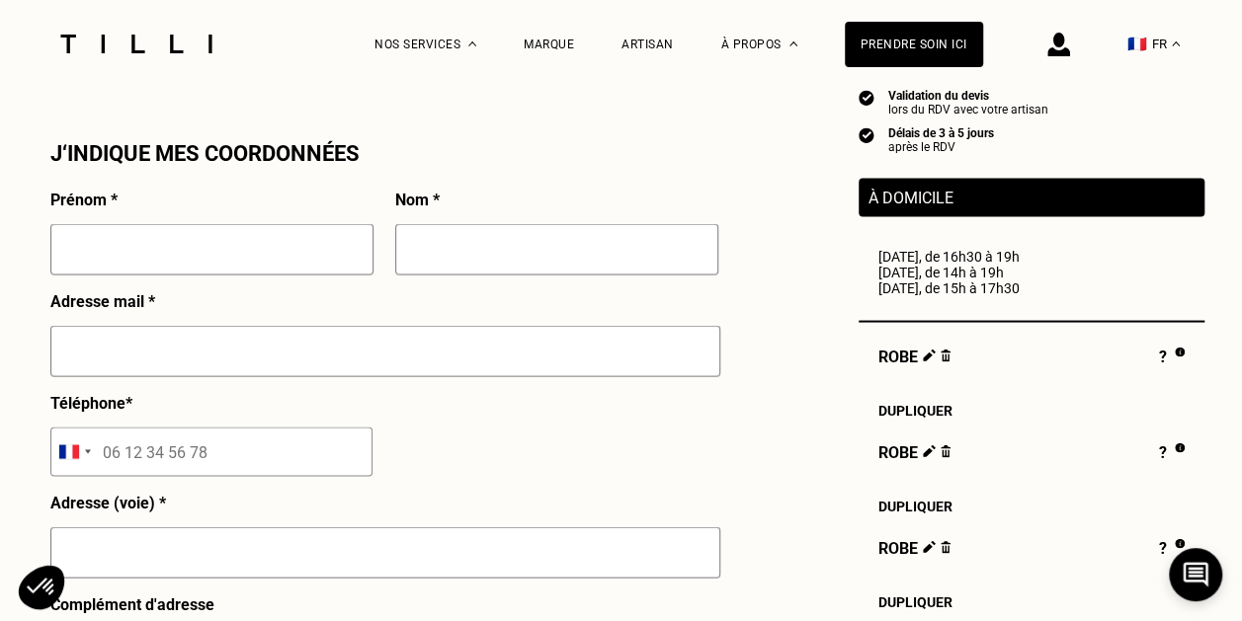
click at [219, 243] on input "text" at bounding box center [211, 248] width 323 height 51
type input "Charlotte"
click at [501, 241] on input "text" at bounding box center [556, 248] width 323 height 51
type input "Servoin"
click at [124, 344] on input "text" at bounding box center [385, 350] width 670 height 51
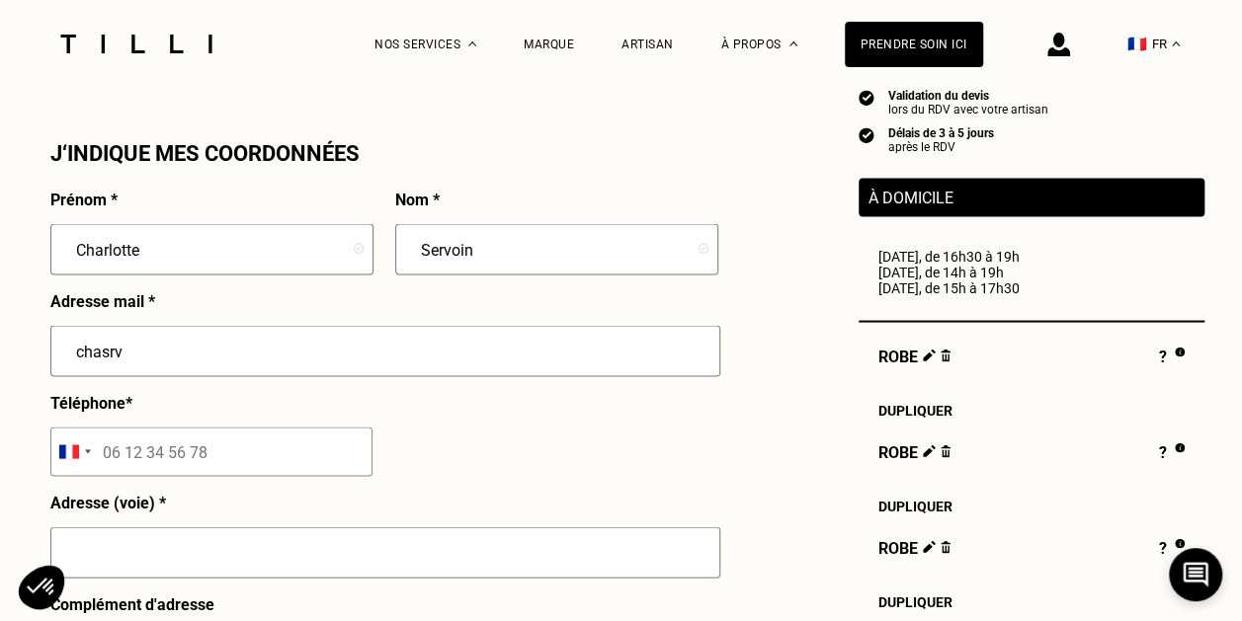
type input "[EMAIL_ADDRESS][DOMAIN_NAME]"
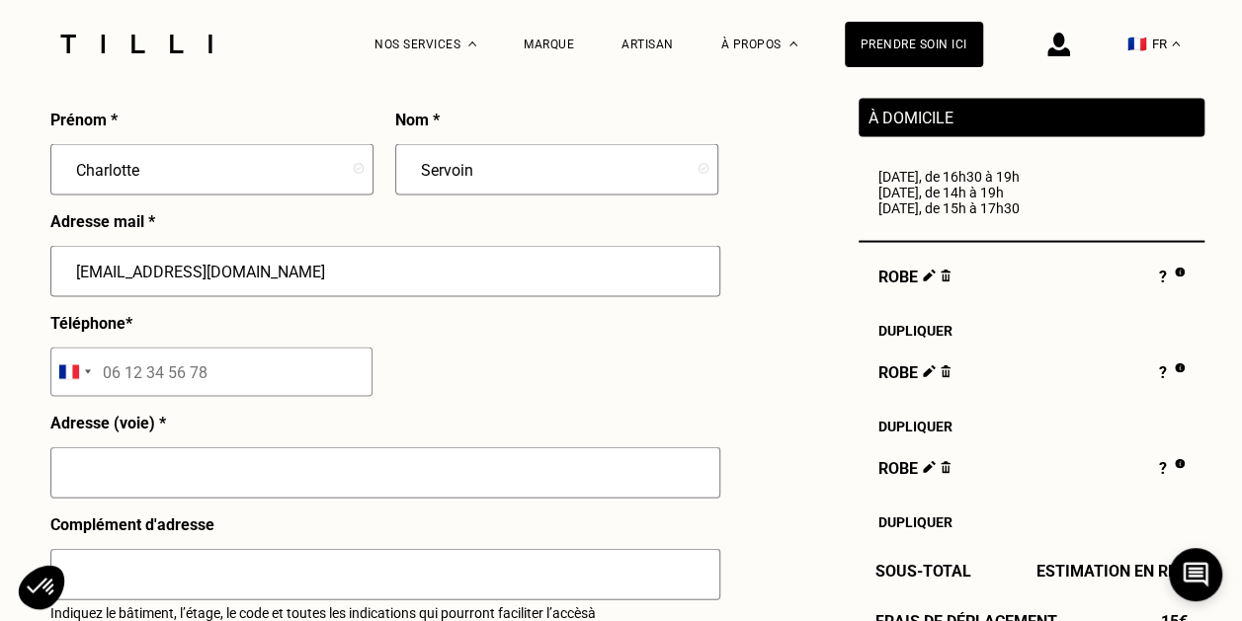
scroll to position [1859, 0]
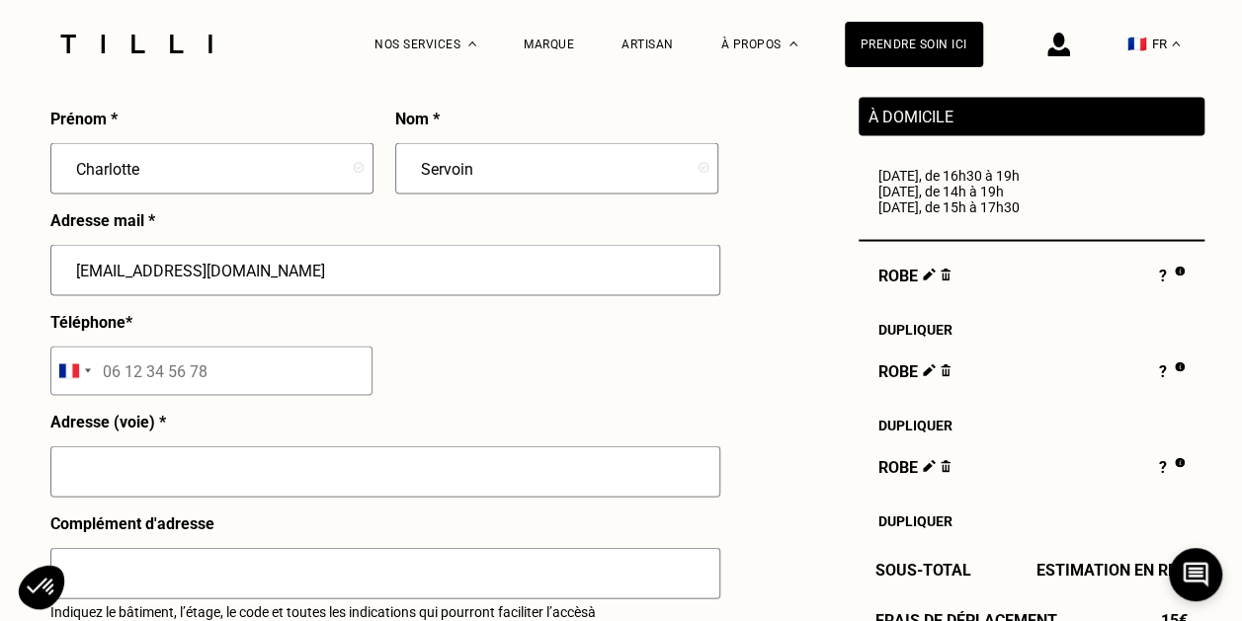
click at [205, 369] on input "tel" at bounding box center [211, 370] width 322 height 49
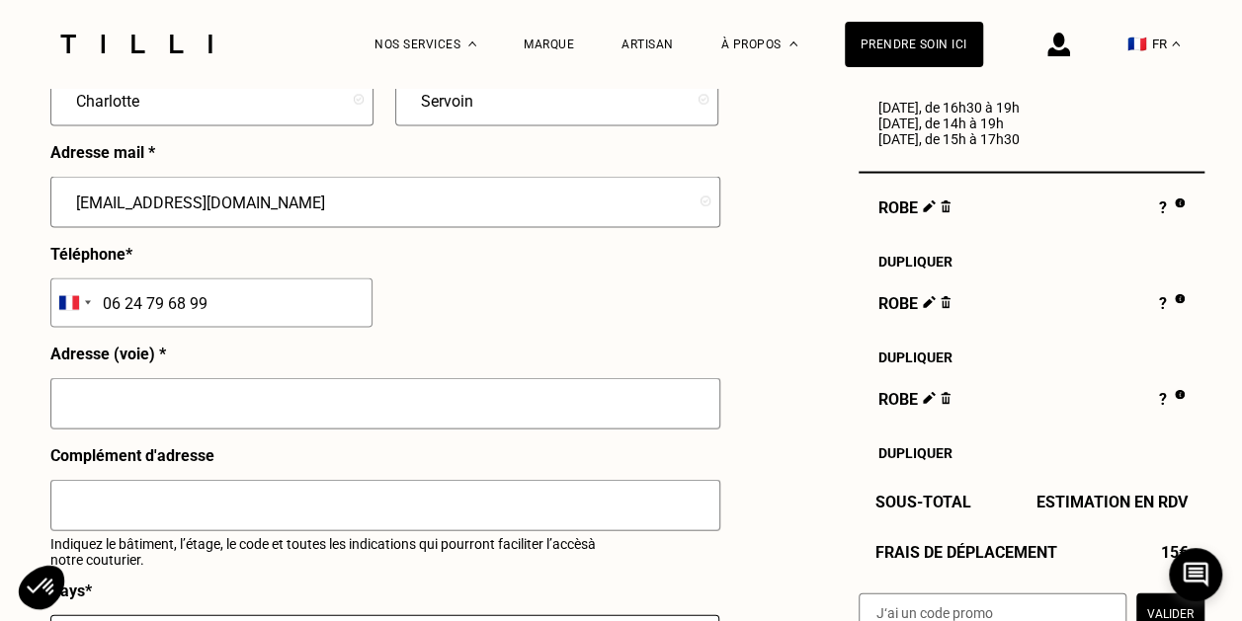
scroll to position [1958, 0]
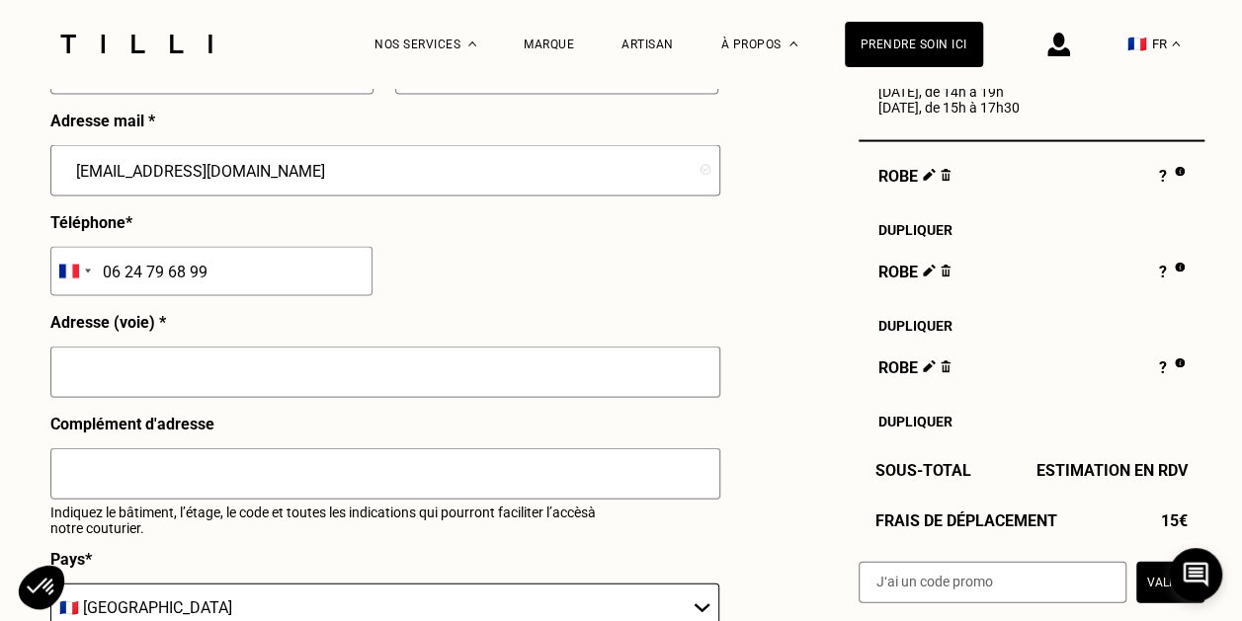
type input "06 24 79 68 99"
click at [213, 387] on input "text" at bounding box center [385, 372] width 670 height 51
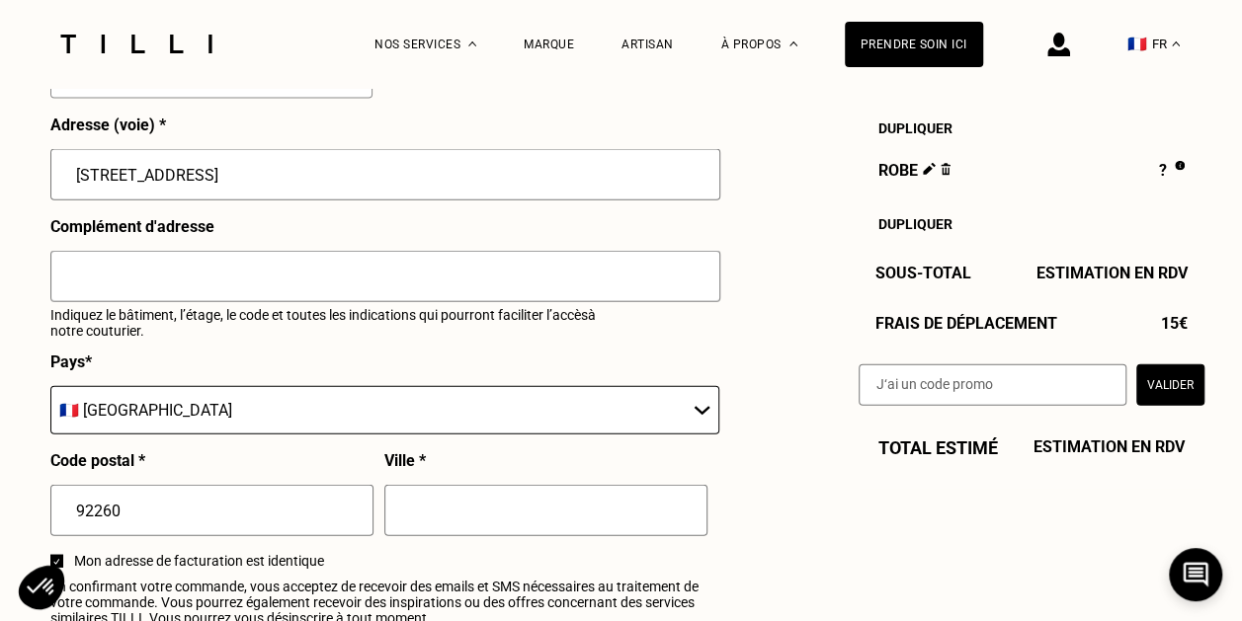
scroll to position [2254, 0]
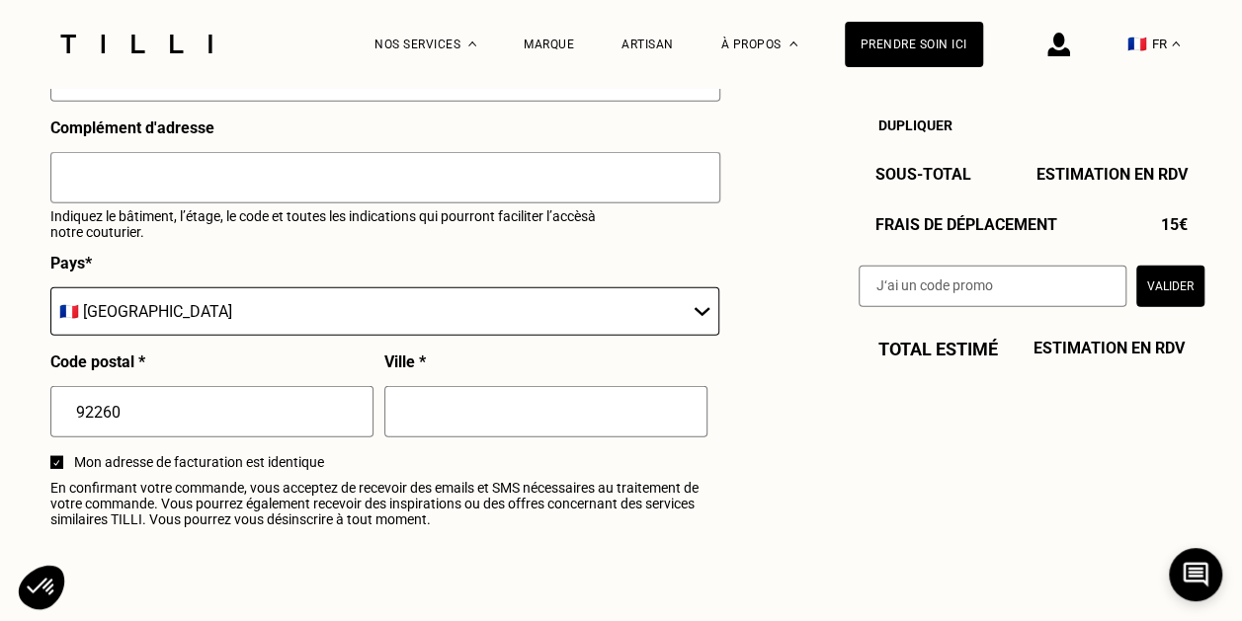
type input "[STREET_ADDRESS]"
click at [446, 399] on input "text" at bounding box center [545, 411] width 323 height 51
type input "Fontenay-aux-Roses"
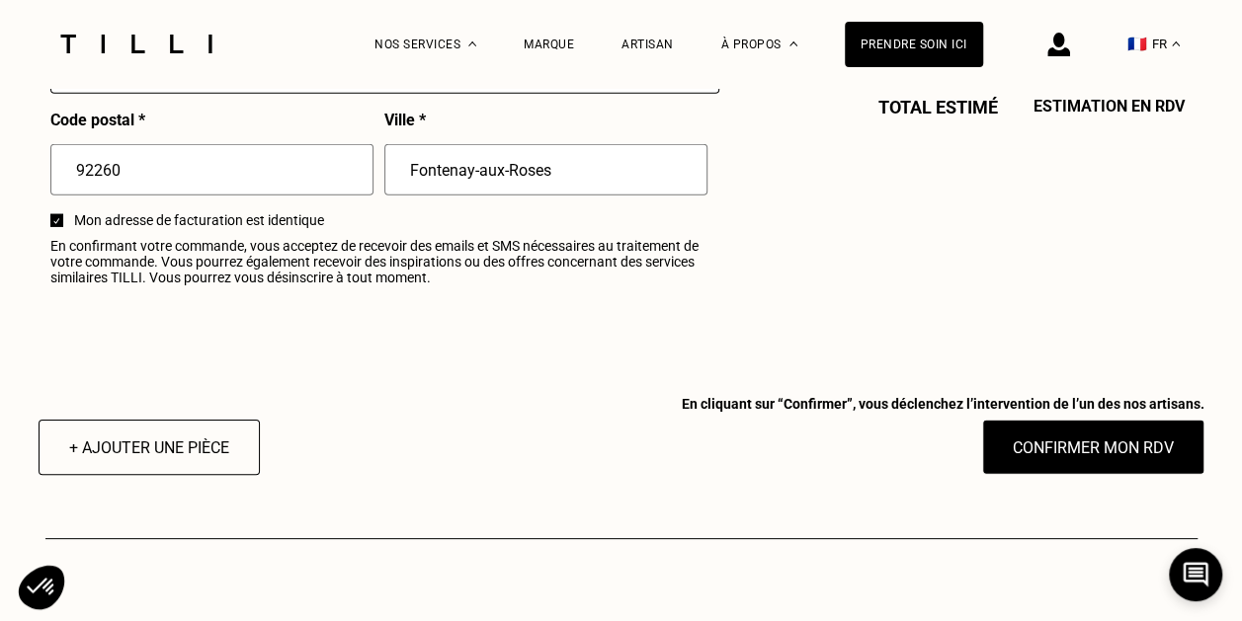
scroll to position [2551, 0]
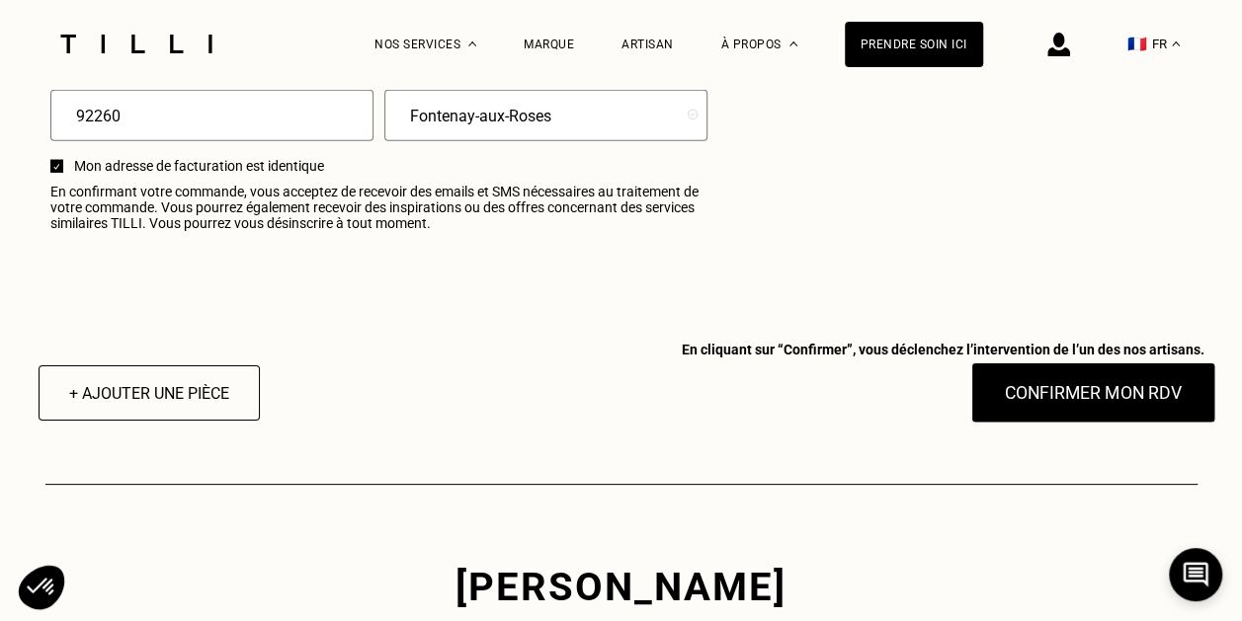
click at [1021, 417] on button "Confirmer mon RDV" at bounding box center [1092, 393] width 245 height 61
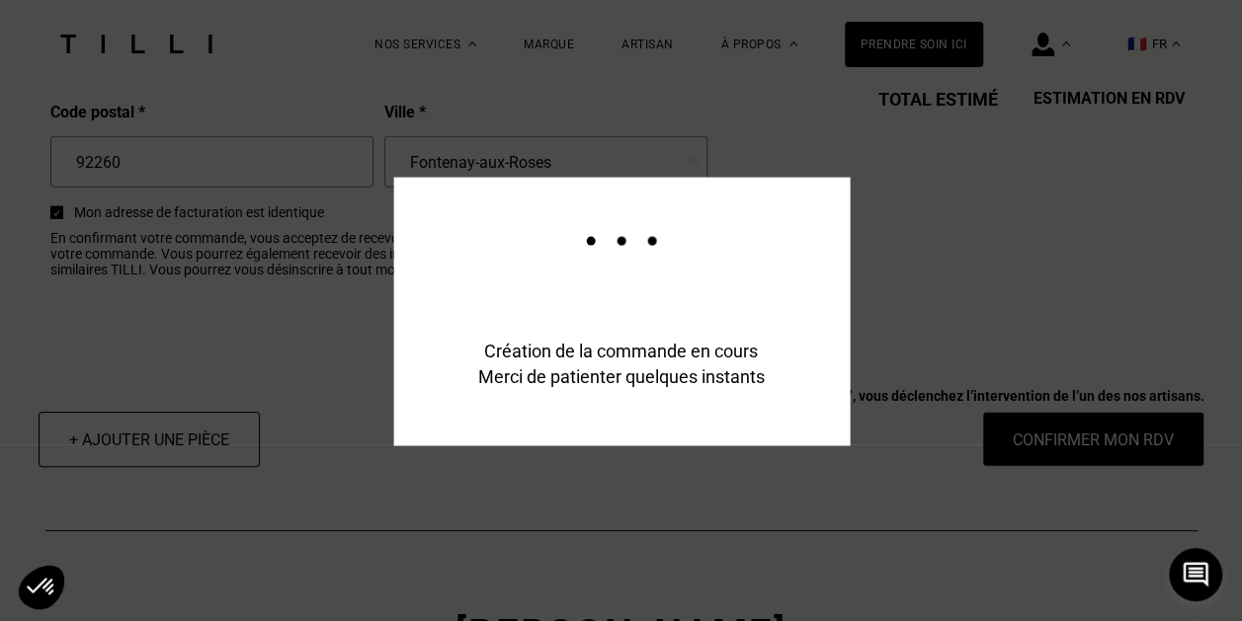
scroll to position [2598, 0]
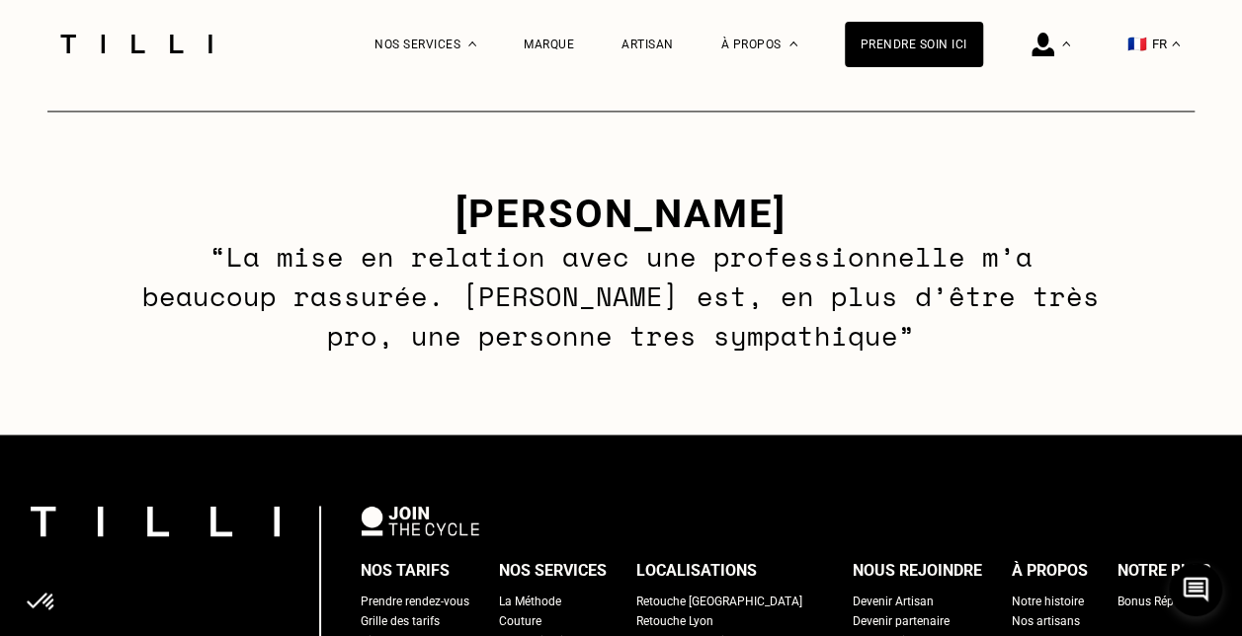
scroll to position [1679, 0]
